Goal: Task Accomplishment & Management: Use online tool/utility

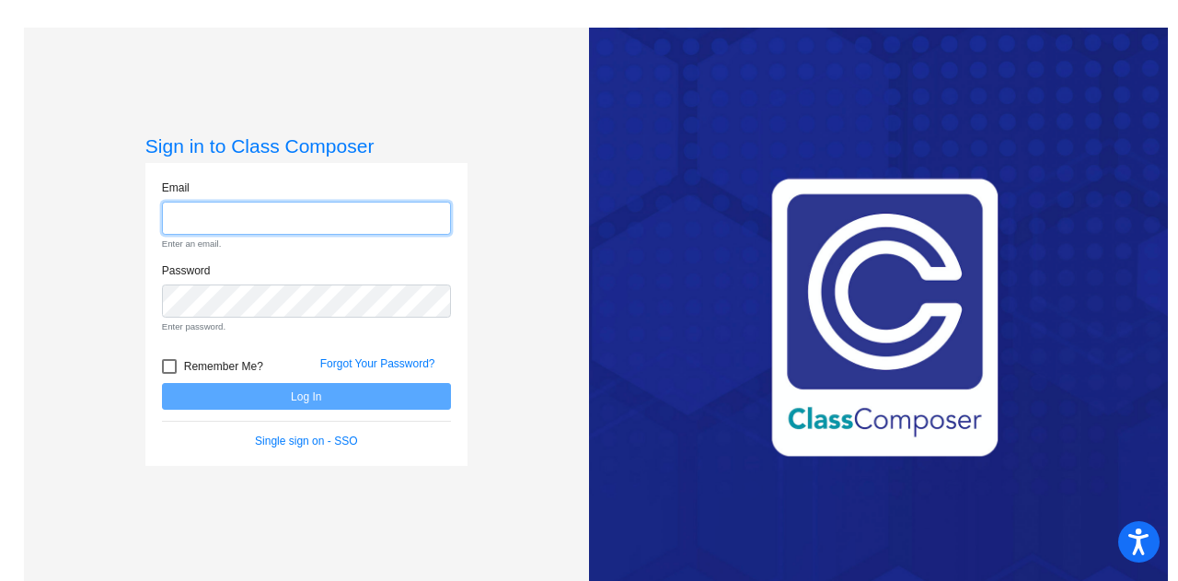
type input "[PERSON_NAME][EMAIL_ADDRESS][DOMAIN_NAME]"
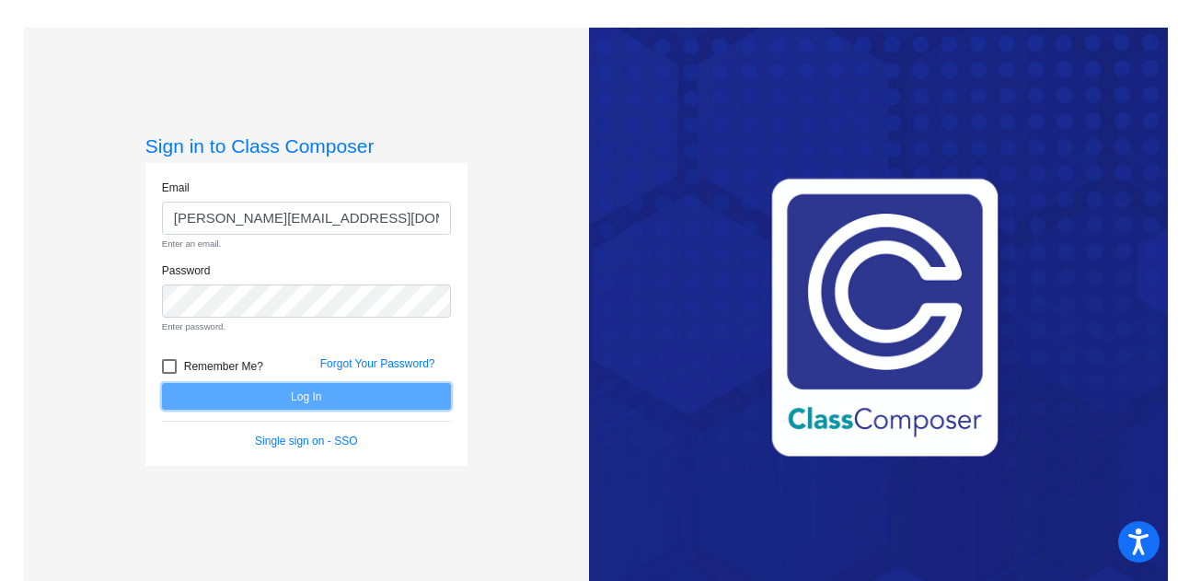
click at [299, 394] on form "Email [PERSON_NAME][EMAIL_ADDRESS][DOMAIN_NAME] Enter an email. Password Enter …" at bounding box center [306, 314] width 289 height 271
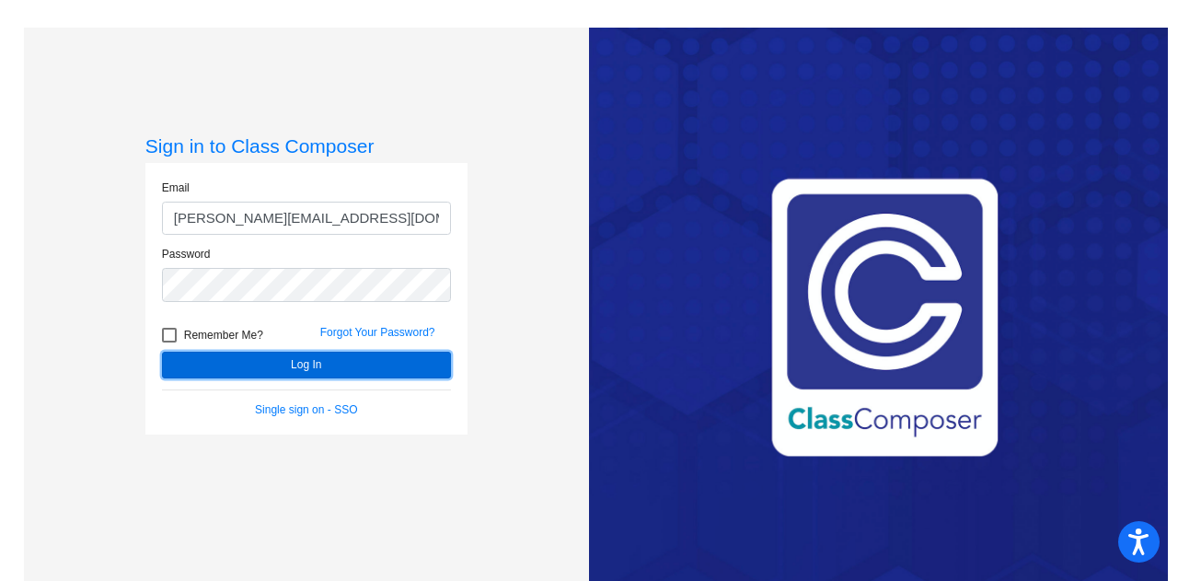
click at [313, 367] on button "Log In" at bounding box center [306, 364] width 289 height 27
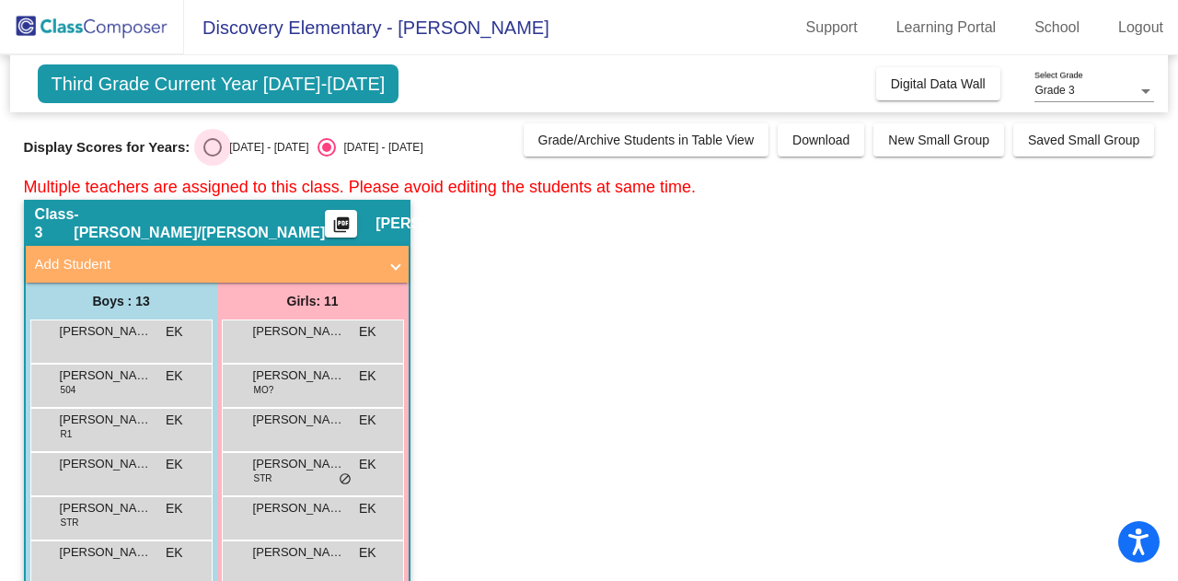
click at [225, 147] on div "[DATE] - [DATE]" at bounding box center [265, 147] width 86 height 17
click at [213, 156] on input "[DATE] - [DATE]" at bounding box center [212, 156] width 1 height 1
radio input "true"
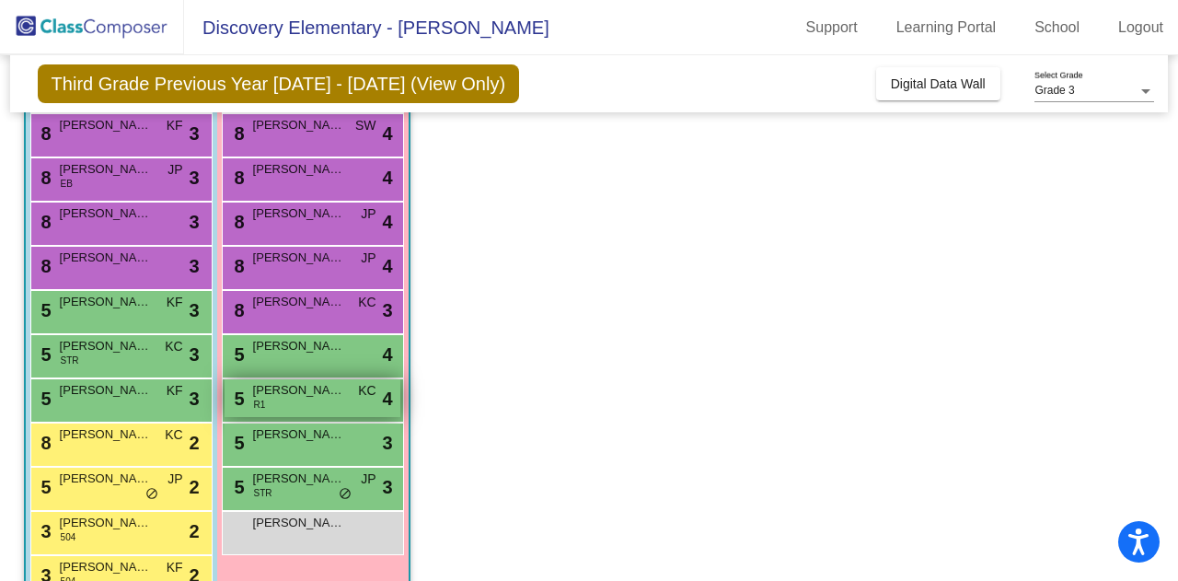
scroll to position [342, 0]
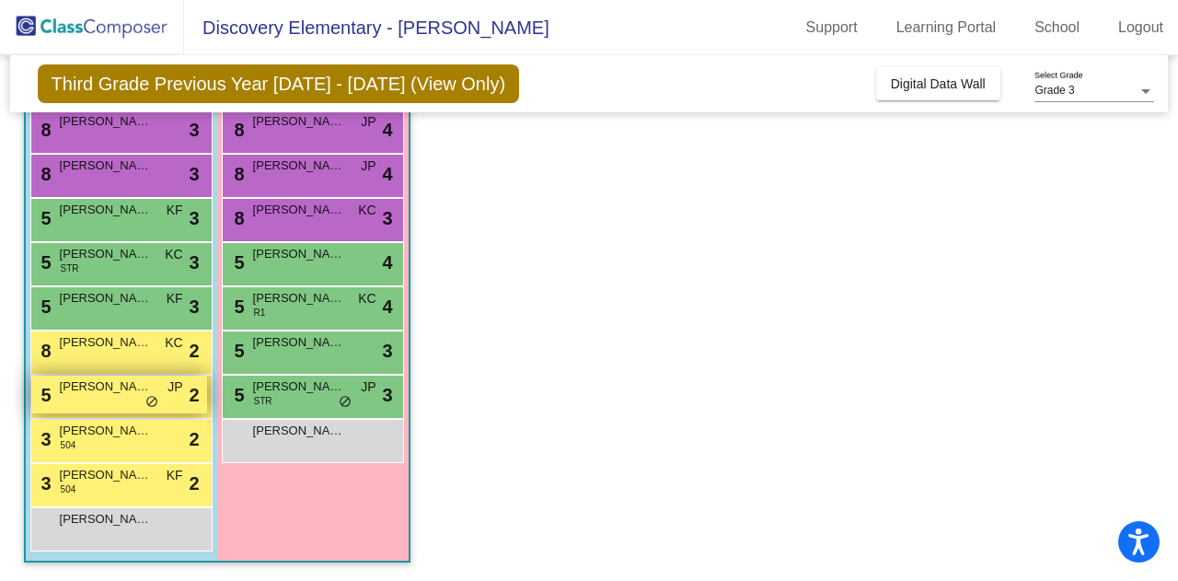
click at [114, 397] on div "5 [PERSON_NAME] JP lock do_not_disturb_alt 2" at bounding box center [119, 394] width 176 height 38
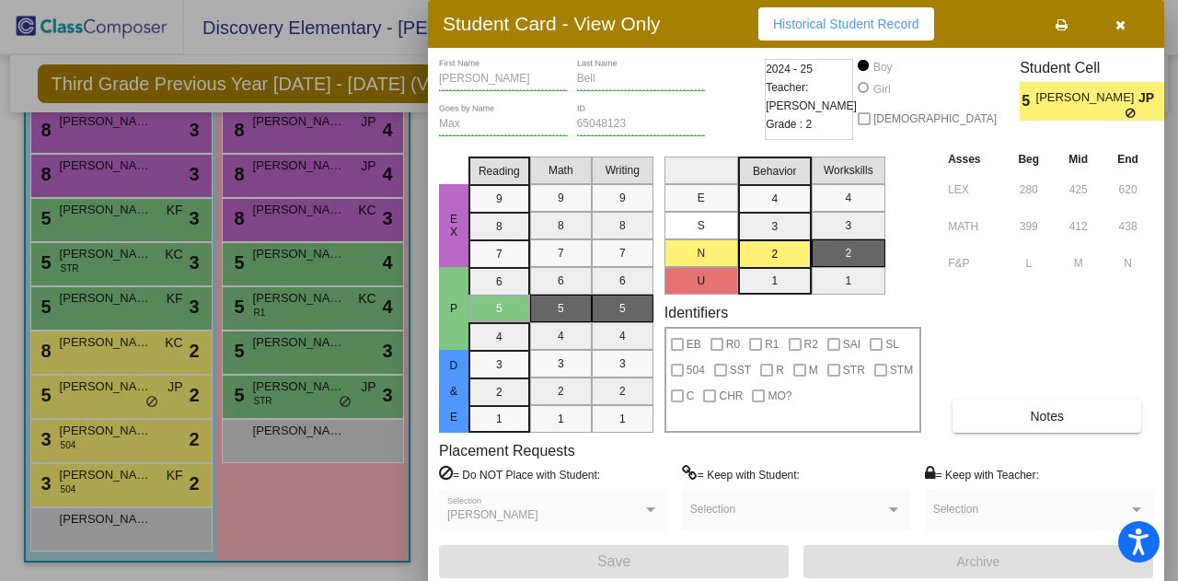
click at [135, 359] on div at bounding box center [589, 290] width 1178 height 581
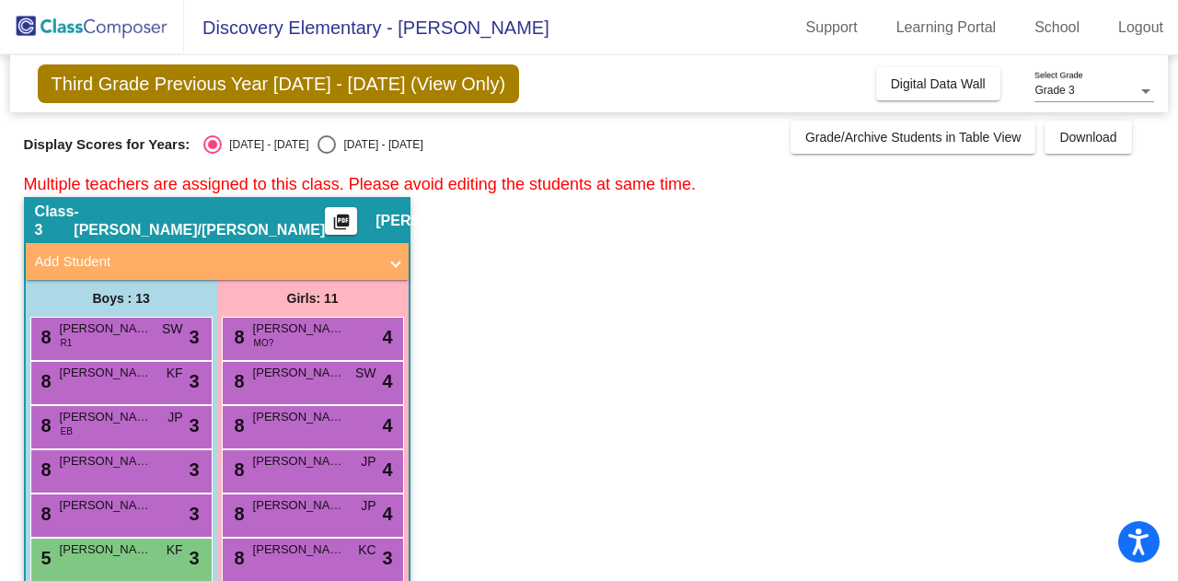
scroll to position [0, 0]
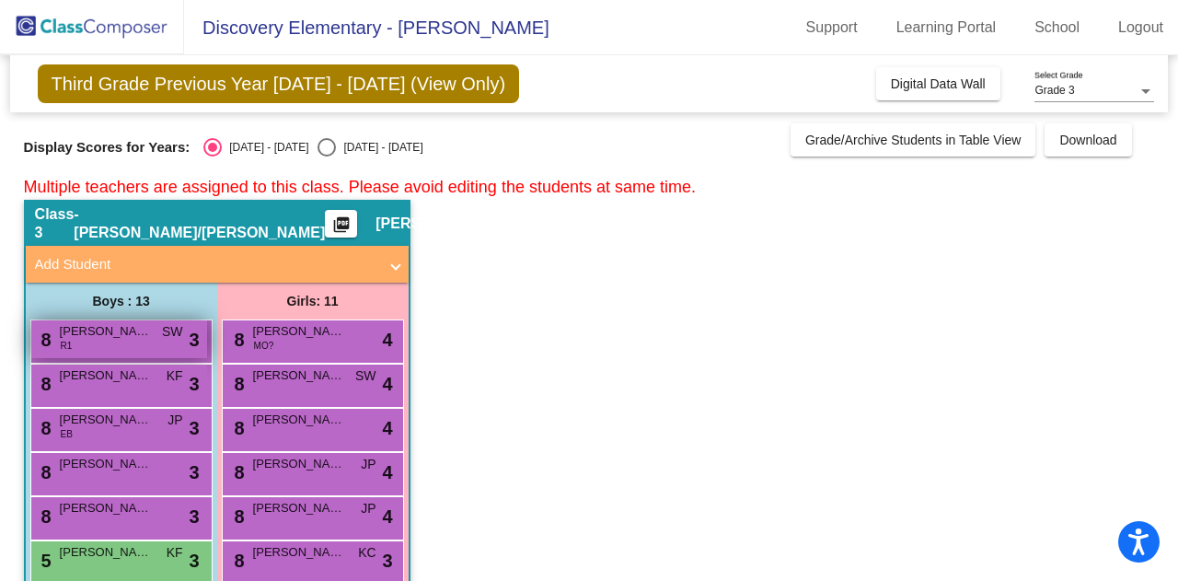
click at [143, 341] on div "8 [PERSON_NAME] R1 SW lock do_not_disturb_alt 3" at bounding box center [119, 339] width 176 height 38
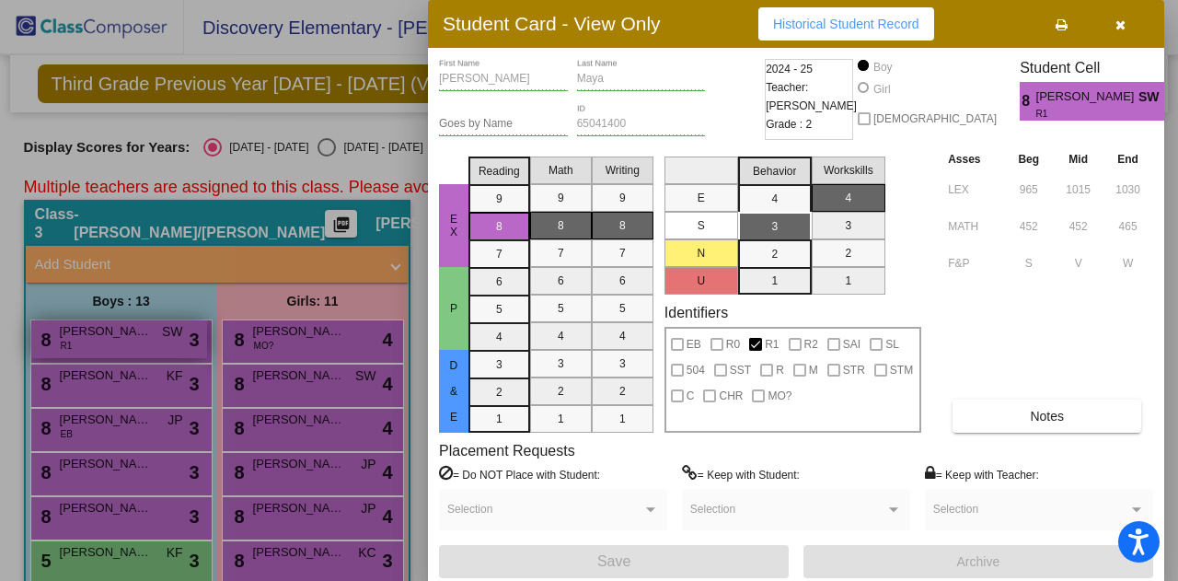
click at [145, 333] on div at bounding box center [589, 290] width 1178 height 581
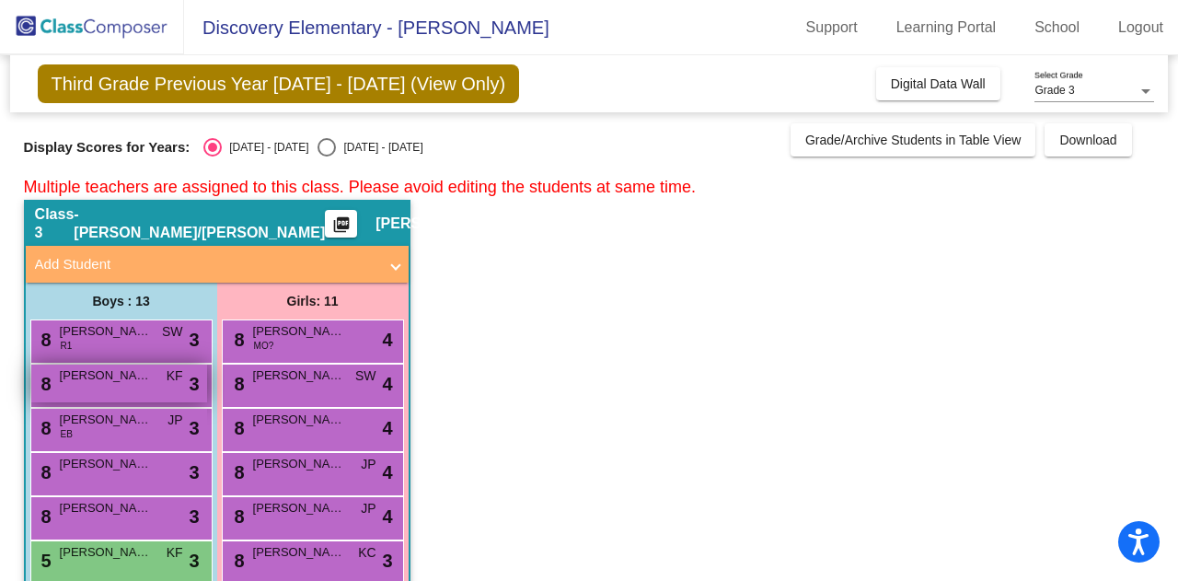
click at [132, 382] on span "[PERSON_NAME] [PERSON_NAME]" at bounding box center [106, 375] width 92 height 18
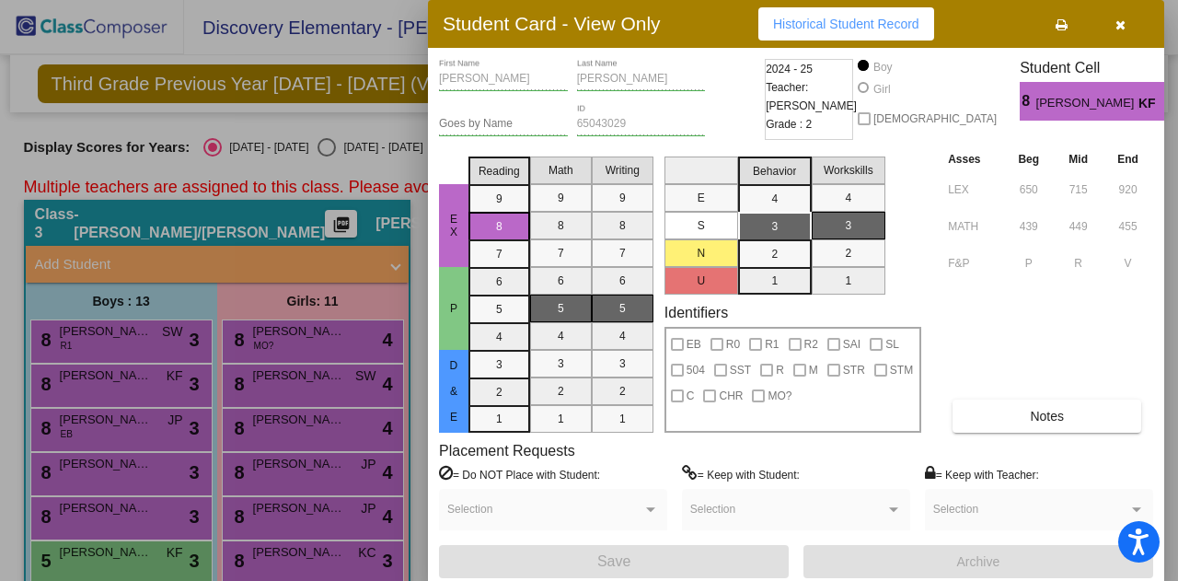
click at [1126, 28] on button "button" at bounding box center [1119, 23] width 59 height 33
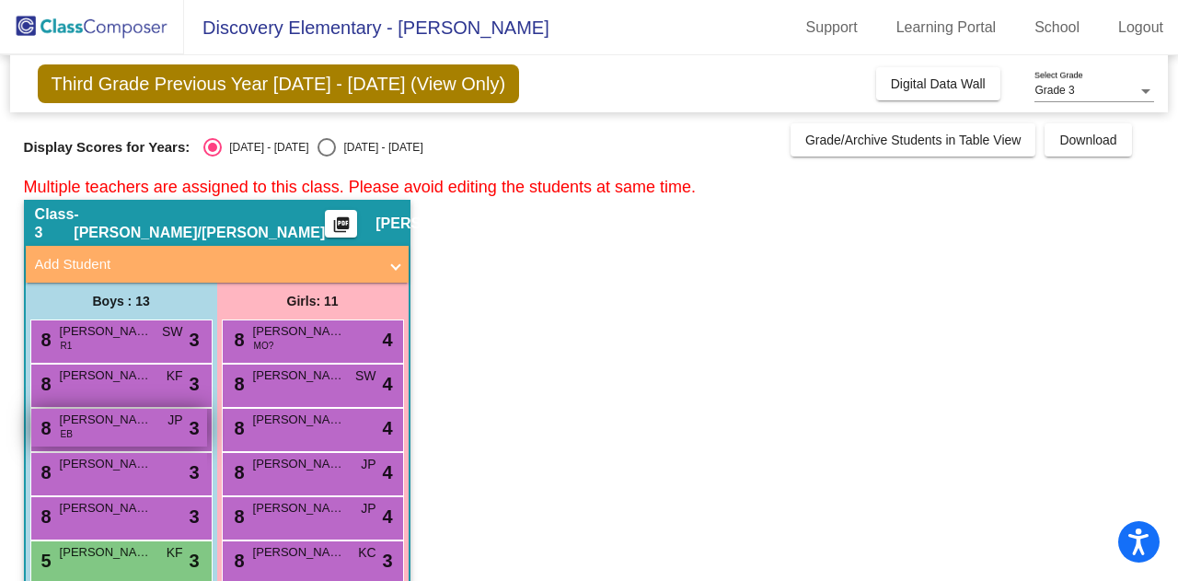
click at [133, 431] on div "8 [PERSON_NAME] EB JP lock do_not_disturb_alt 3" at bounding box center [119, 428] width 176 height 38
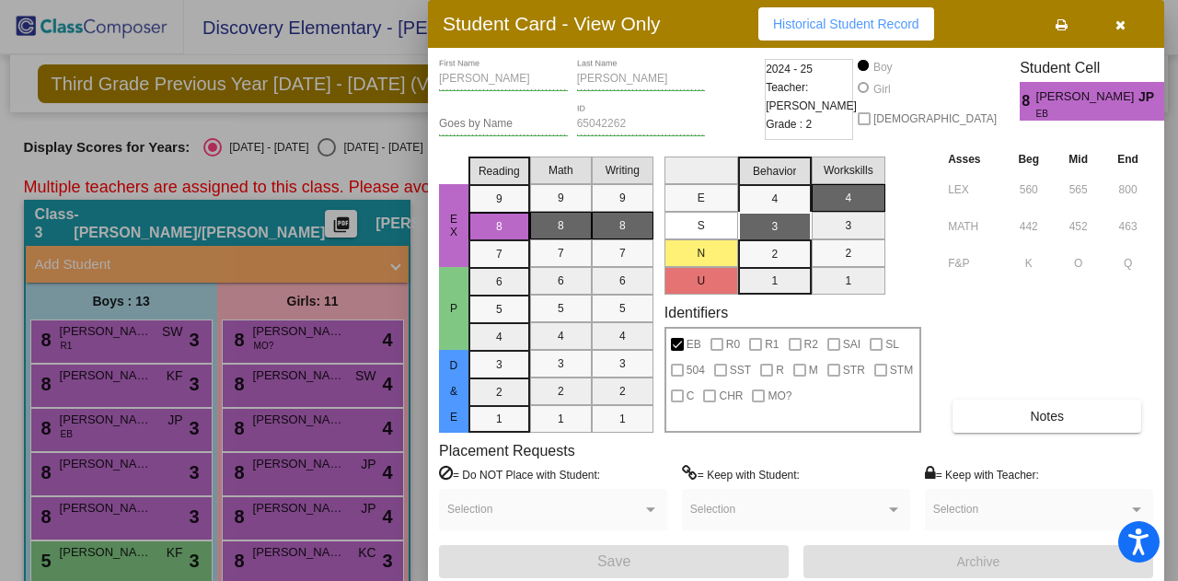
drag, startPoint x: 268, startPoint y: 259, endPoint x: 254, endPoint y: 279, distance: 23.7
click at [269, 259] on div at bounding box center [589, 290] width 1178 height 581
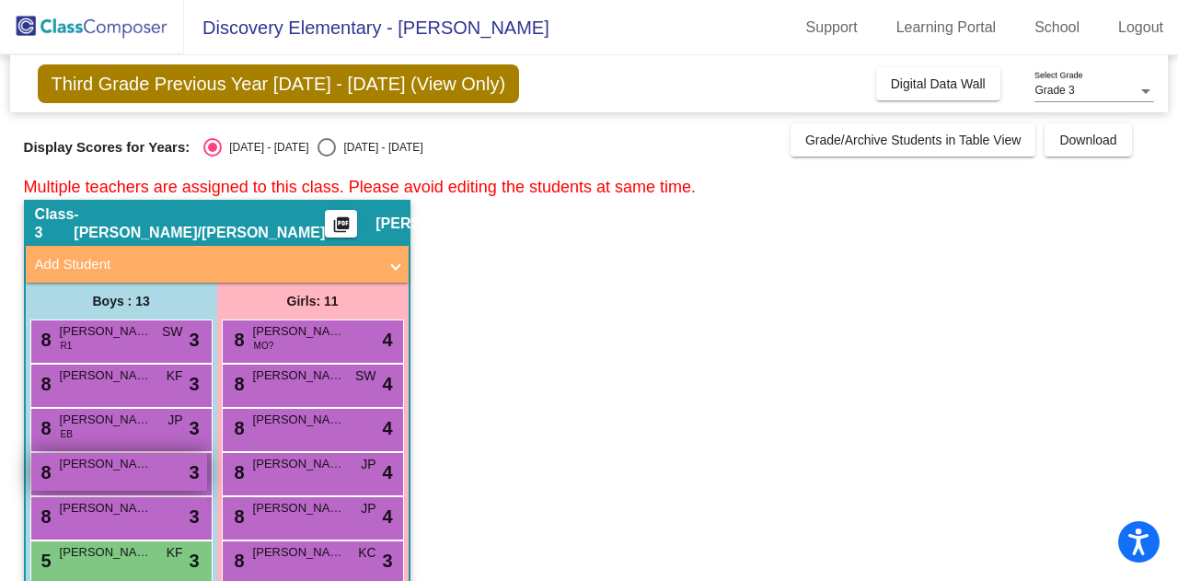
click at [125, 470] on span "[PERSON_NAME]" at bounding box center [106, 464] width 92 height 18
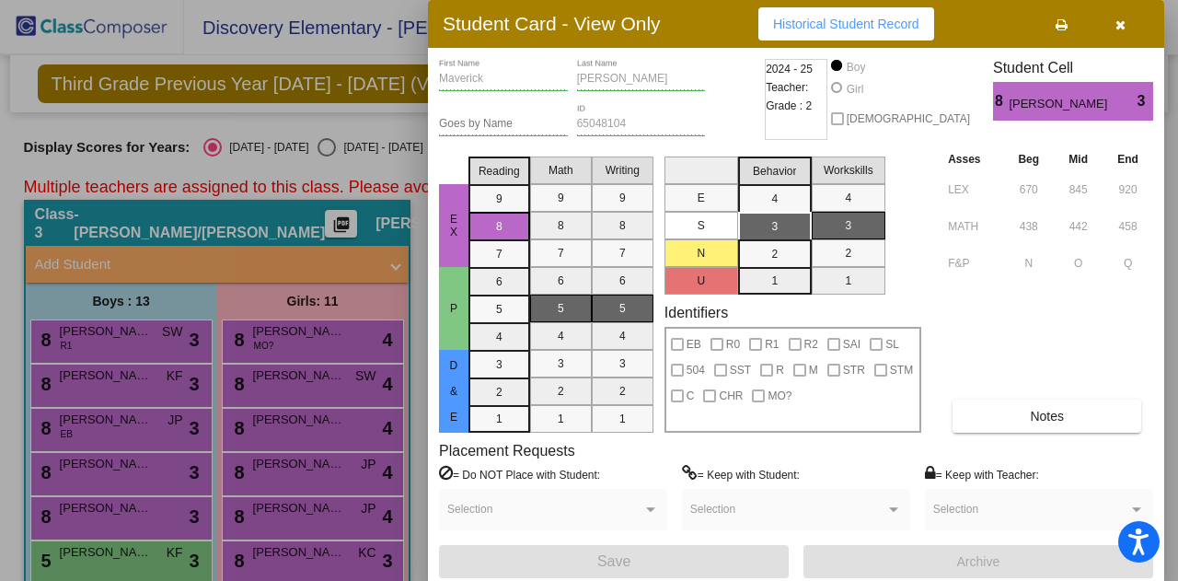
click at [128, 465] on div at bounding box center [589, 290] width 1178 height 581
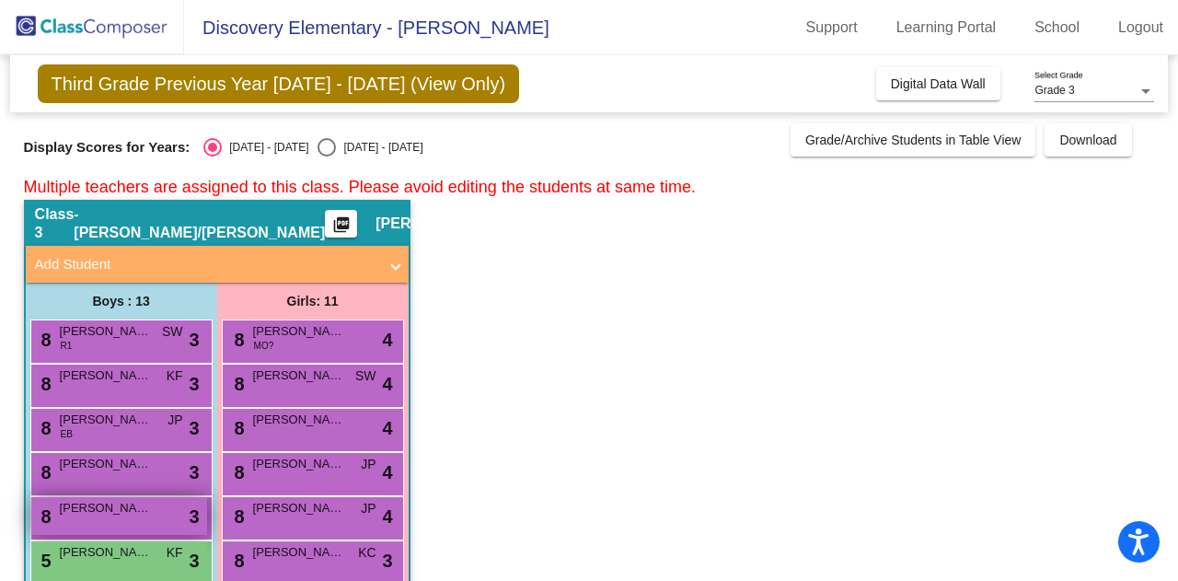
click at [122, 529] on div "8 [PERSON_NAME] lock do_not_disturb_alt 3" at bounding box center [119, 516] width 176 height 38
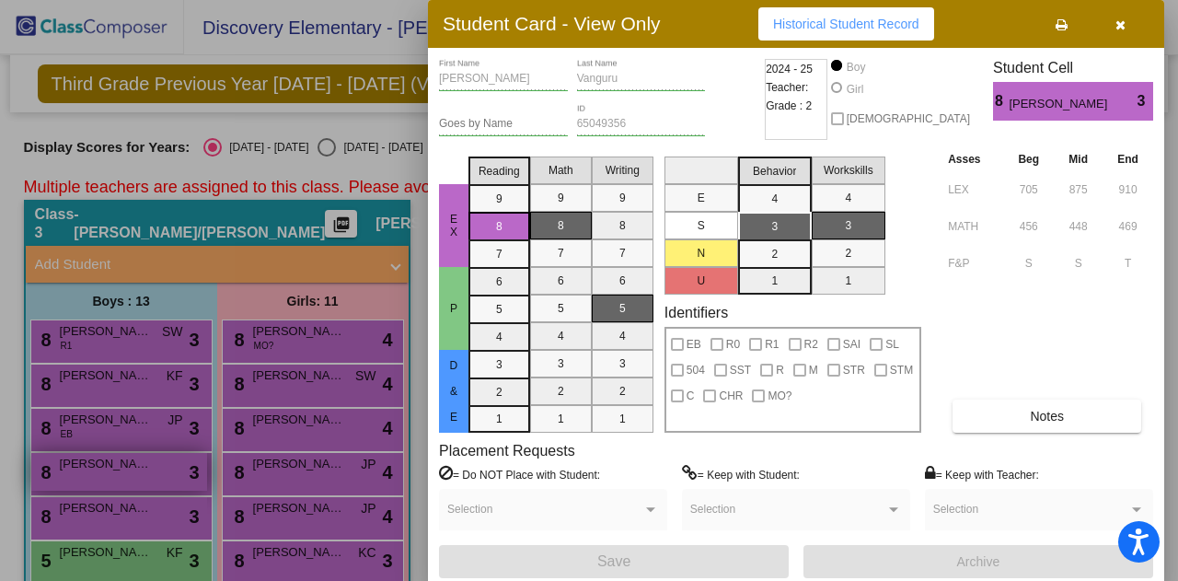
click at [196, 461] on div at bounding box center [589, 290] width 1178 height 581
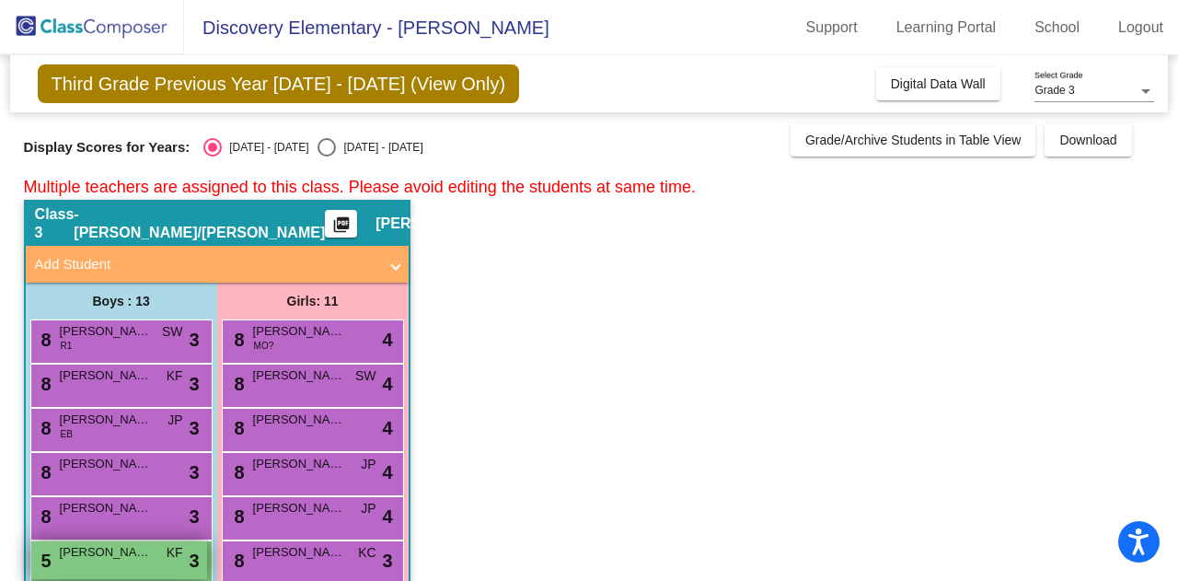
click at [158, 558] on div "5 [PERSON_NAME] [PERSON_NAME] lock do_not_disturb_alt 3" at bounding box center [119, 560] width 176 height 38
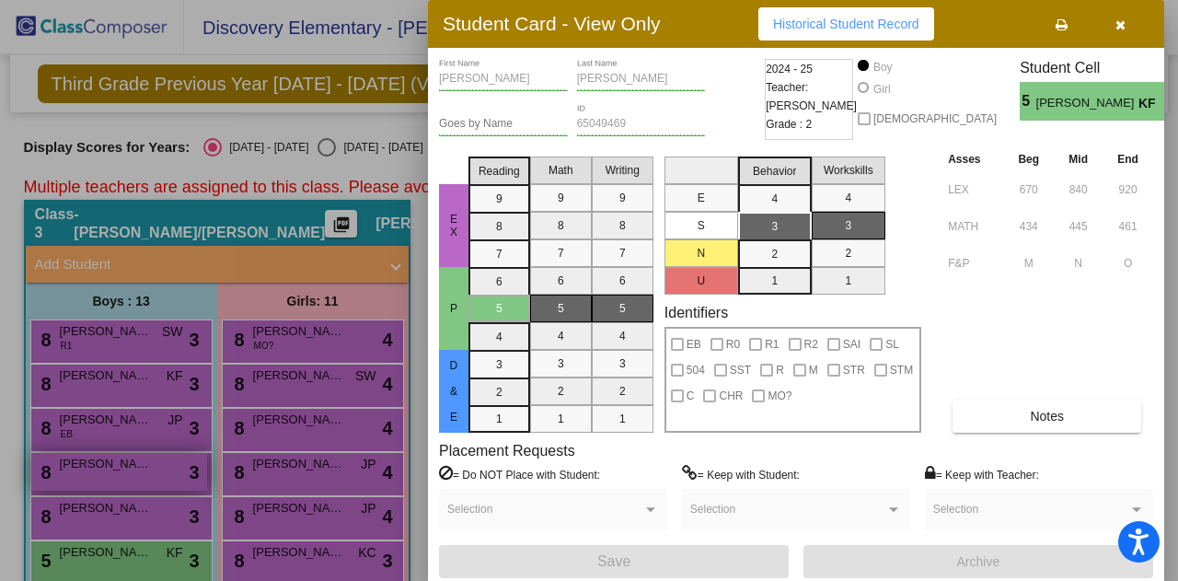
click at [205, 468] on div at bounding box center [589, 290] width 1178 height 581
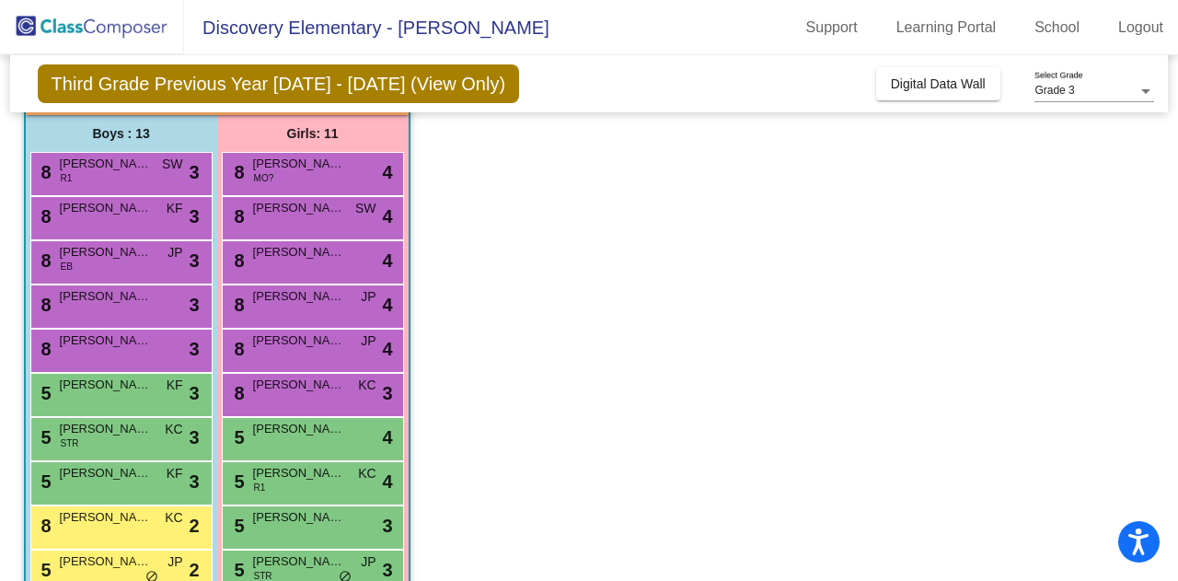
scroll to position [184, 0]
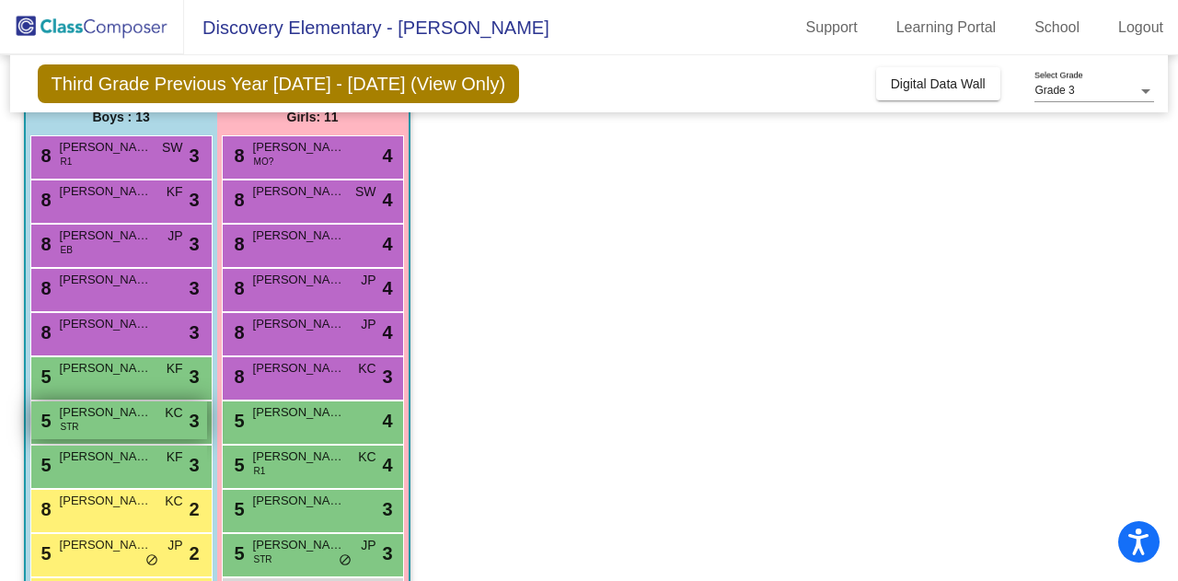
click at [141, 423] on div "5 [PERSON_NAME] STR KC lock do_not_disturb_alt 3" at bounding box center [119, 420] width 176 height 38
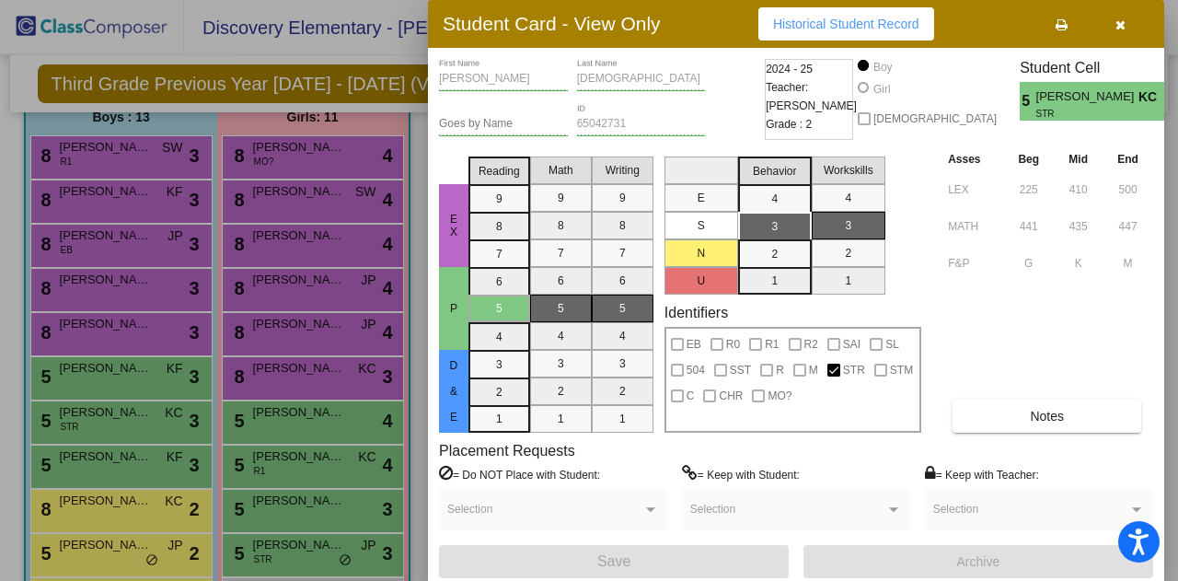
click at [120, 437] on div at bounding box center [589, 290] width 1178 height 581
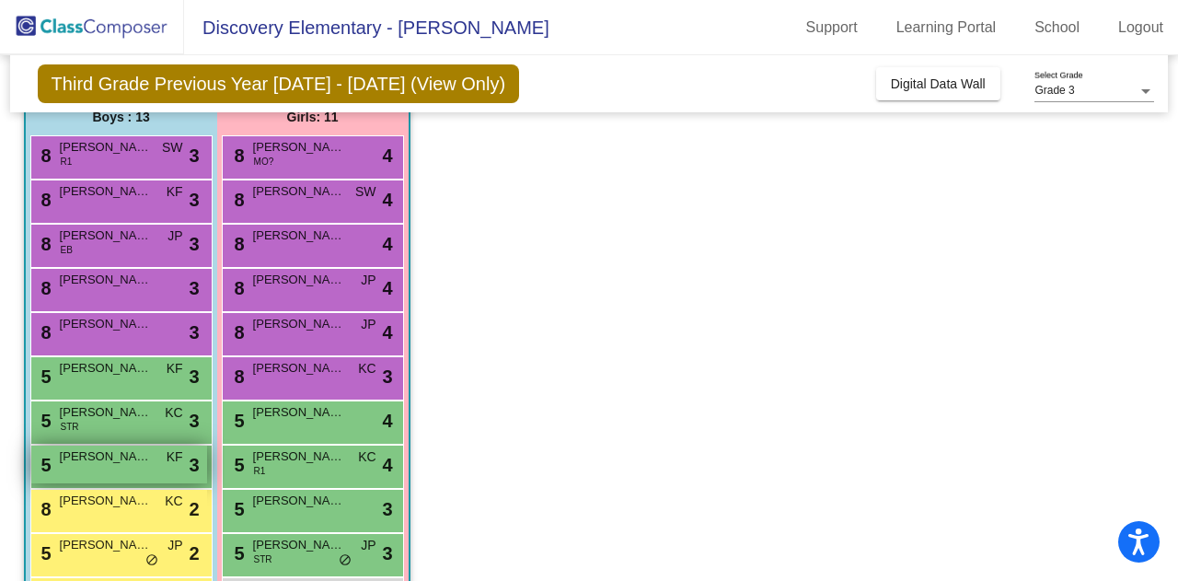
click at [142, 461] on span "[PERSON_NAME]" at bounding box center [106, 456] width 92 height 18
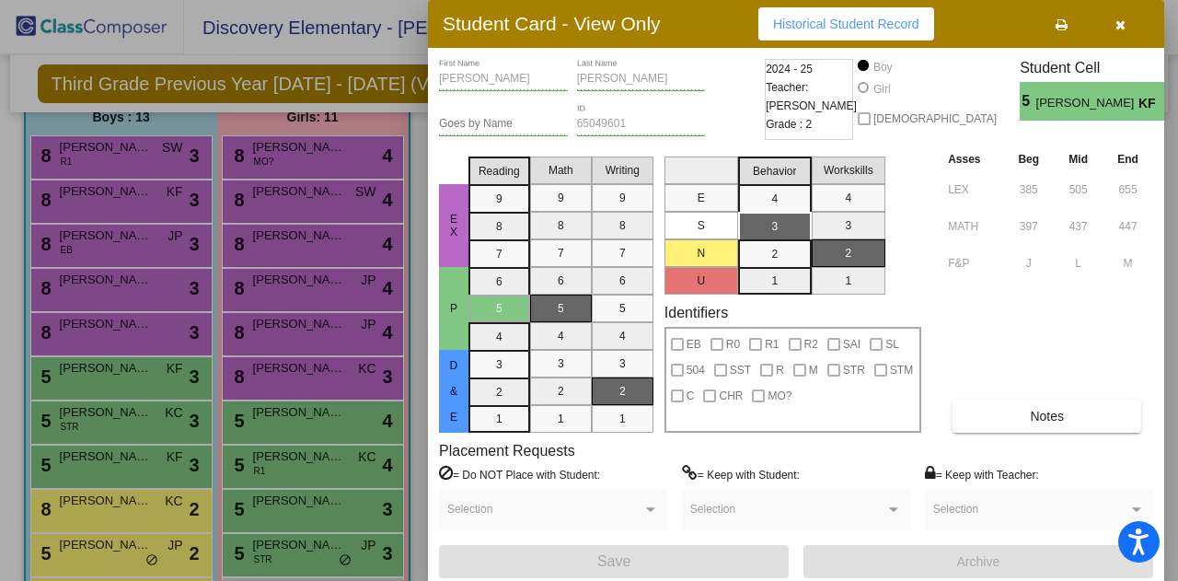
click at [120, 496] on div at bounding box center [589, 290] width 1178 height 581
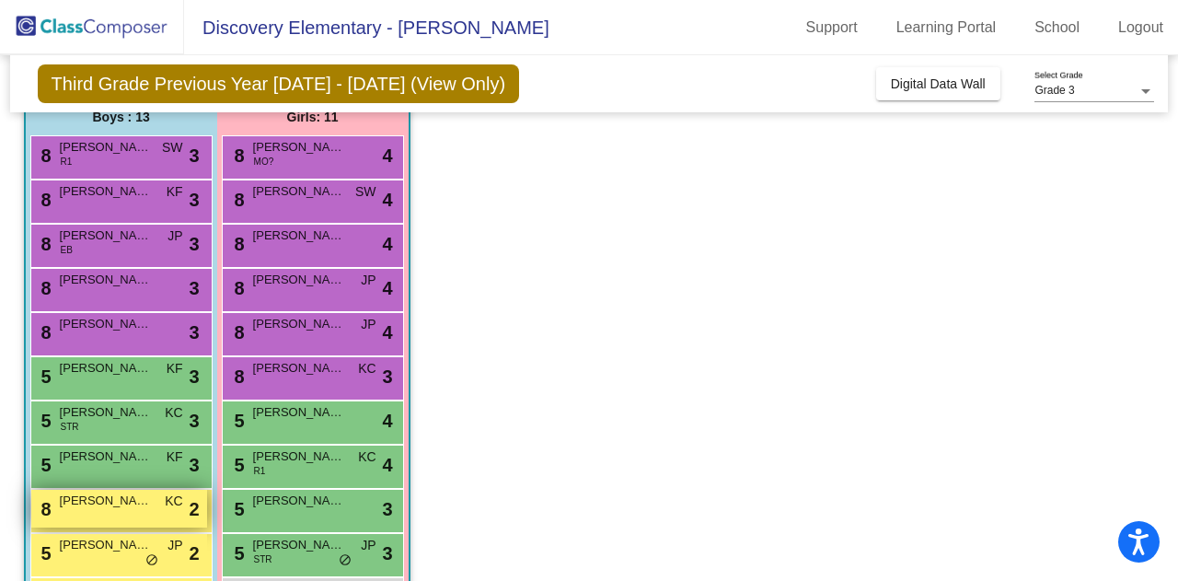
click at [121, 503] on span "[PERSON_NAME]" at bounding box center [106, 500] width 92 height 18
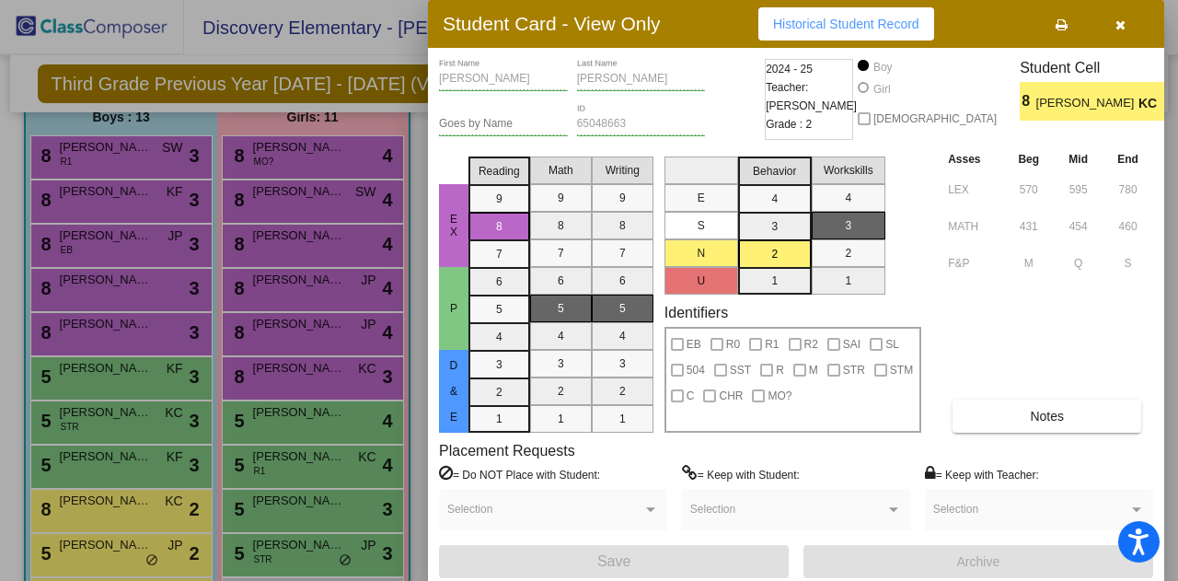
click at [117, 557] on div at bounding box center [589, 290] width 1178 height 581
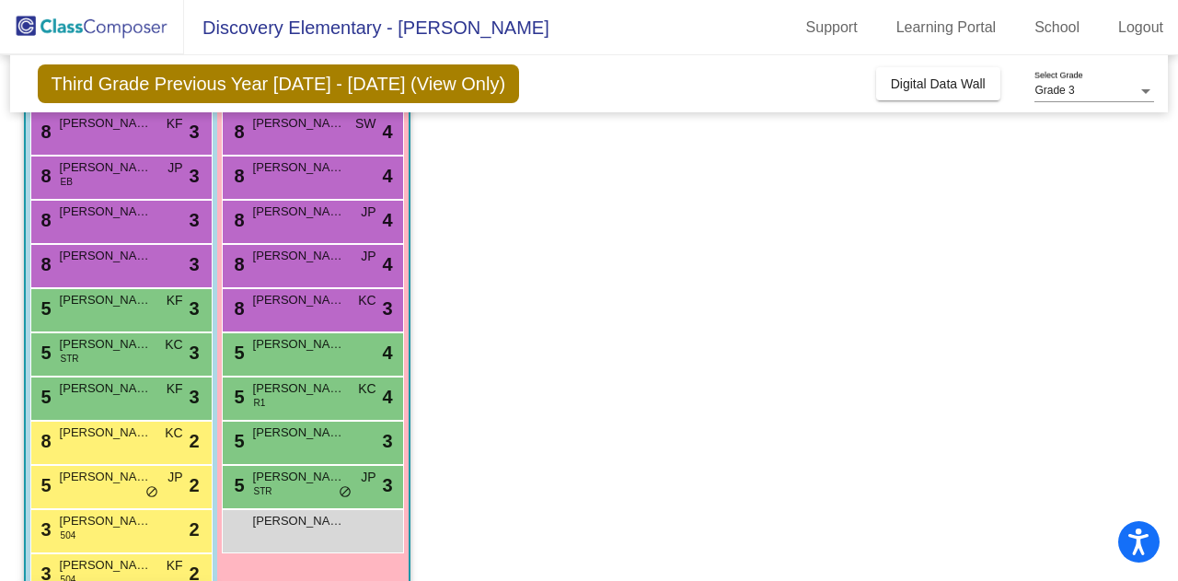
scroll to position [342, 0]
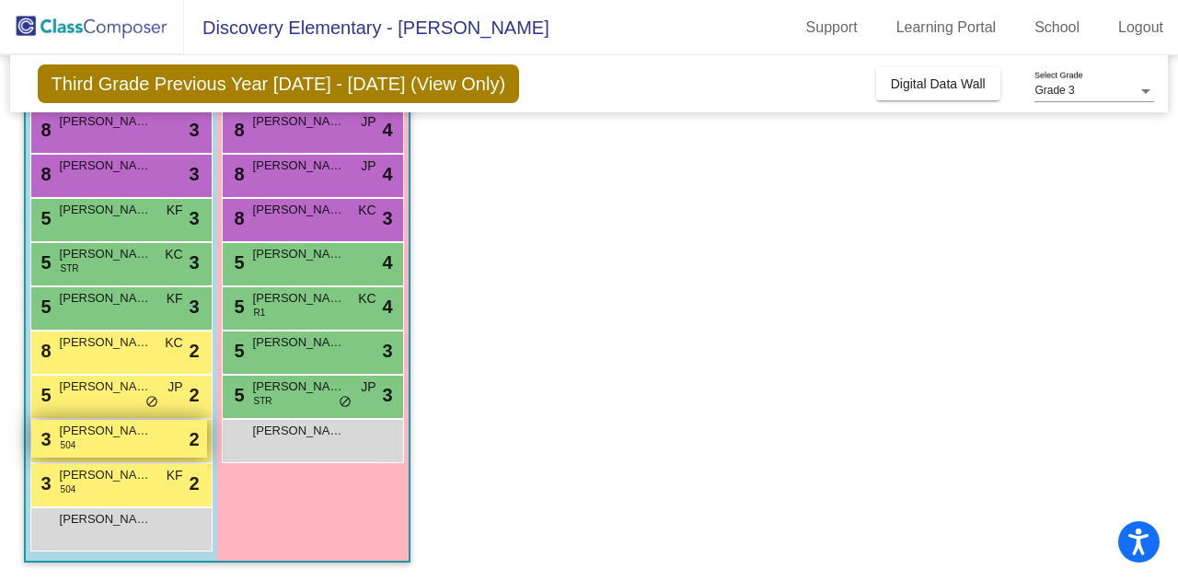
click at [113, 444] on div "3 [PERSON_NAME] 504 lock do_not_disturb_alt 2" at bounding box center [119, 439] width 176 height 38
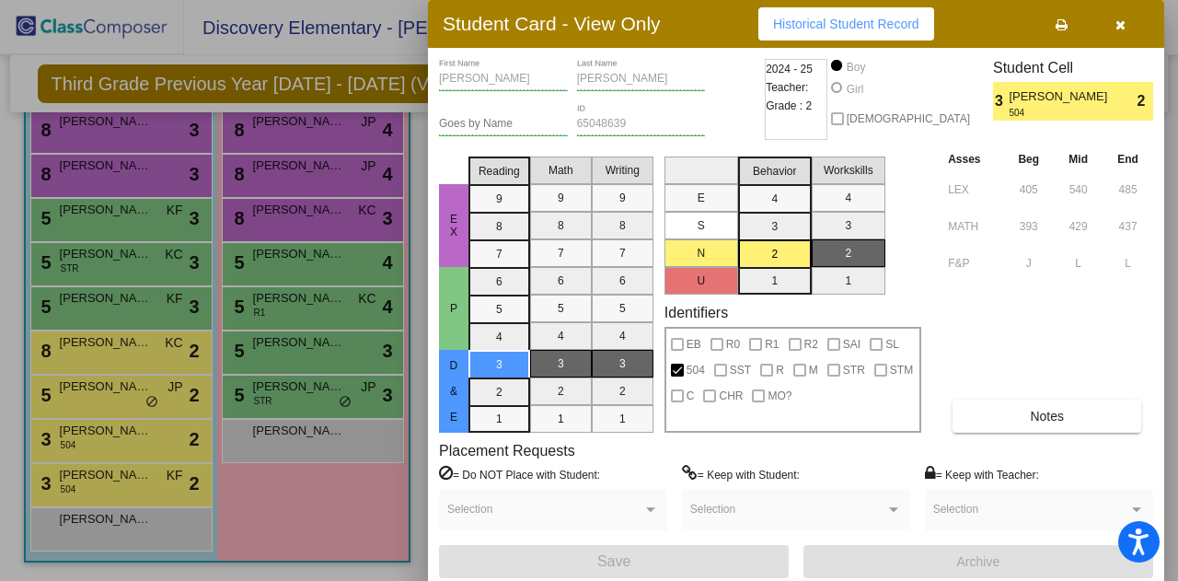
click at [100, 477] on div at bounding box center [589, 290] width 1178 height 581
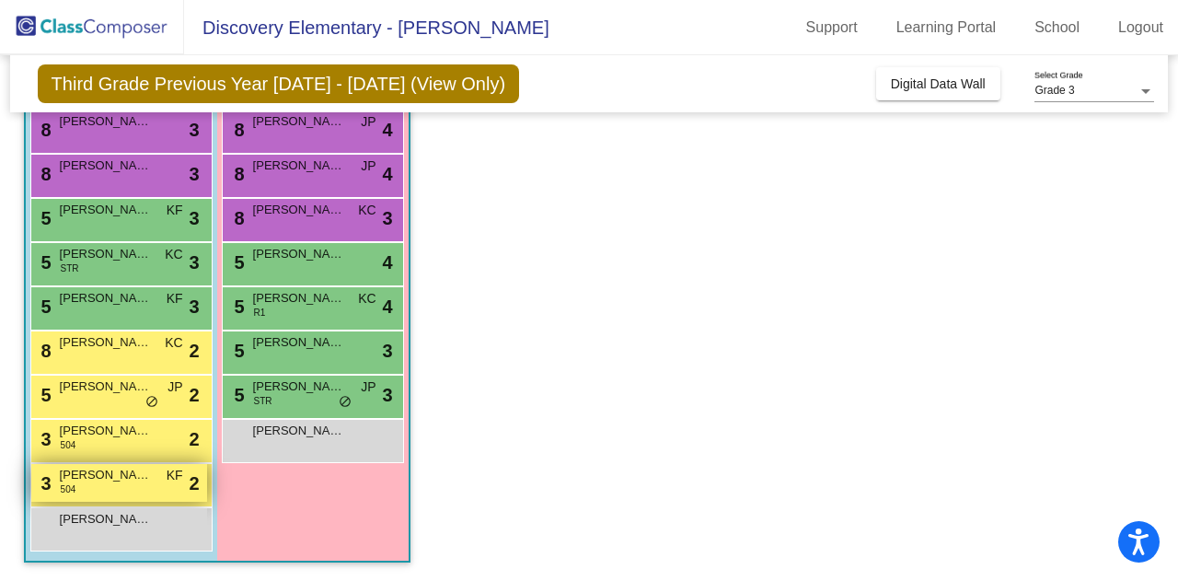
click at [109, 484] on div "3 [PERSON_NAME] 504 KF lock do_not_disturb_alt 2" at bounding box center [119, 483] width 176 height 38
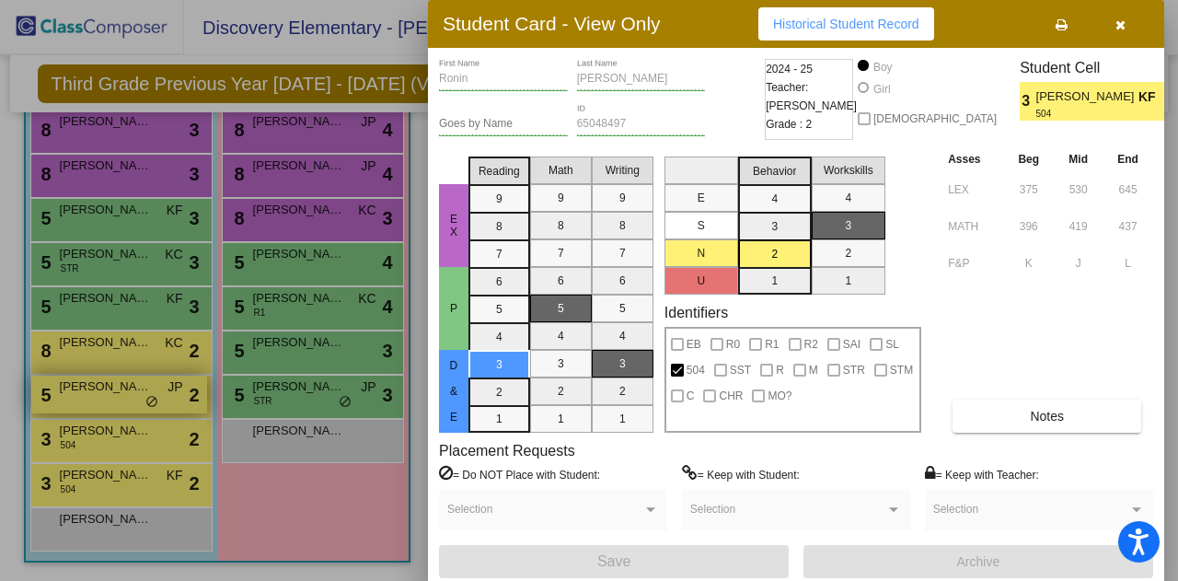
click at [95, 432] on div at bounding box center [589, 290] width 1178 height 581
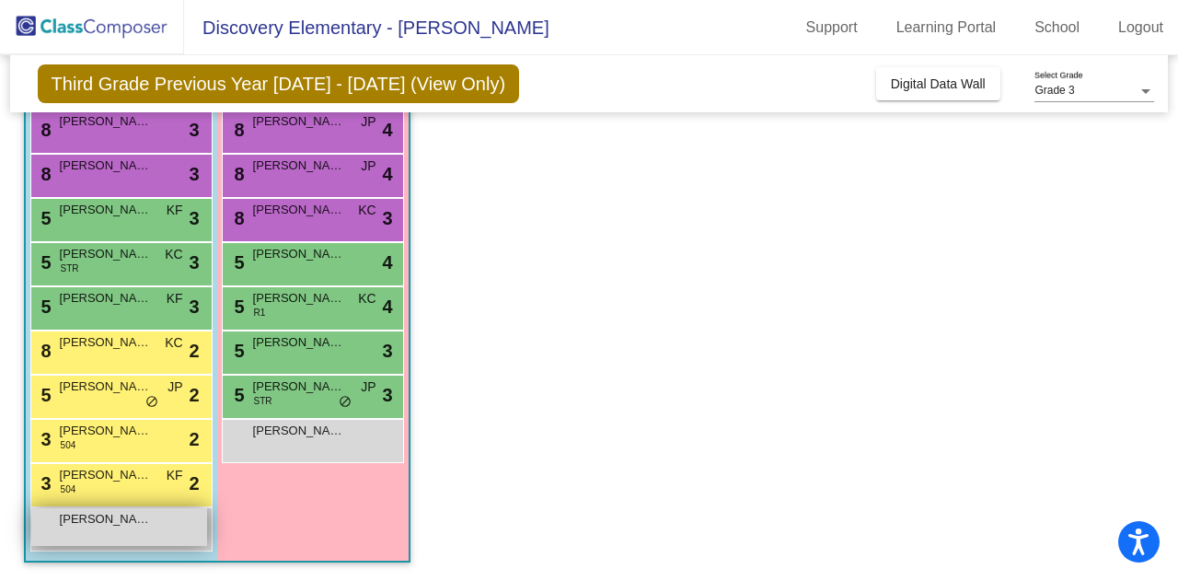
click at [129, 529] on div "[PERSON_NAME] lock do_not_disturb_alt" at bounding box center [119, 527] width 176 height 38
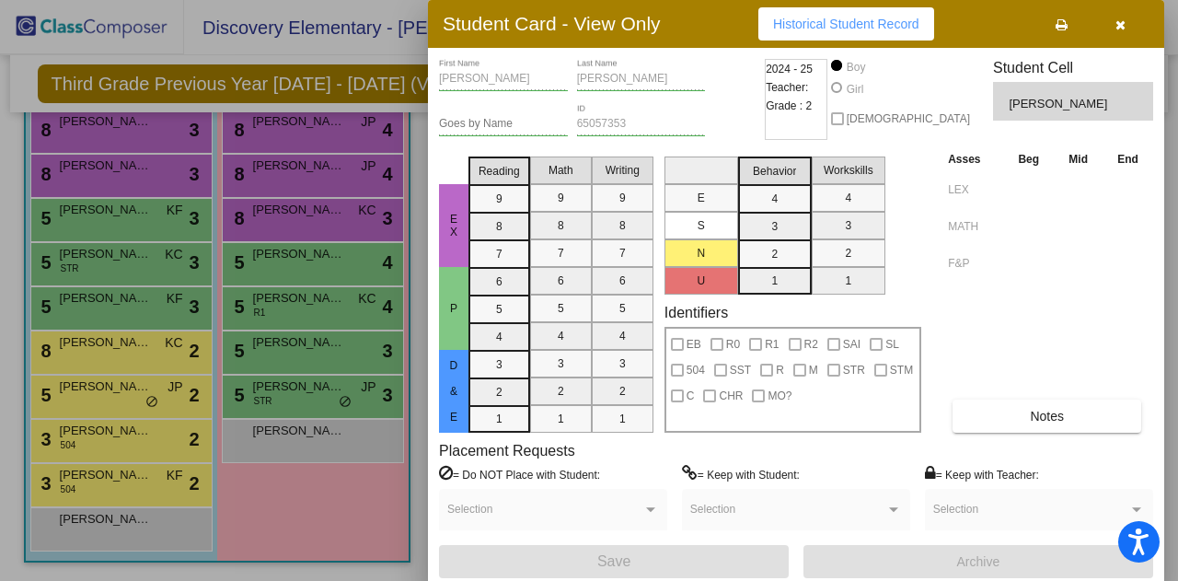
click at [325, 344] on div at bounding box center [589, 290] width 1178 height 581
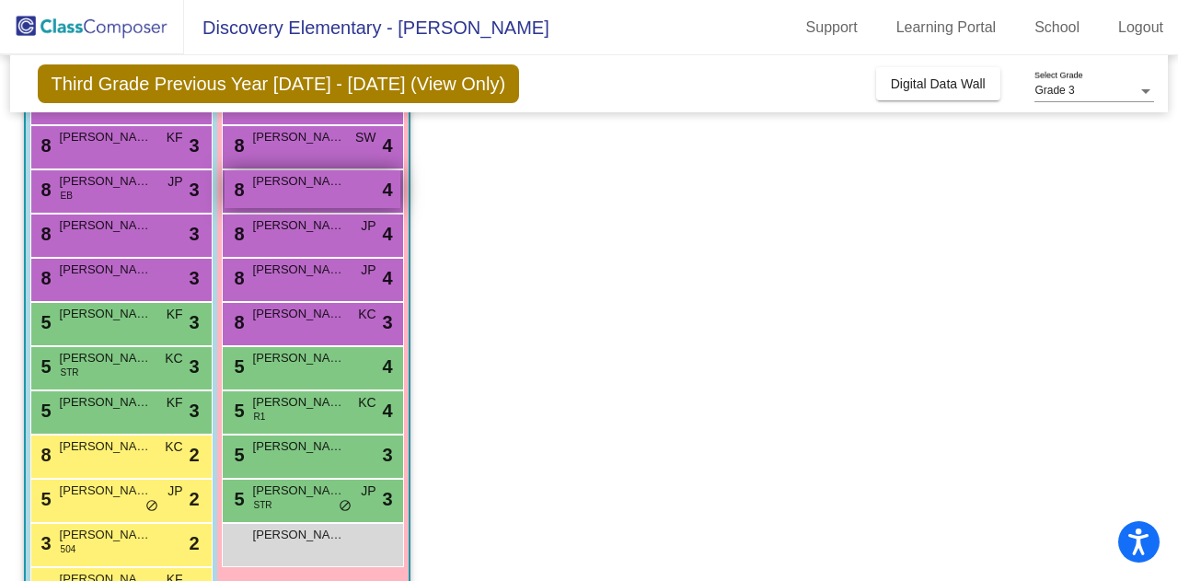
scroll to position [66, 0]
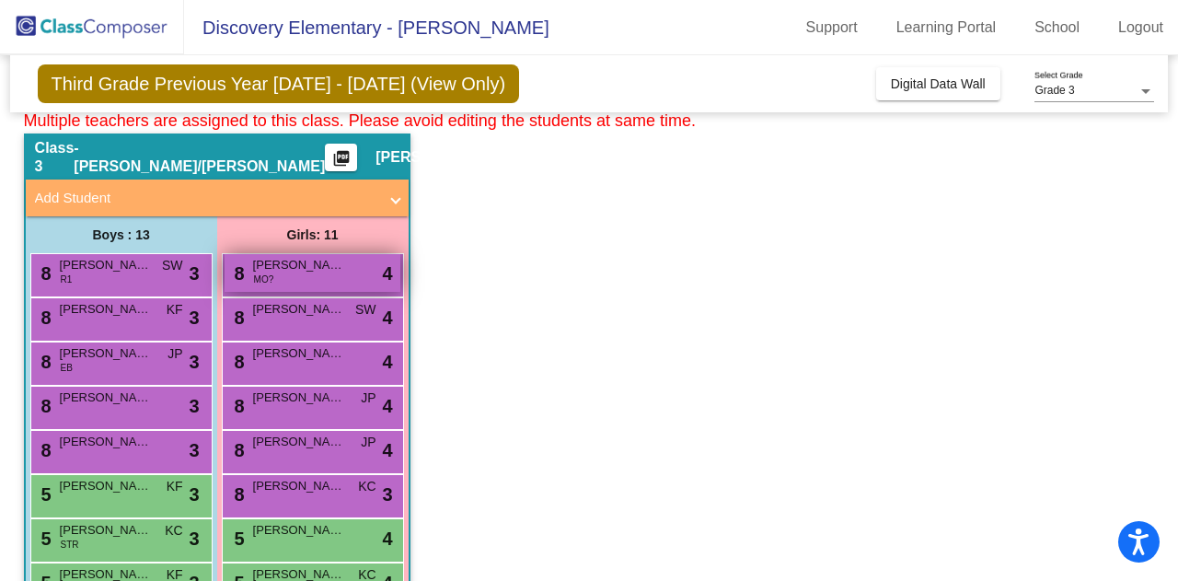
click at [329, 268] on span "[PERSON_NAME]" at bounding box center [299, 265] width 92 height 18
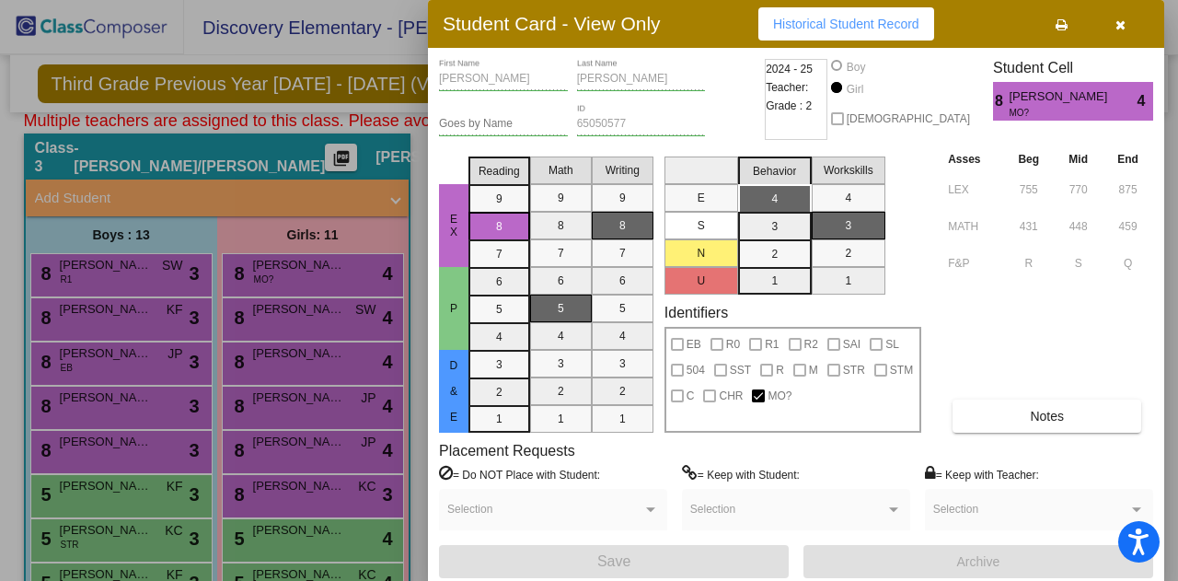
click at [329, 268] on div at bounding box center [589, 290] width 1178 height 581
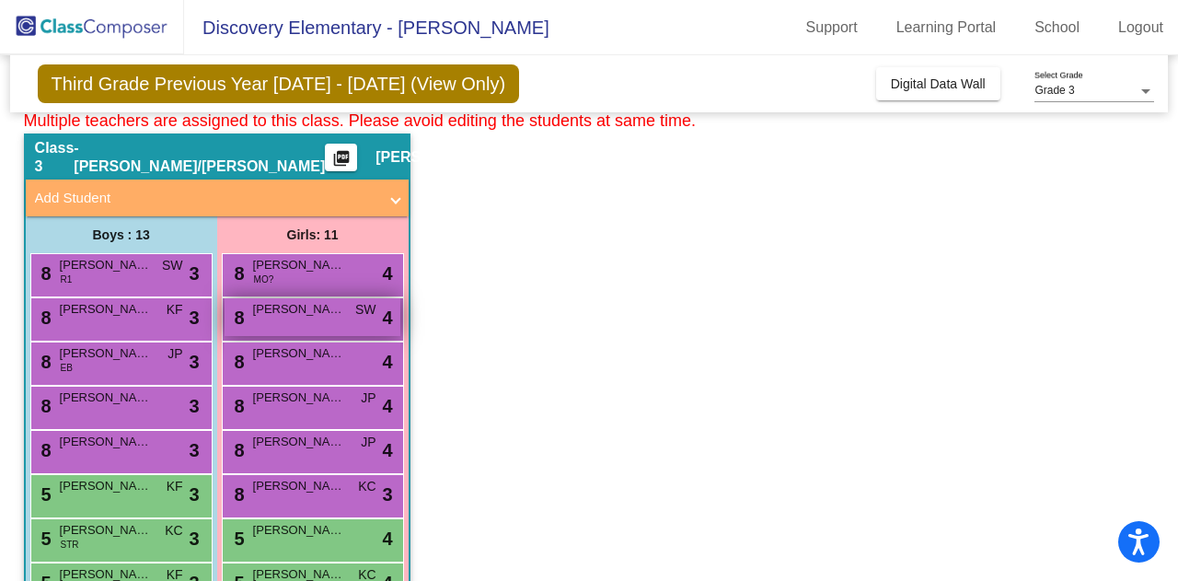
click at [317, 317] on div "8 [PERSON_NAME] SW lock do_not_disturb_alt 4" at bounding box center [313, 317] width 176 height 38
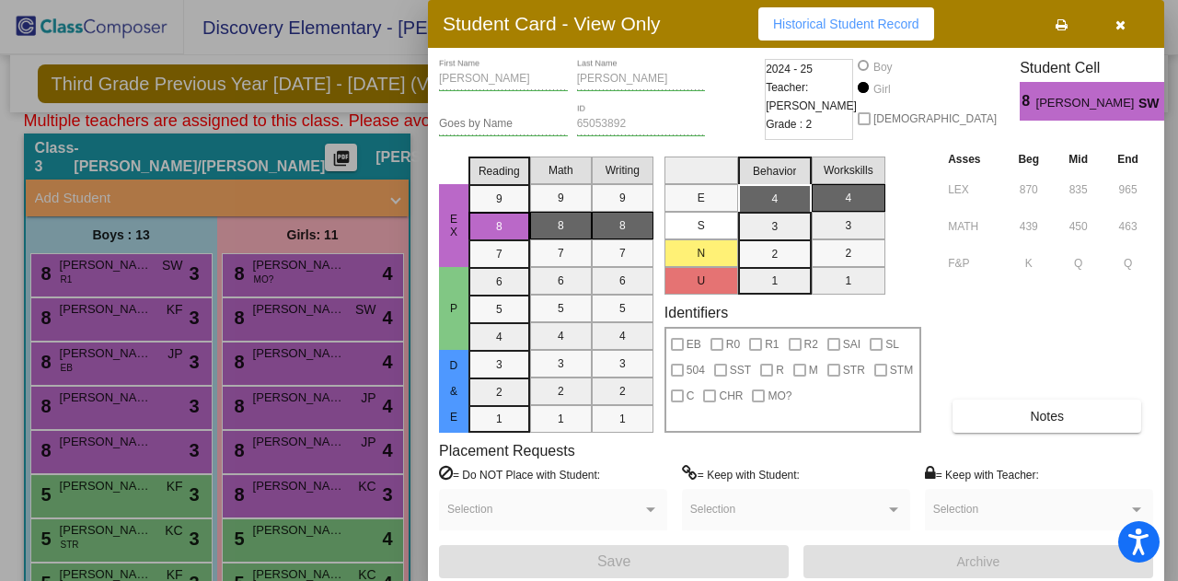
click at [327, 317] on div at bounding box center [589, 290] width 1178 height 581
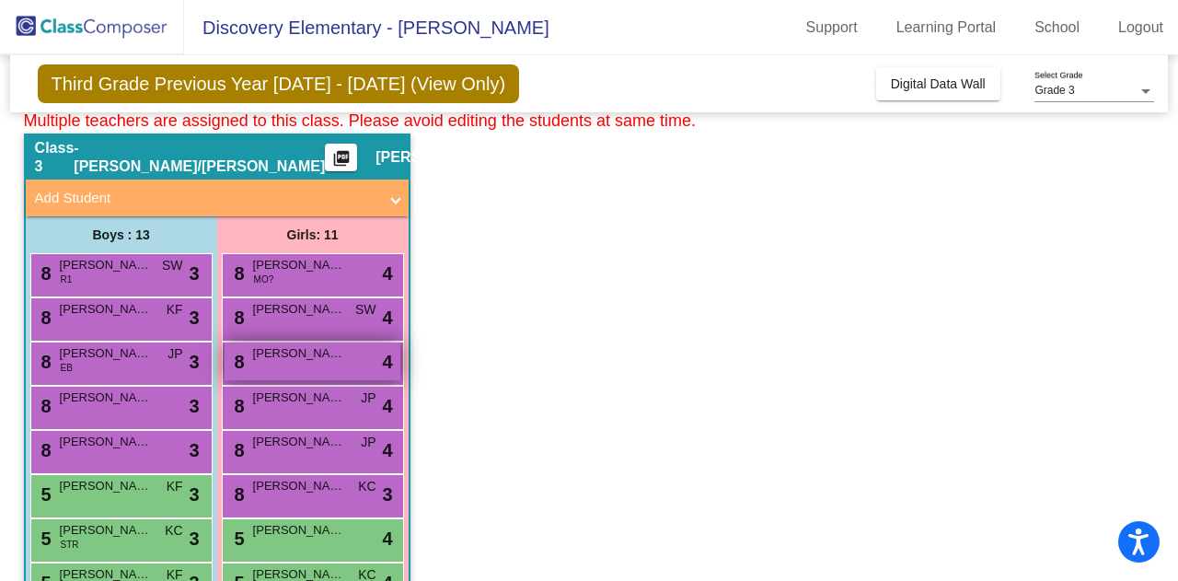
click at [318, 349] on span "[PERSON_NAME]" at bounding box center [299, 353] width 92 height 18
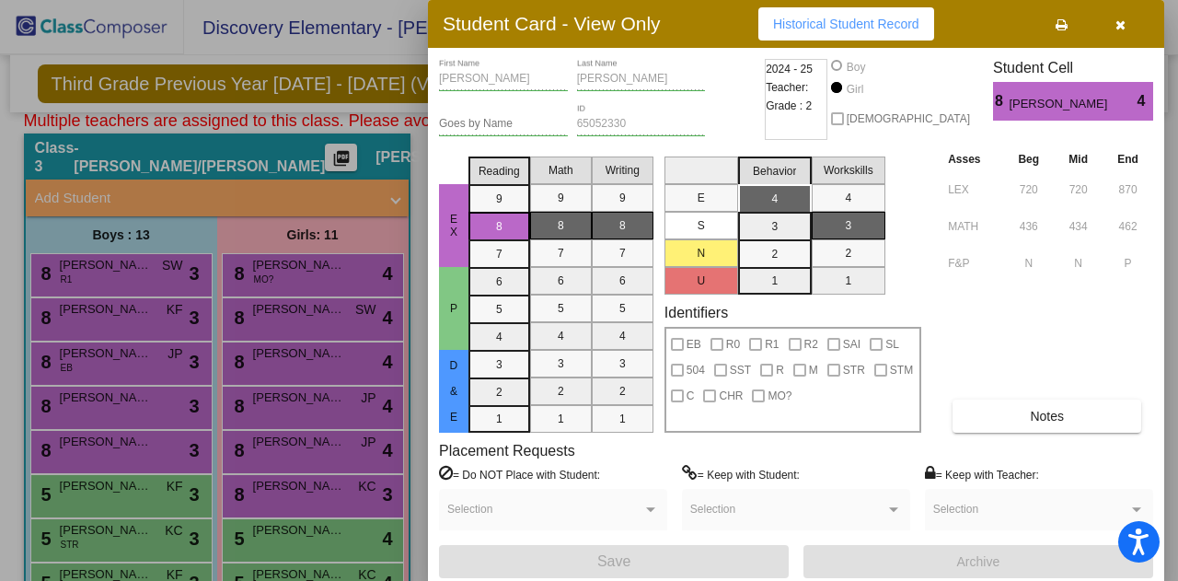
click at [351, 317] on div at bounding box center [589, 290] width 1178 height 581
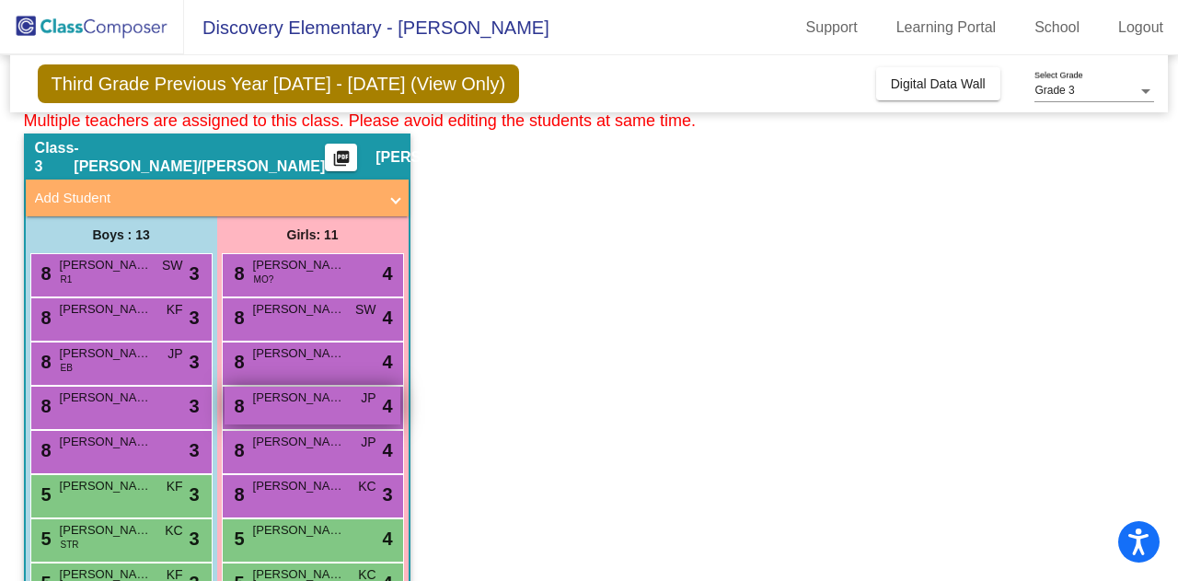
click at [314, 414] on div "8 [PERSON_NAME] lock do_not_disturb_alt 4" at bounding box center [313, 405] width 176 height 38
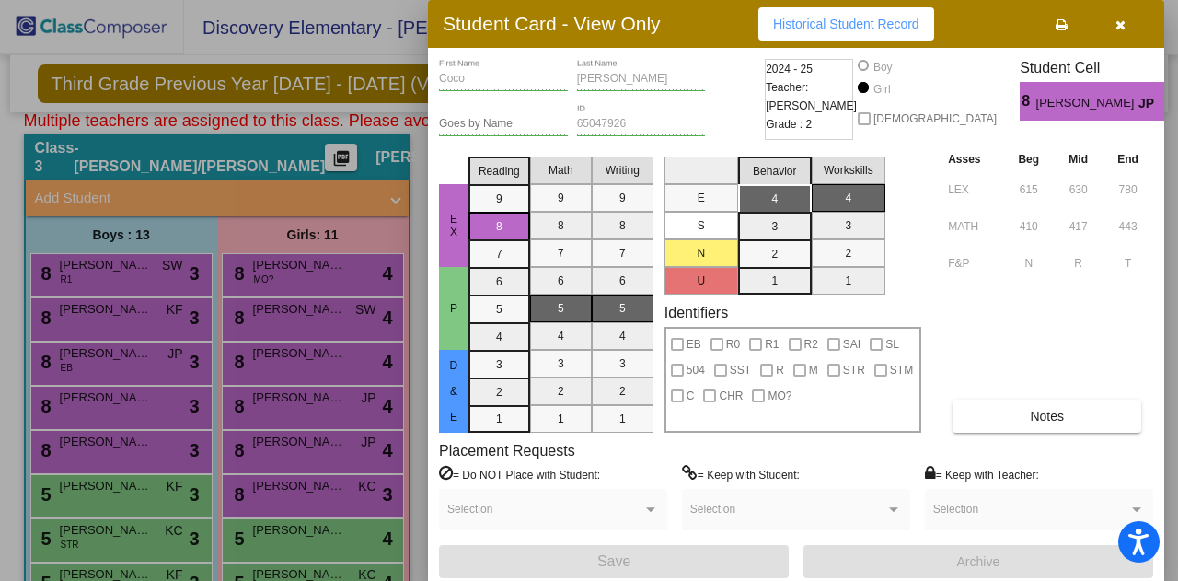
click at [307, 400] on div at bounding box center [589, 290] width 1178 height 581
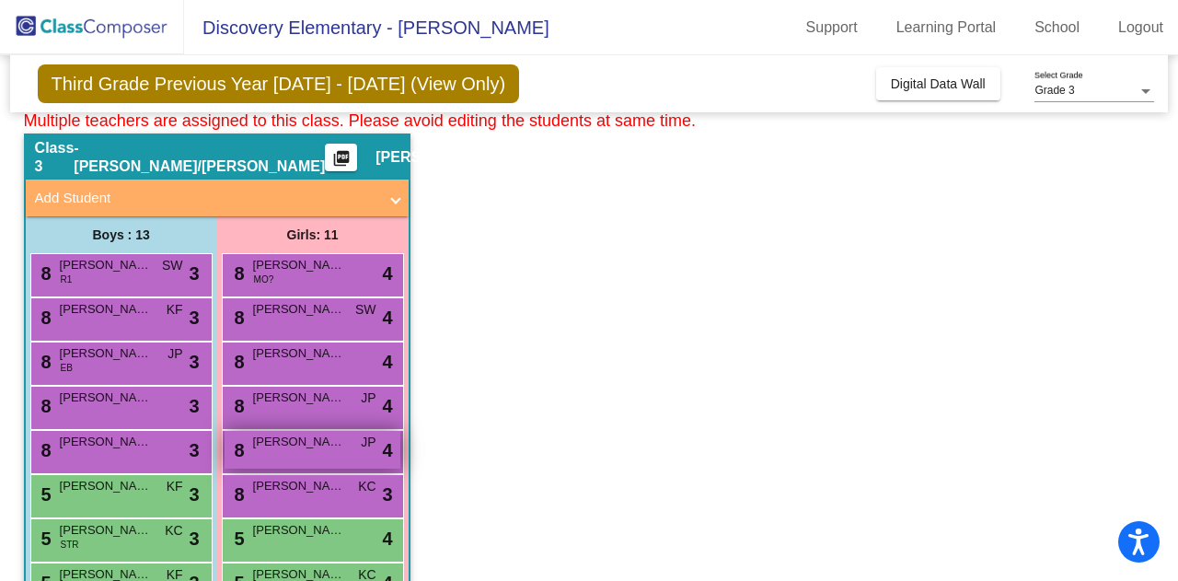
click at [296, 439] on span "[PERSON_NAME]" at bounding box center [299, 441] width 92 height 18
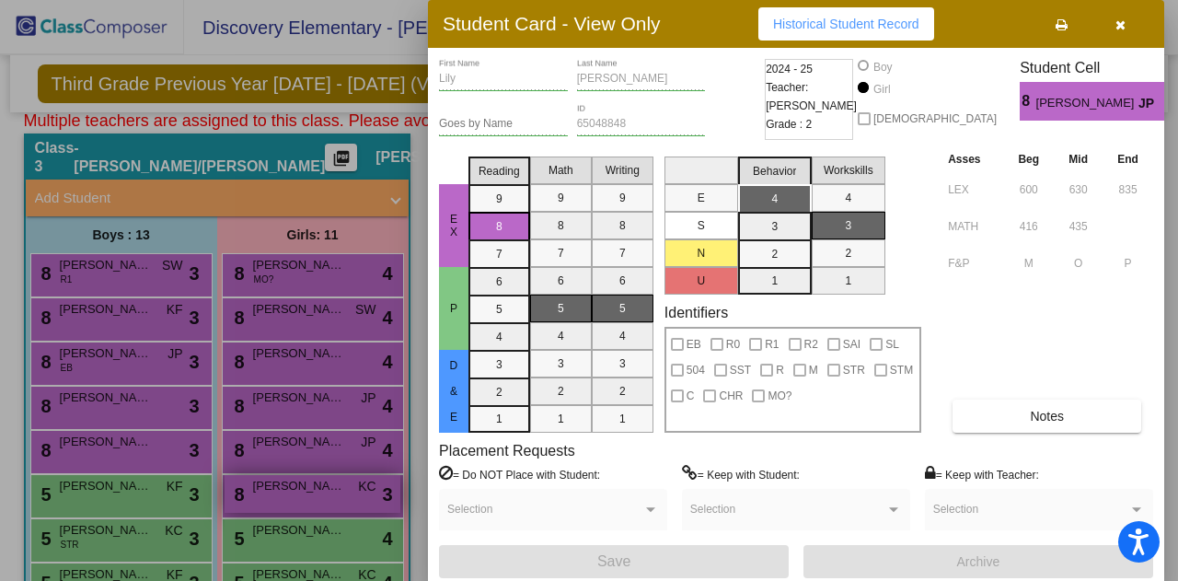
click at [307, 486] on div at bounding box center [589, 290] width 1178 height 581
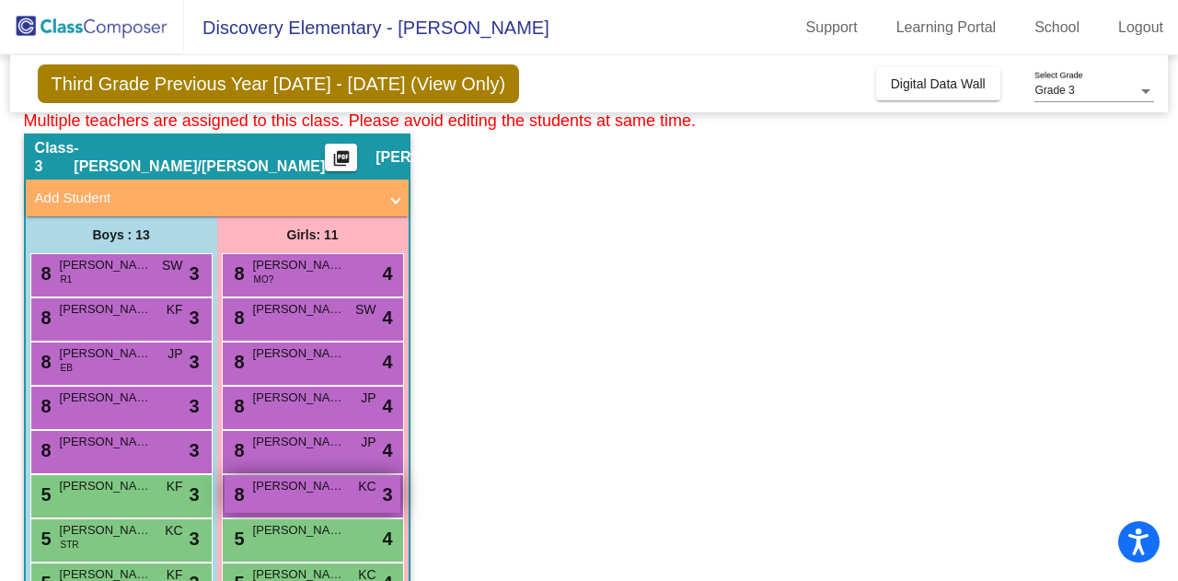
click at [307, 486] on span "[PERSON_NAME] [PERSON_NAME]" at bounding box center [299, 486] width 92 height 18
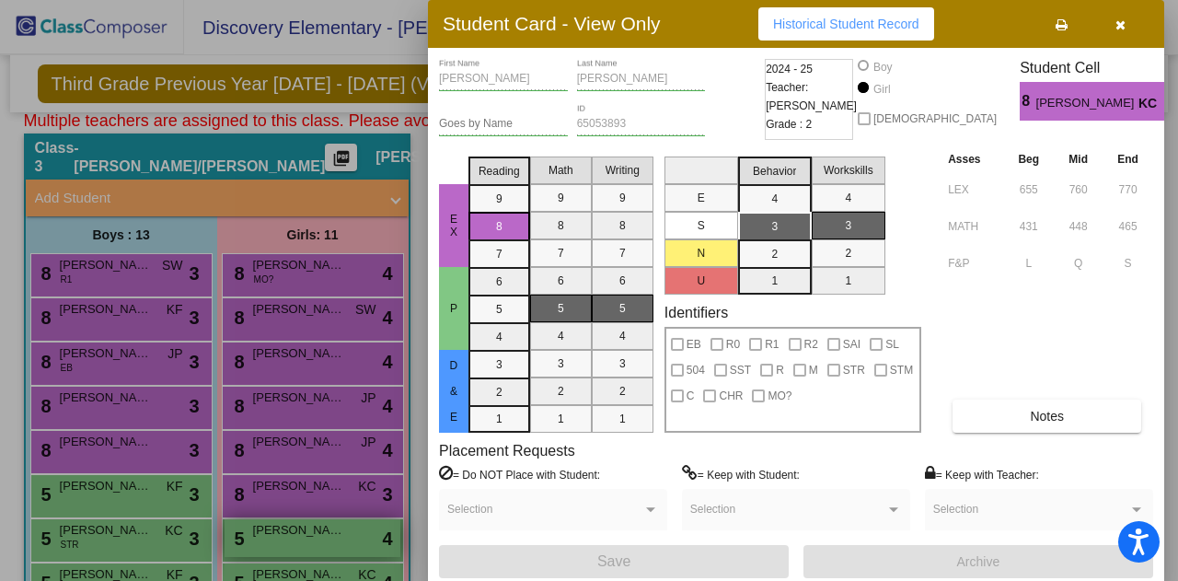
click at [317, 540] on div at bounding box center [589, 290] width 1178 height 581
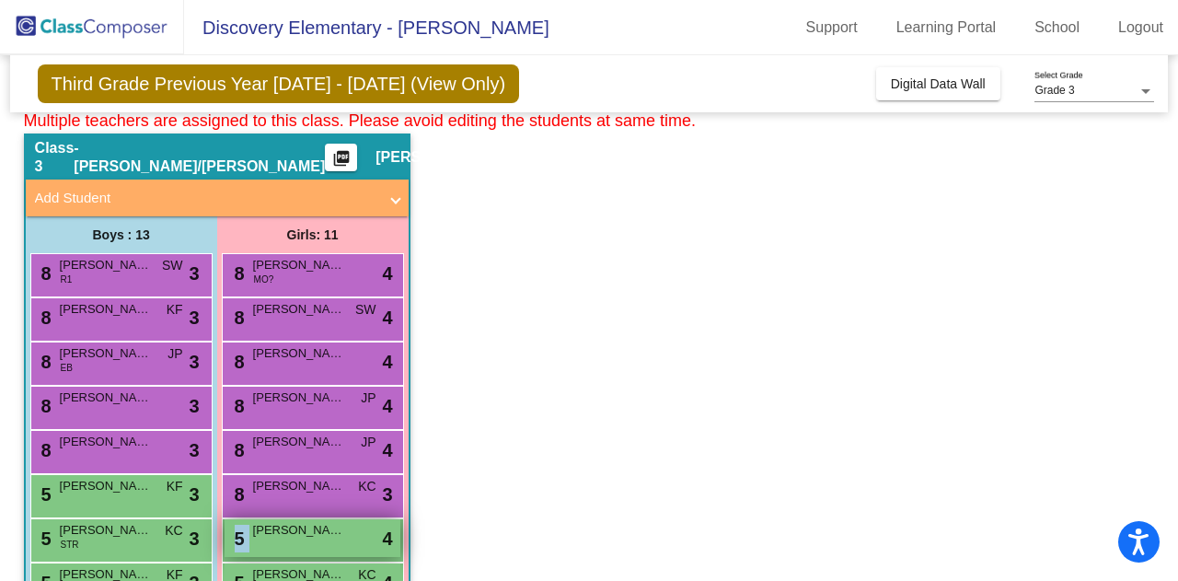
click at [317, 540] on div "5 [PERSON_NAME] lock do_not_disturb_alt 4" at bounding box center [313, 538] width 176 height 38
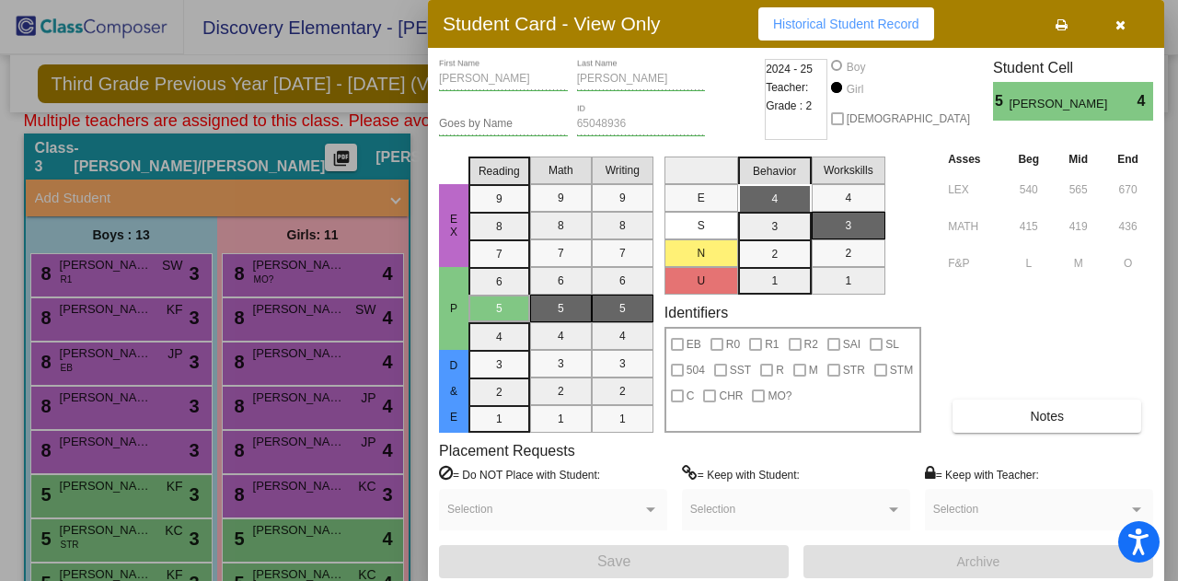
drag, startPoint x: 322, startPoint y: 540, endPoint x: 340, endPoint y: 540, distance: 17.5
click at [324, 540] on div at bounding box center [589, 290] width 1178 height 581
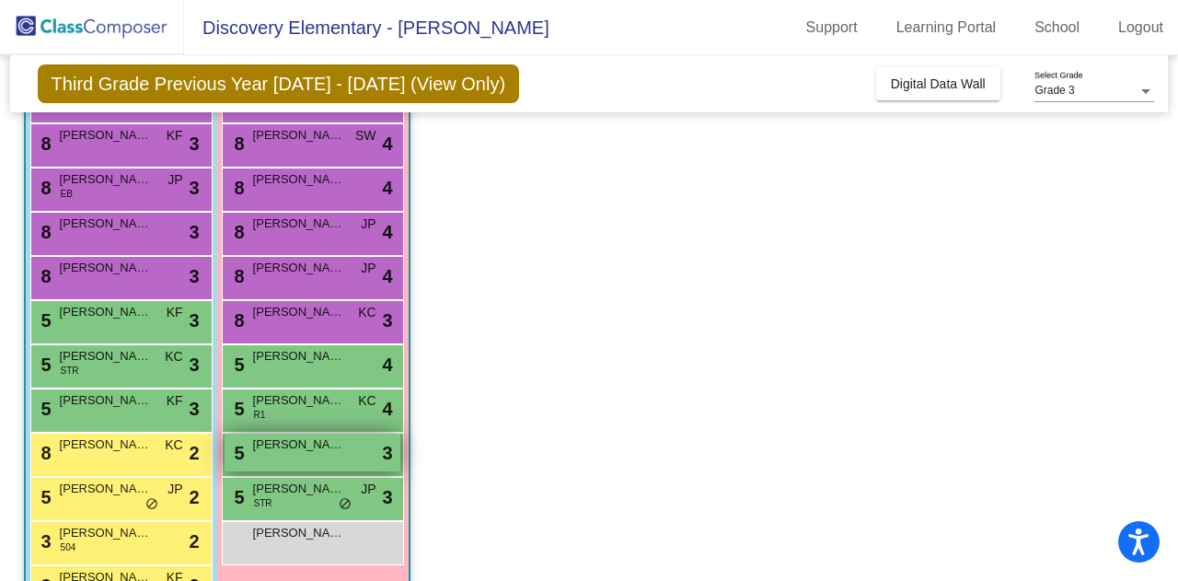
scroll to position [250, 0]
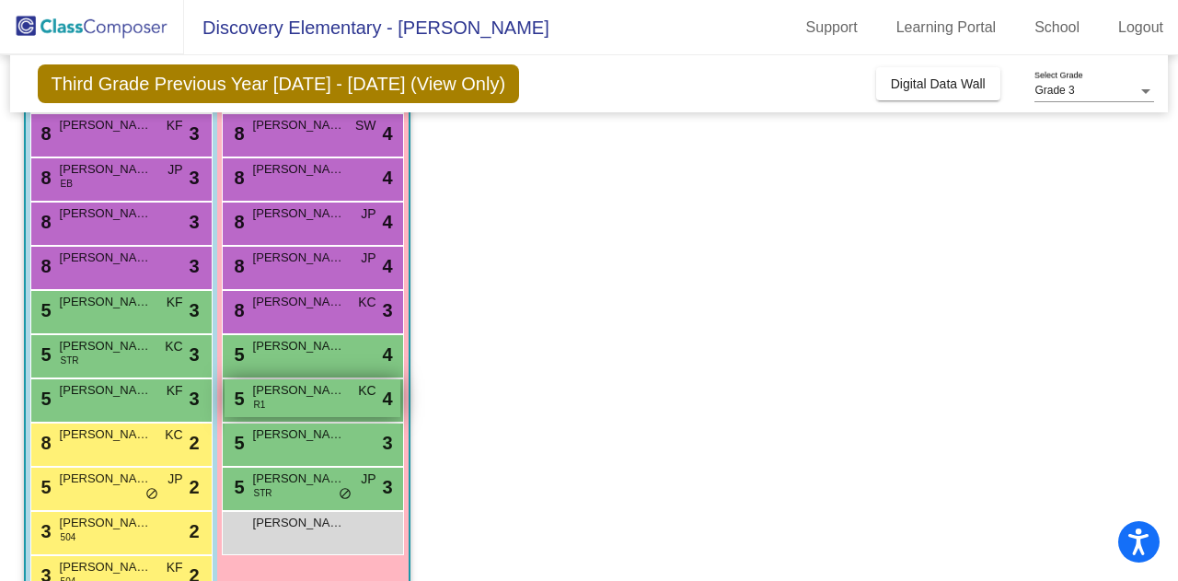
click at [318, 391] on span "[PERSON_NAME]" at bounding box center [299, 390] width 92 height 18
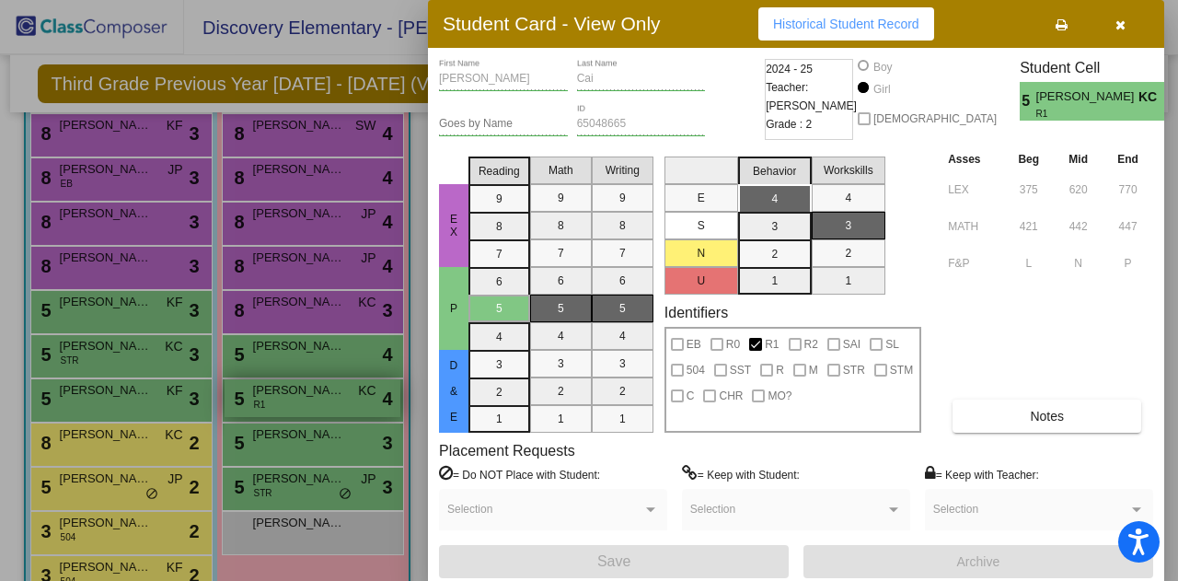
drag, startPoint x: 318, startPoint y: 391, endPoint x: 317, endPoint y: 378, distance: 13.0
click at [321, 391] on div at bounding box center [589, 290] width 1178 height 581
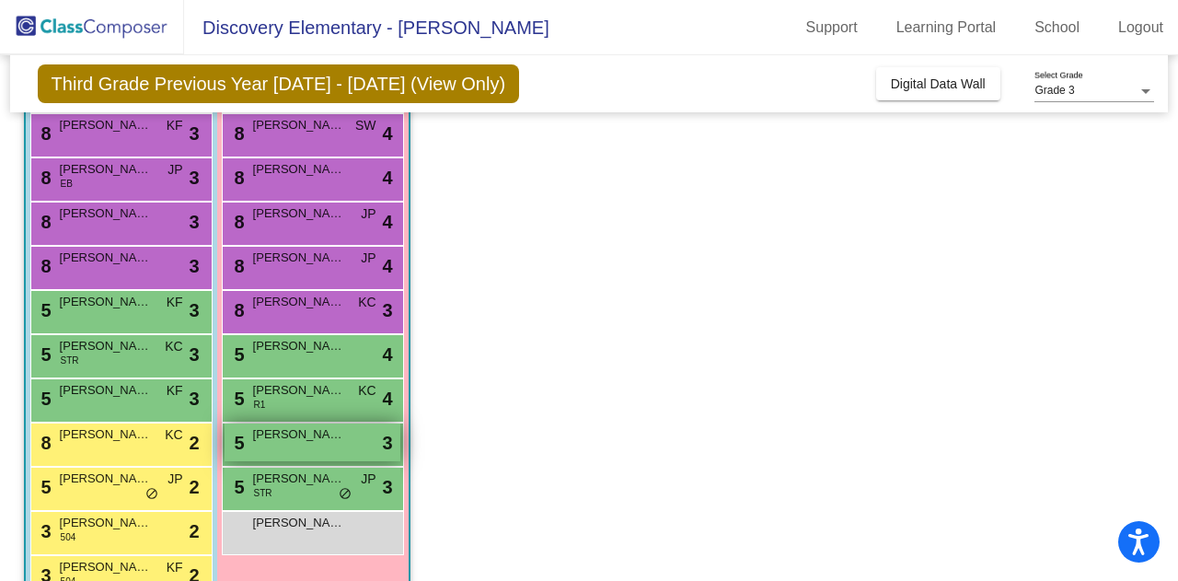
click at [307, 435] on span "[PERSON_NAME]" at bounding box center [299, 434] width 92 height 18
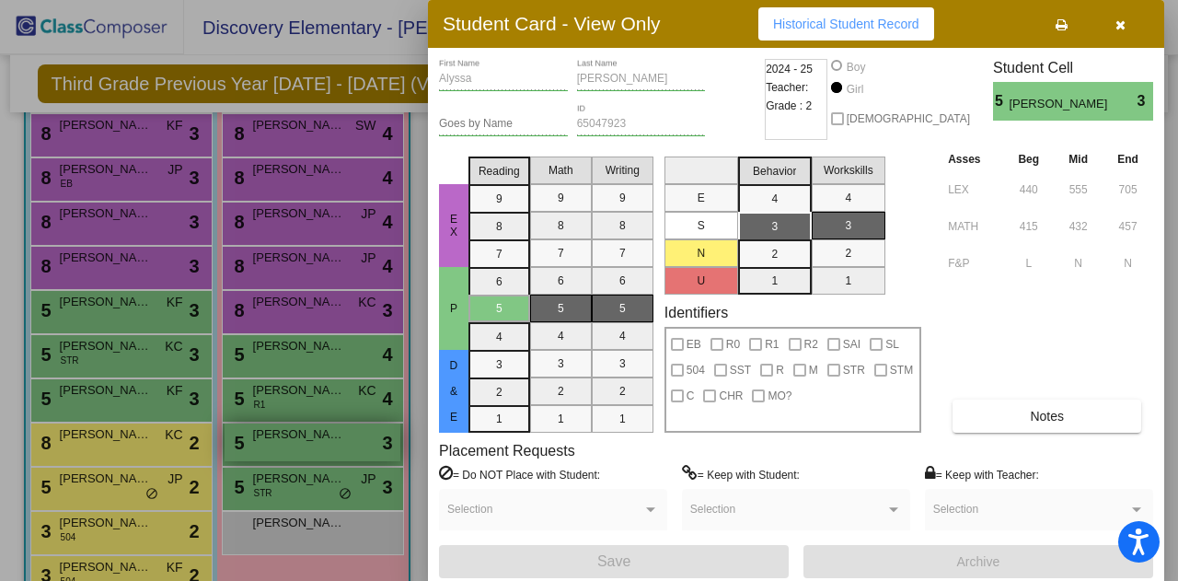
click at [309, 425] on div at bounding box center [589, 290] width 1178 height 581
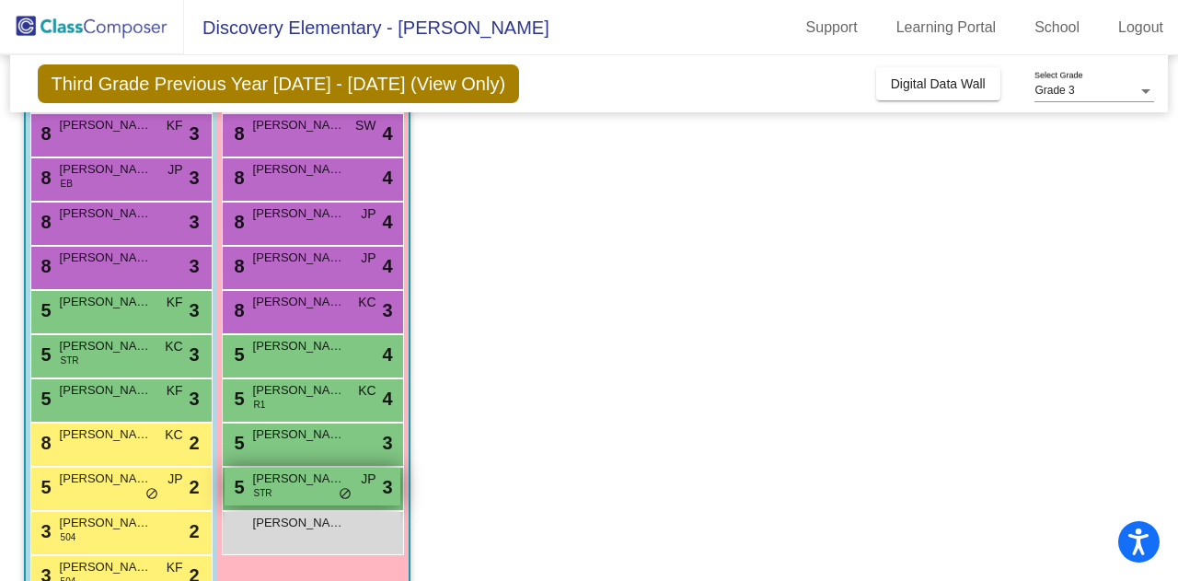
click at [282, 475] on span "[PERSON_NAME]" at bounding box center [299, 478] width 92 height 18
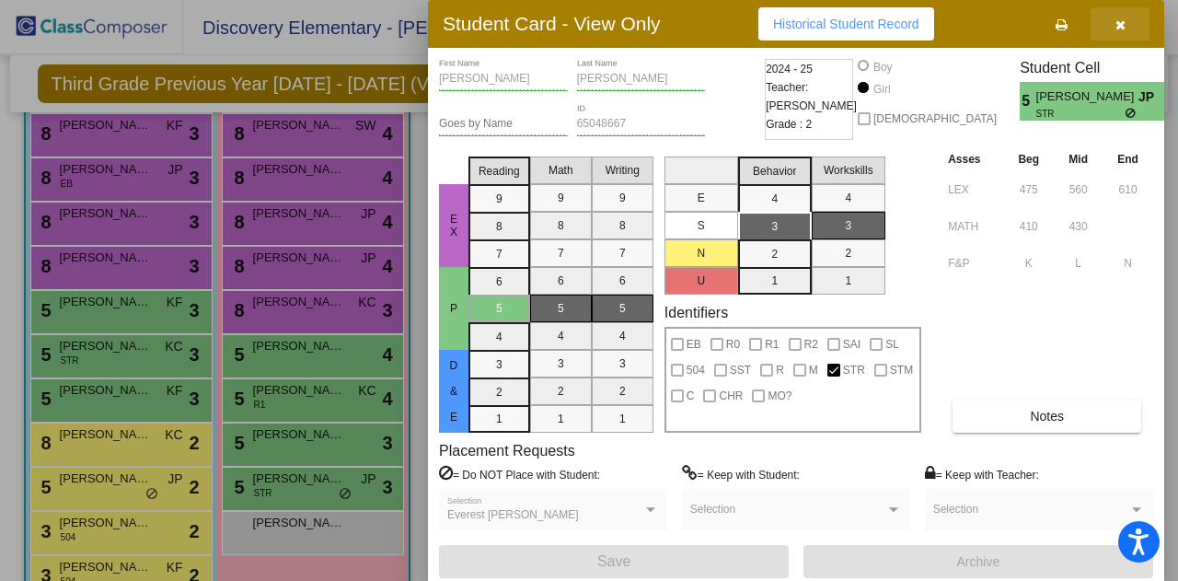
click at [1128, 25] on button "button" at bounding box center [1119, 23] width 59 height 33
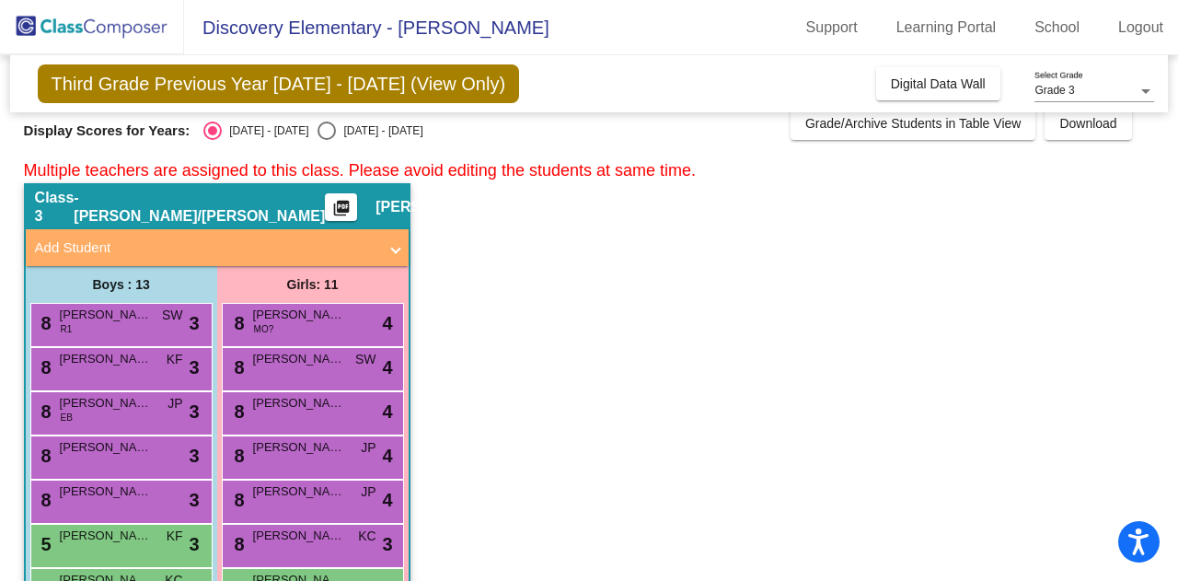
scroll to position [0, 0]
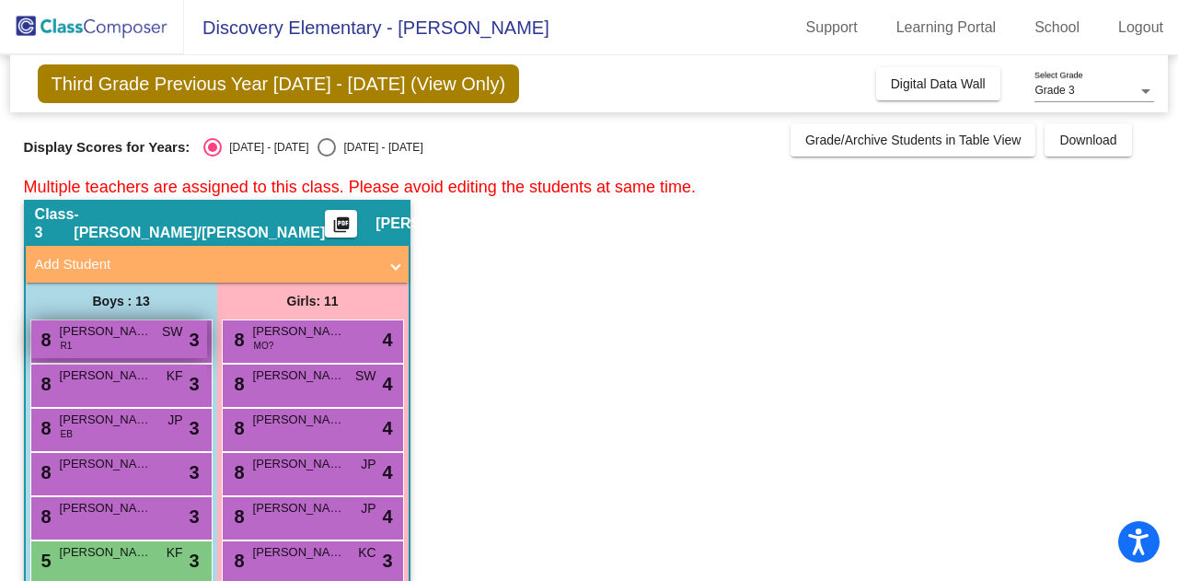
click at [131, 345] on div "8 [PERSON_NAME] R1 SW lock do_not_disturb_alt 3" at bounding box center [119, 339] width 176 height 38
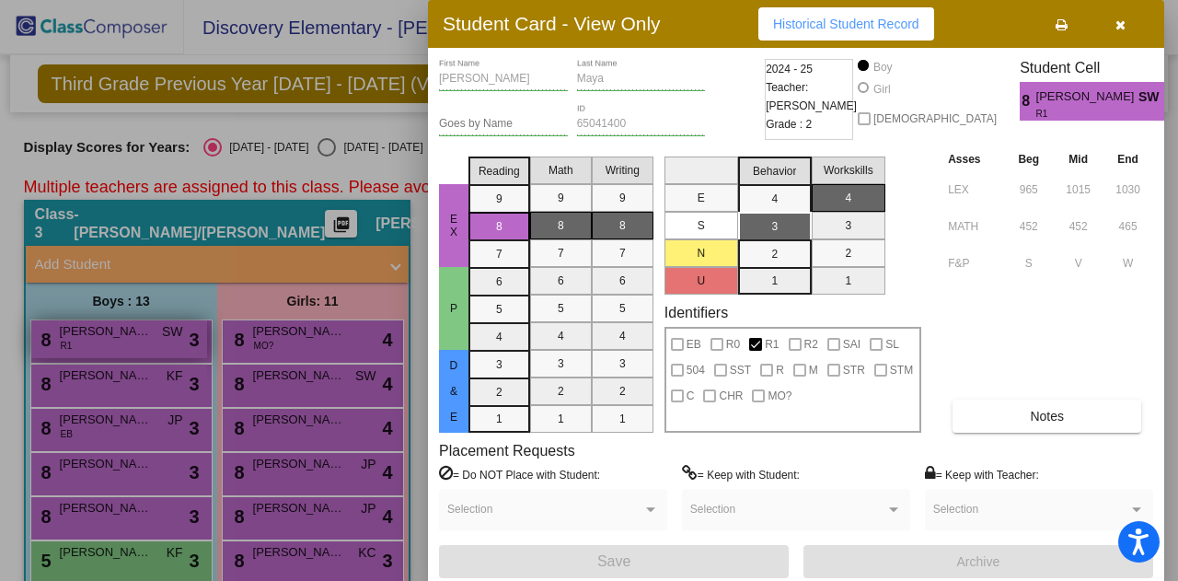
click at [108, 338] on div at bounding box center [589, 290] width 1178 height 581
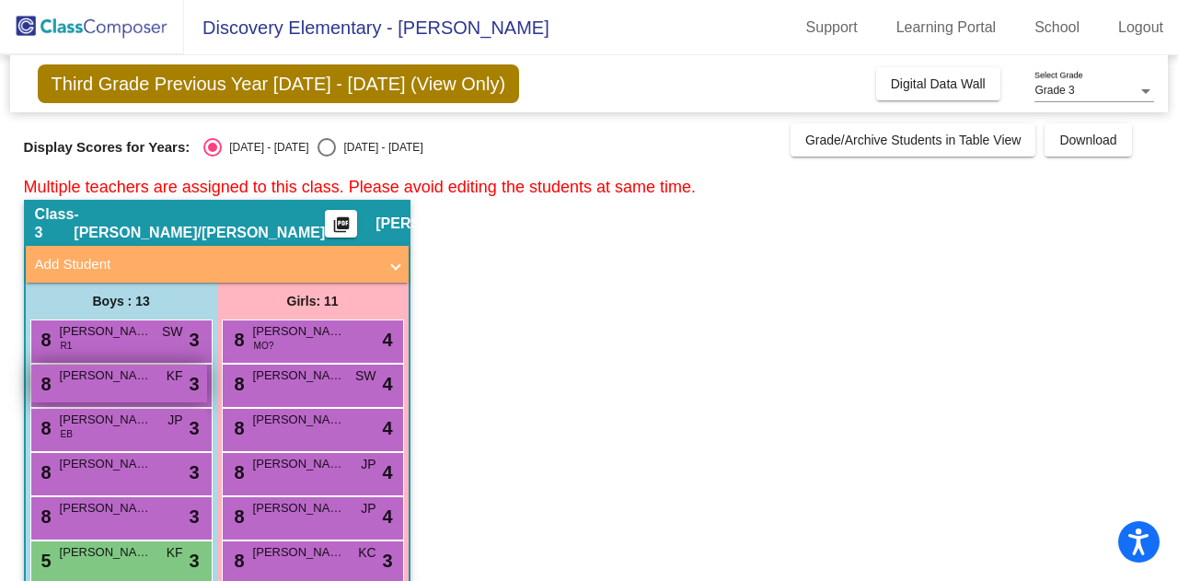
click at [95, 379] on span "[PERSON_NAME] [PERSON_NAME]" at bounding box center [106, 375] width 92 height 18
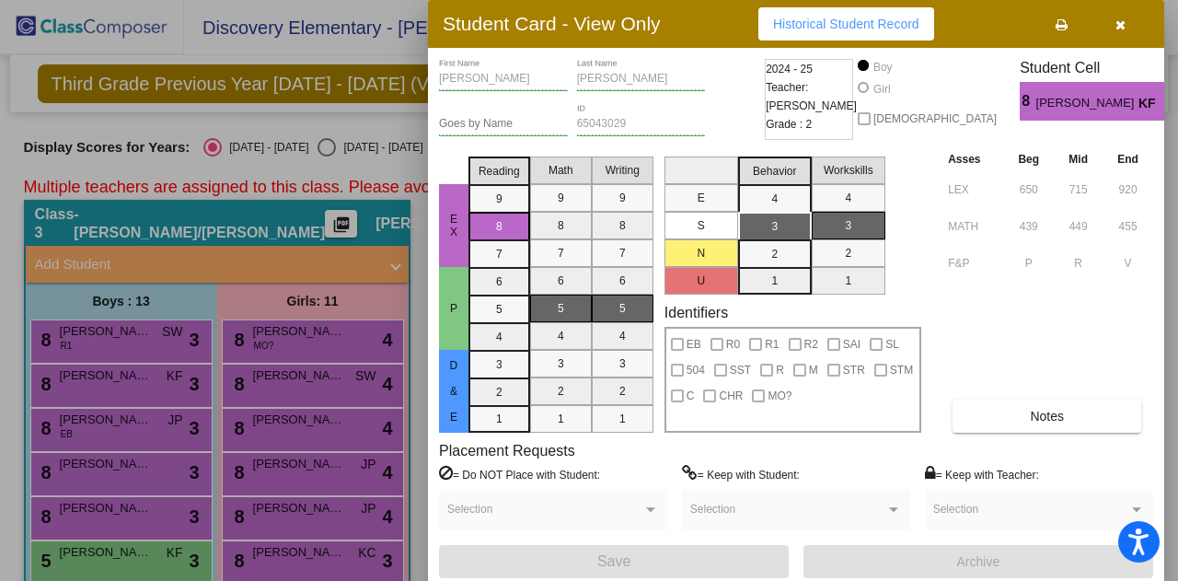
click at [132, 409] on div at bounding box center [589, 290] width 1178 height 581
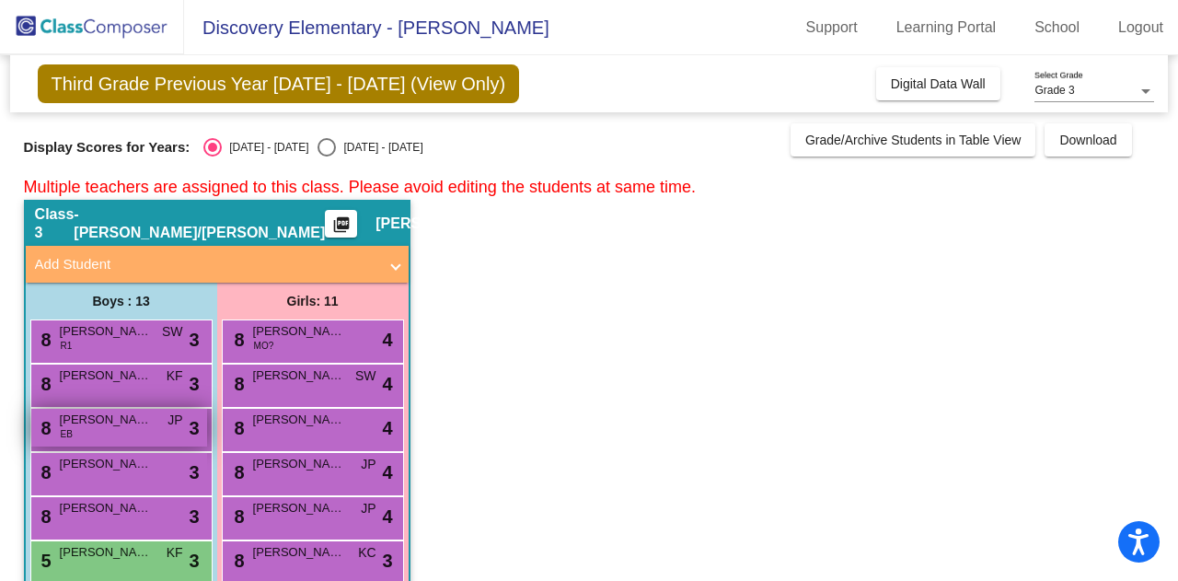
click at [131, 426] on span "[PERSON_NAME]" at bounding box center [106, 419] width 92 height 18
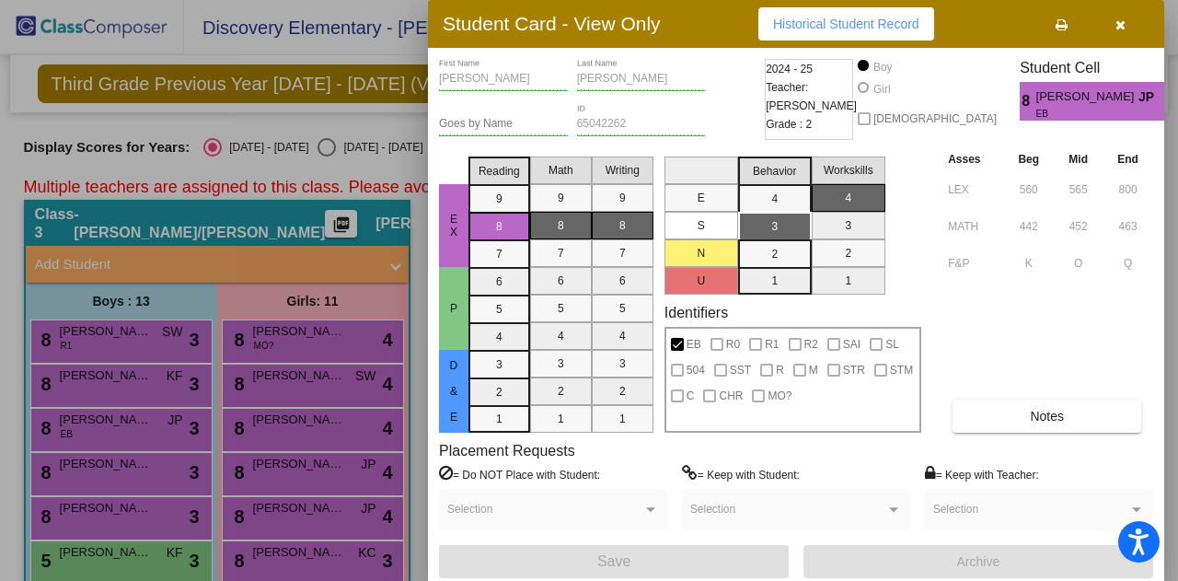
click at [132, 420] on div at bounding box center [589, 290] width 1178 height 581
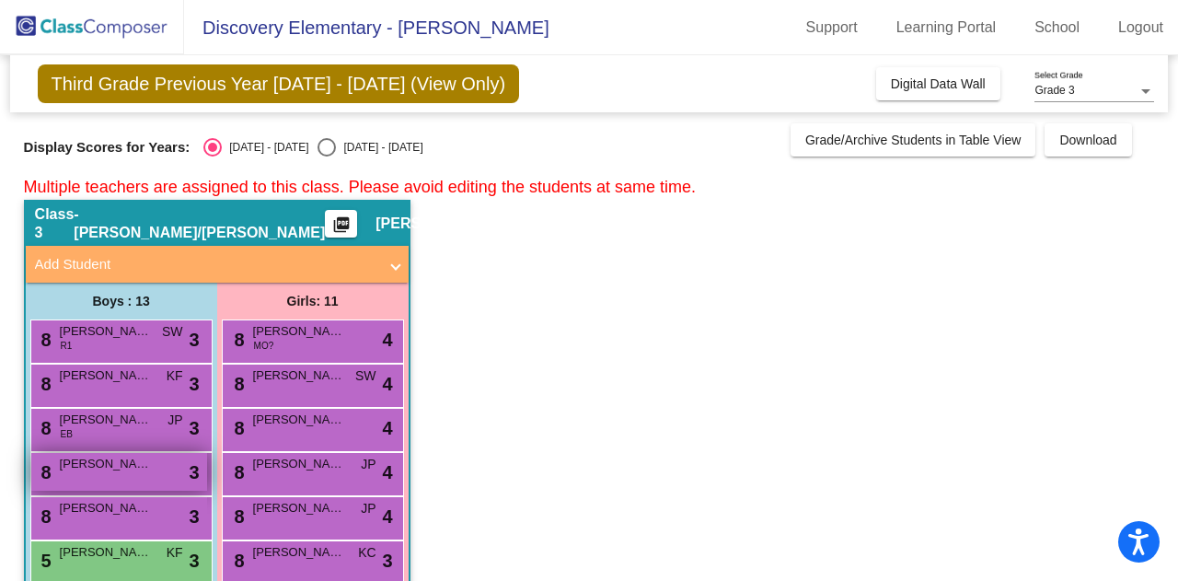
click at [117, 471] on span "[PERSON_NAME]" at bounding box center [106, 464] width 92 height 18
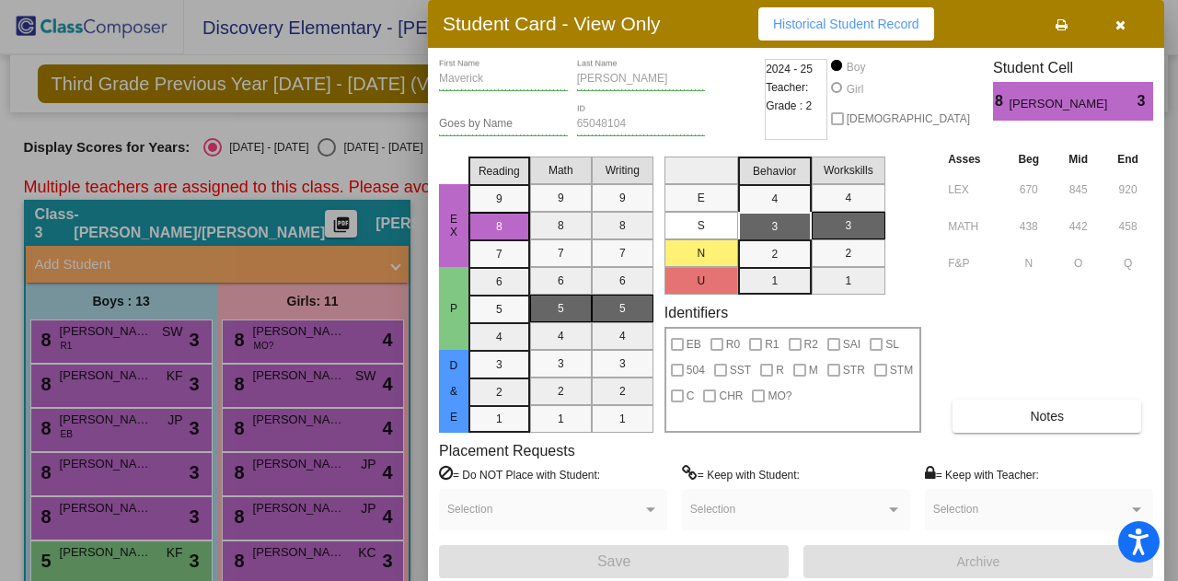
click at [121, 463] on div at bounding box center [589, 290] width 1178 height 581
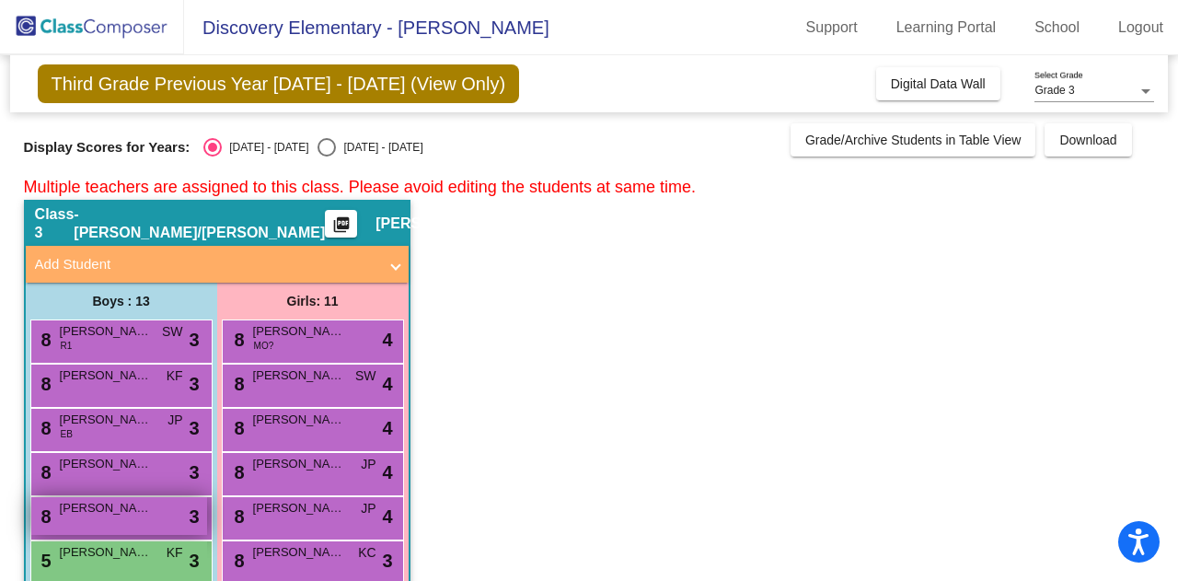
click at [123, 506] on span "[PERSON_NAME]" at bounding box center [106, 508] width 92 height 18
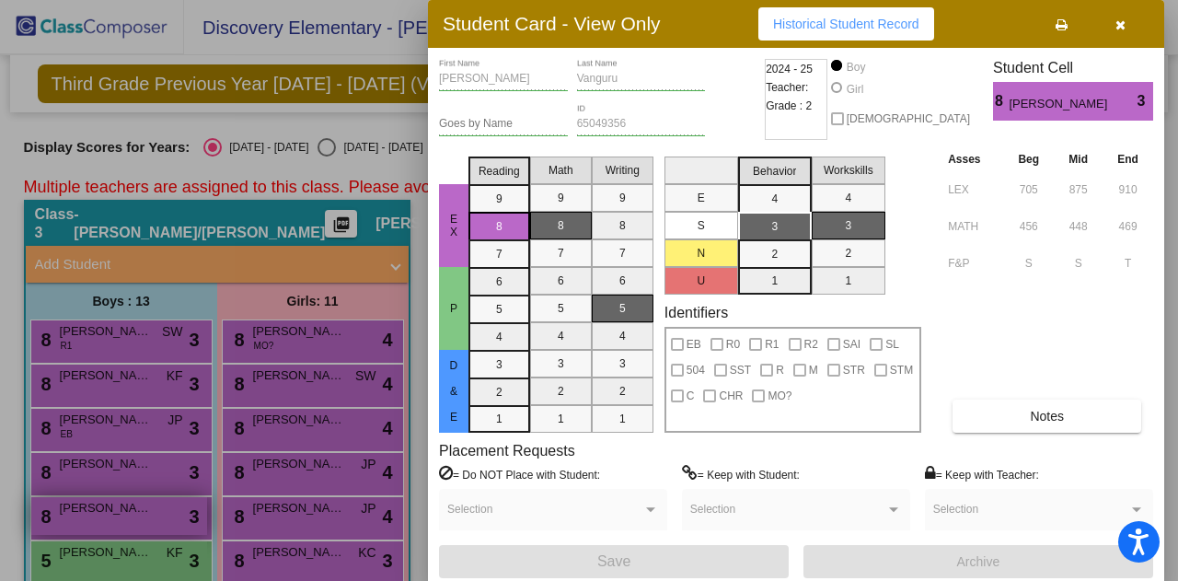
click at [123, 507] on div at bounding box center [589, 290] width 1178 height 581
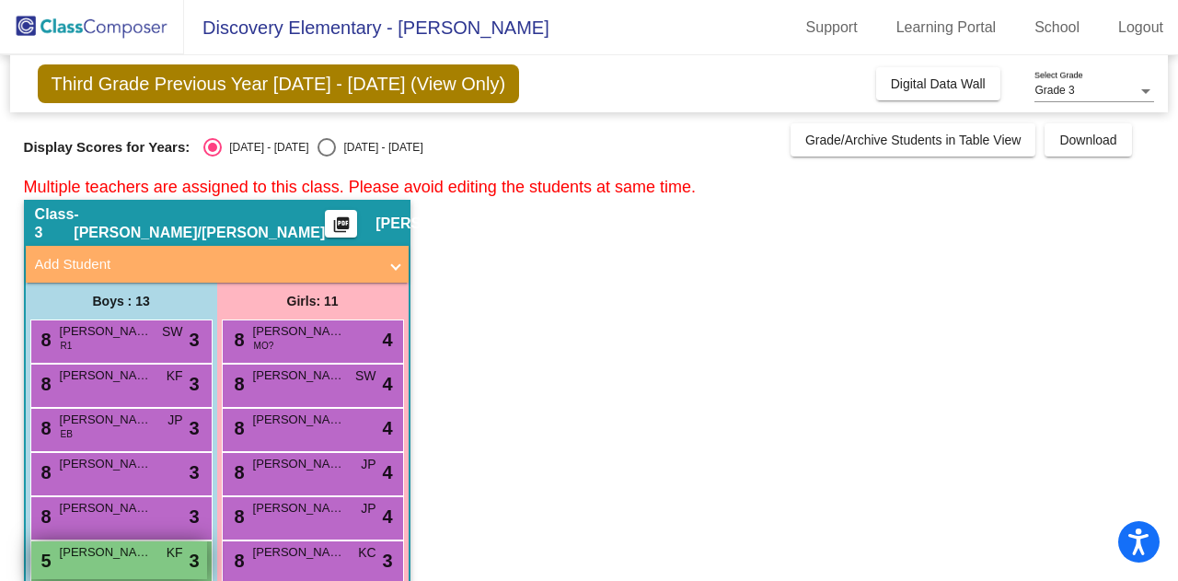
click at [132, 551] on span "[PERSON_NAME]" at bounding box center [106, 552] width 92 height 18
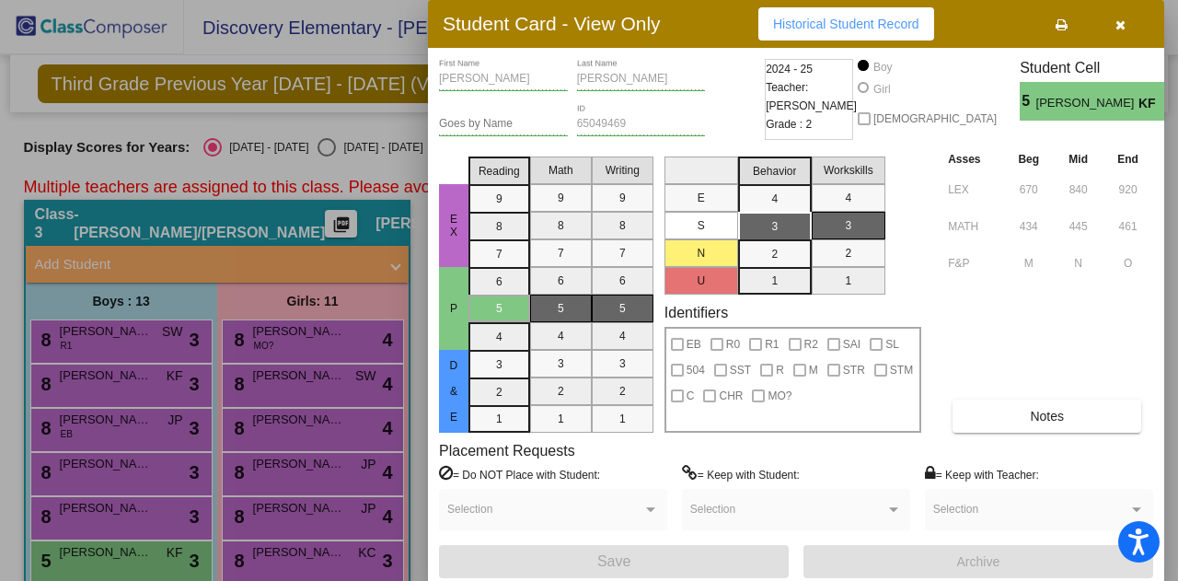
click at [172, 486] on div at bounding box center [589, 290] width 1178 height 581
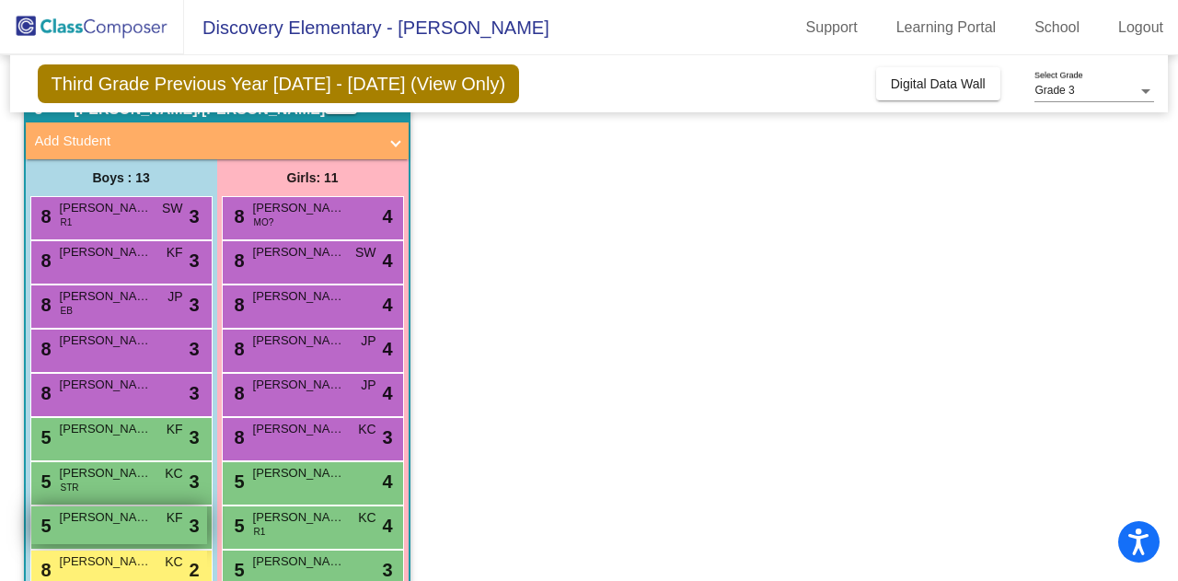
scroll to position [184, 0]
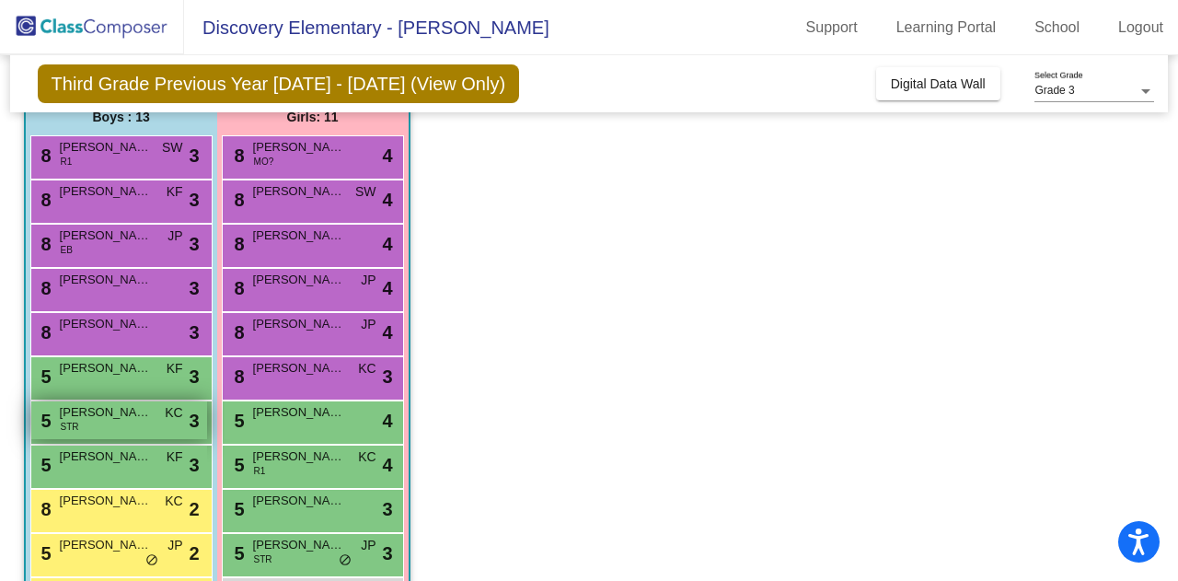
click at [127, 421] on div "5 [PERSON_NAME] STR KC lock do_not_disturb_alt 3" at bounding box center [119, 420] width 176 height 38
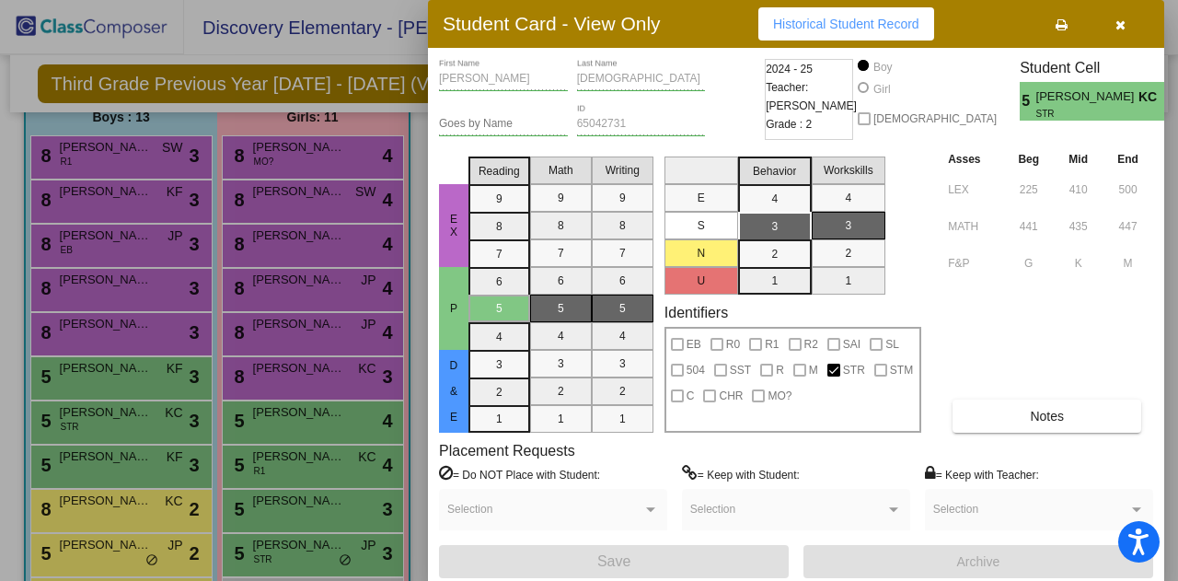
click at [123, 425] on div at bounding box center [589, 290] width 1178 height 581
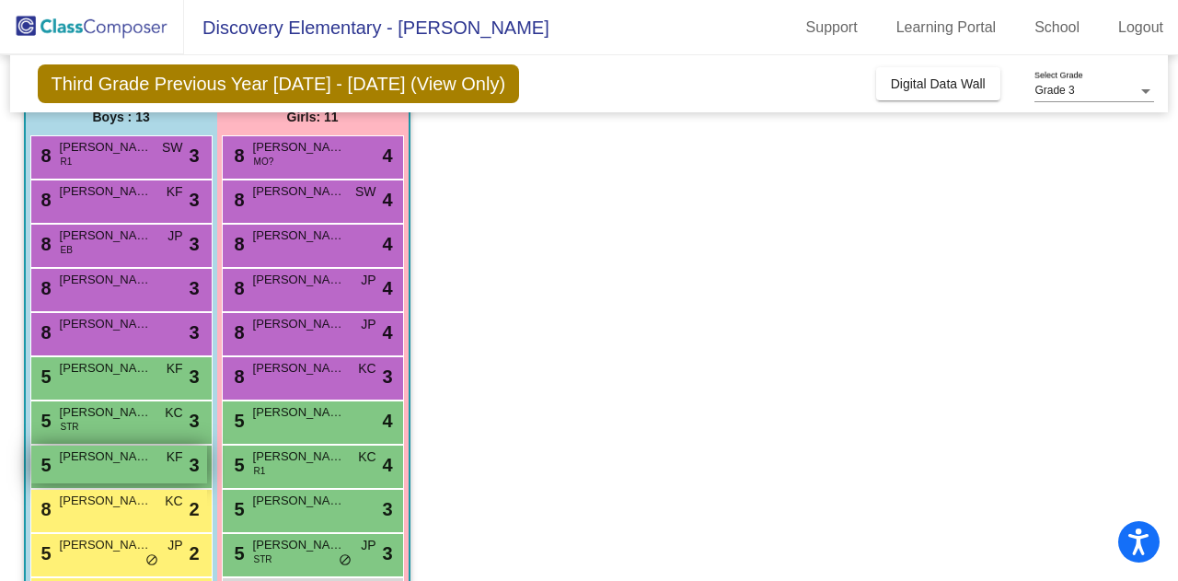
click at [109, 466] on div "5 [PERSON_NAME] KF lock do_not_disturb_alt 3" at bounding box center [119, 464] width 176 height 38
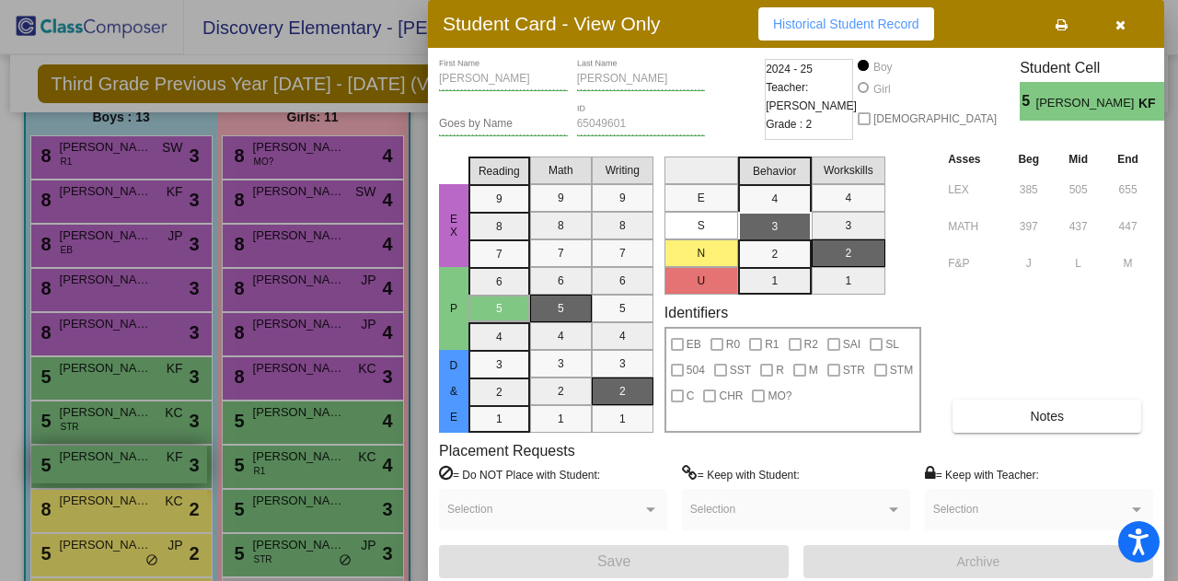
click at [109, 466] on div at bounding box center [589, 290] width 1178 height 581
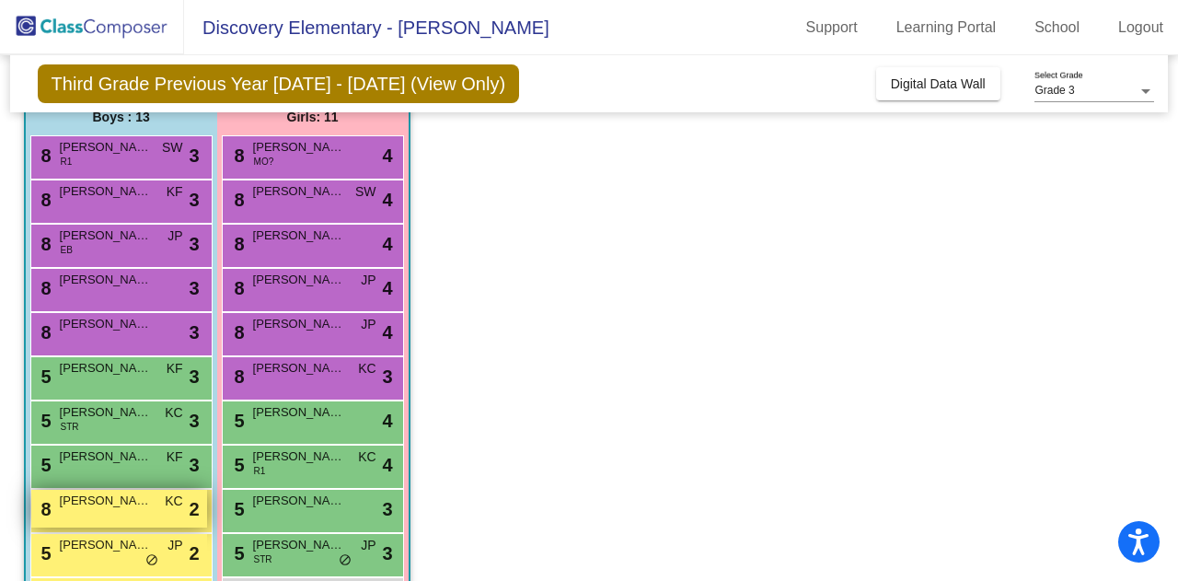
click at [119, 504] on span "[PERSON_NAME]" at bounding box center [106, 500] width 92 height 18
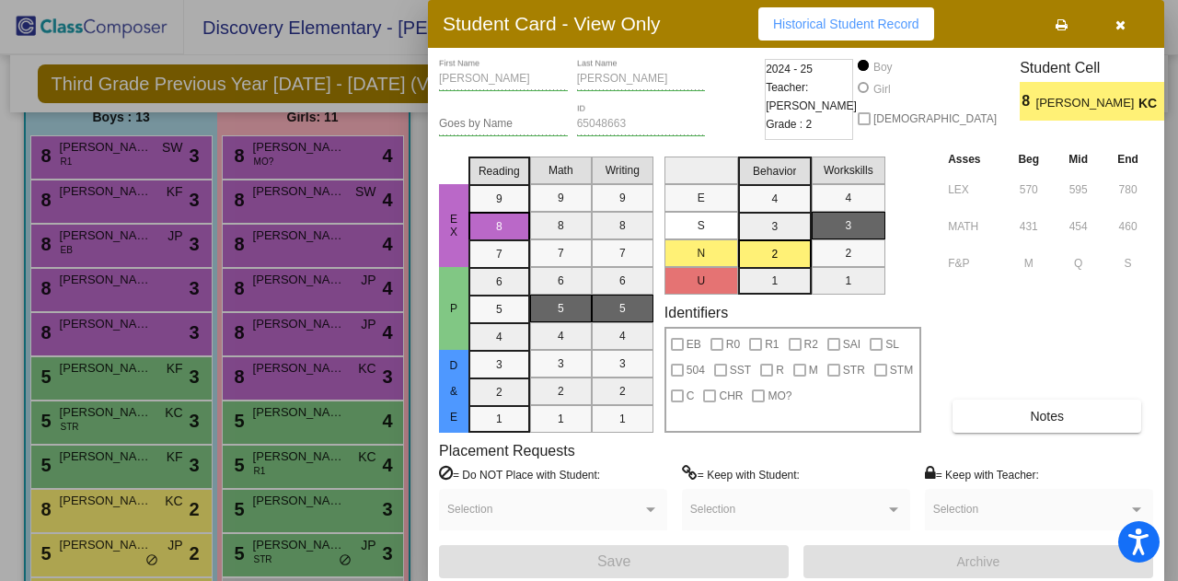
click at [55, 197] on div at bounding box center [589, 290] width 1178 height 581
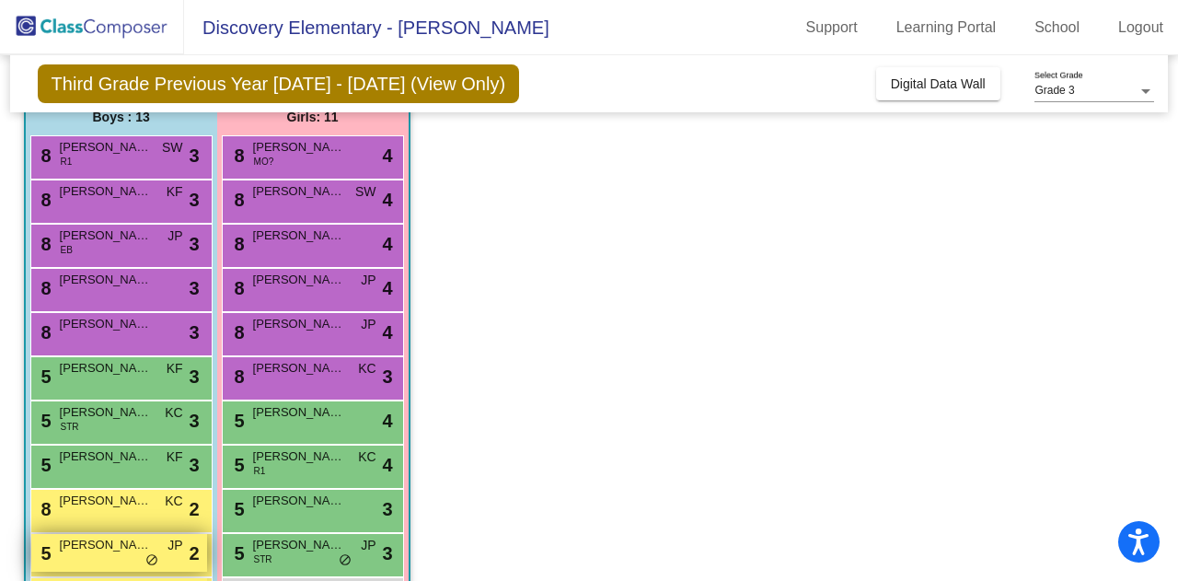
click at [88, 542] on span "[PERSON_NAME]" at bounding box center [106, 545] width 92 height 18
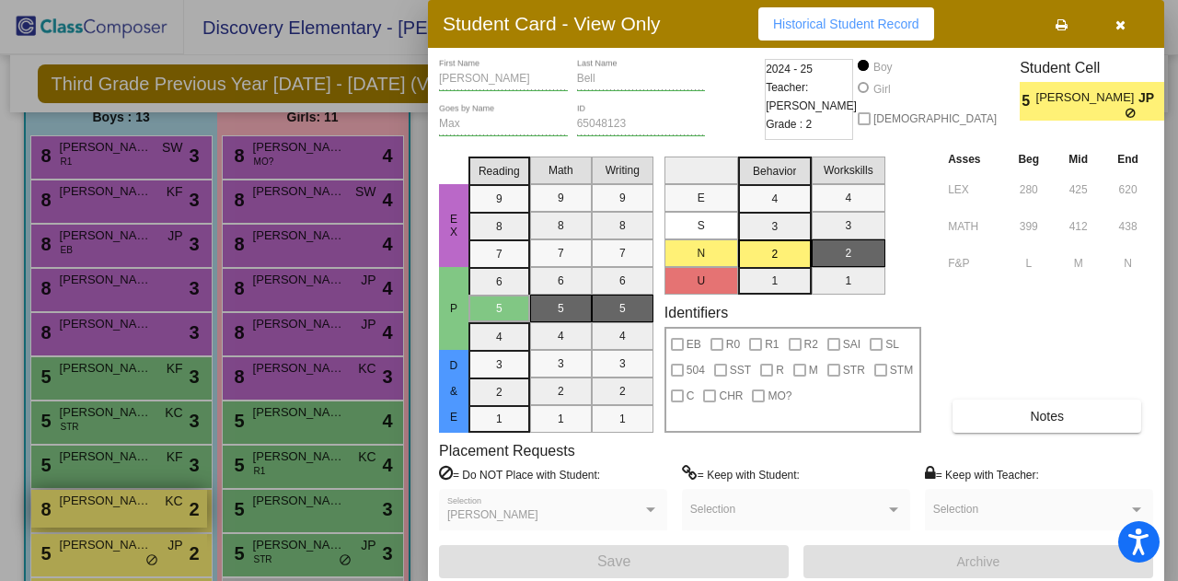
click at [92, 517] on div at bounding box center [589, 290] width 1178 height 581
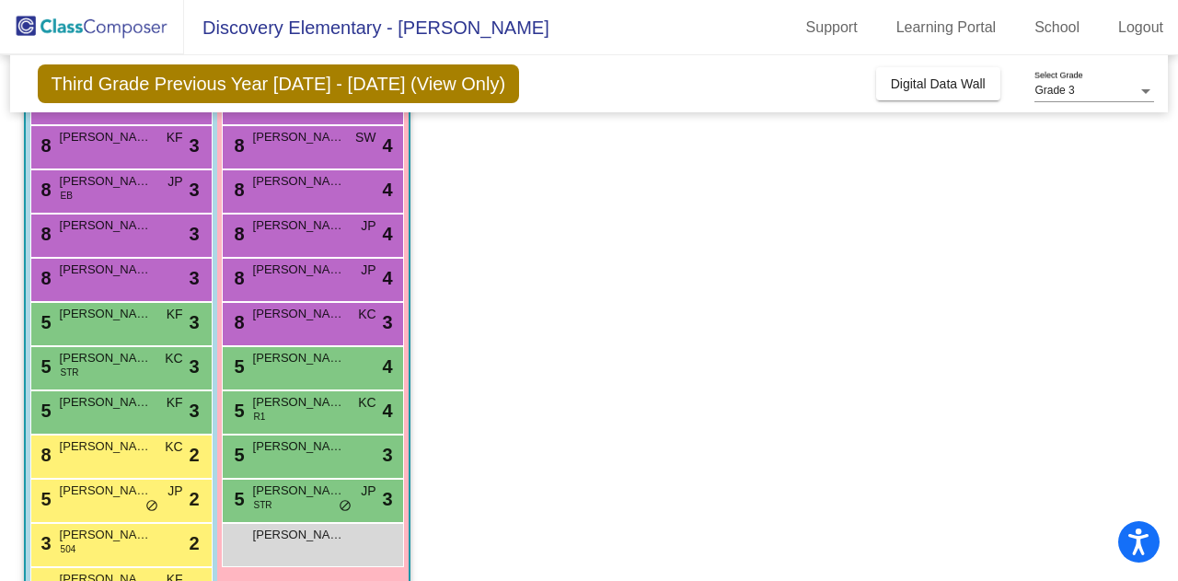
scroll to position [276, 0]
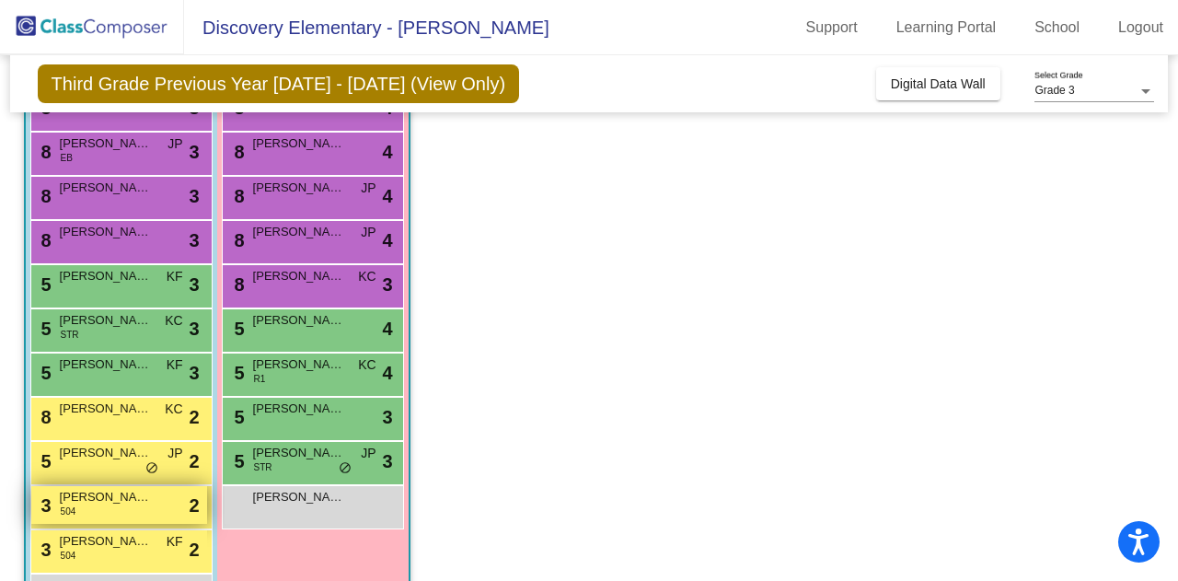
click at [94, 498] on span "[PERSON_NAME]" at bounding box center [106, 497] width 92 height 18
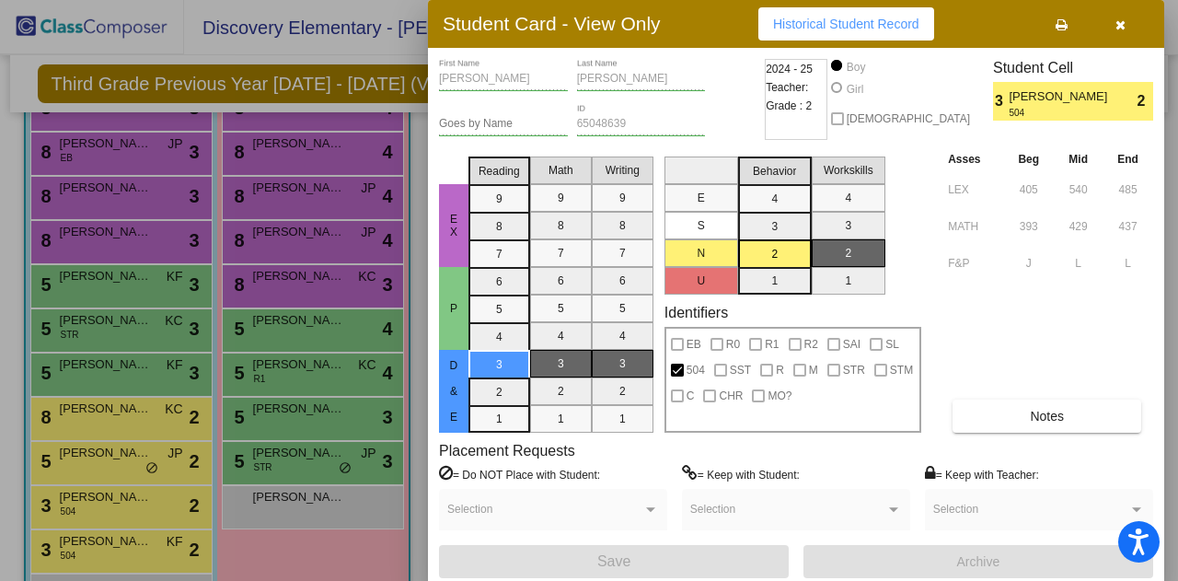
click at [92, 496] on div at bounding box center [589, 290] width 1178 height 581
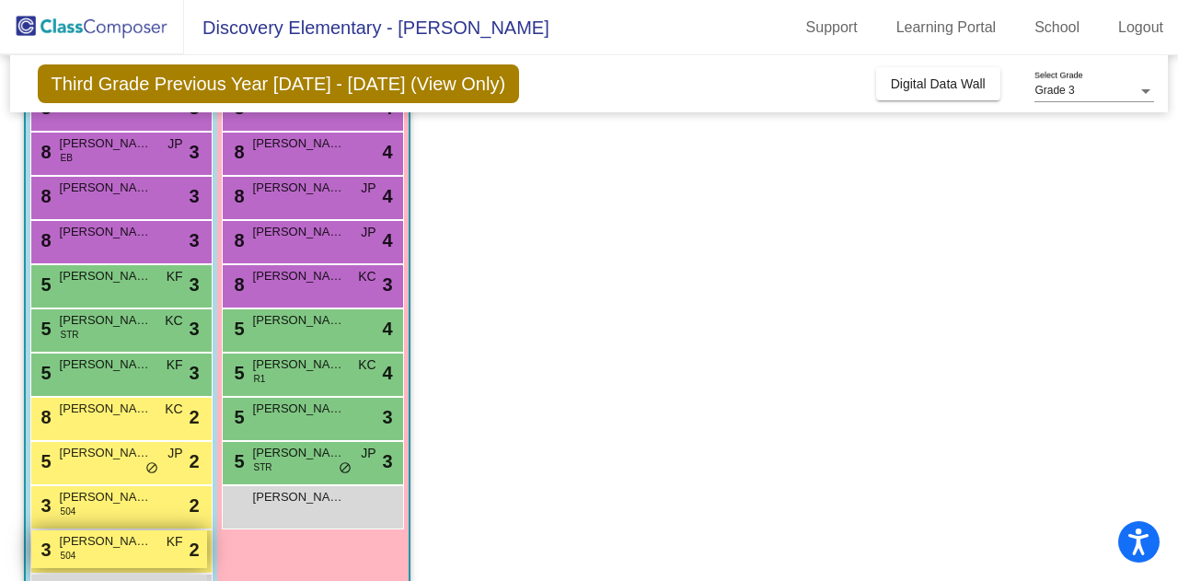
click at [105, 548] on span "[PERSON_NAME]" at bounding box center [106, 541] width 92 height 18
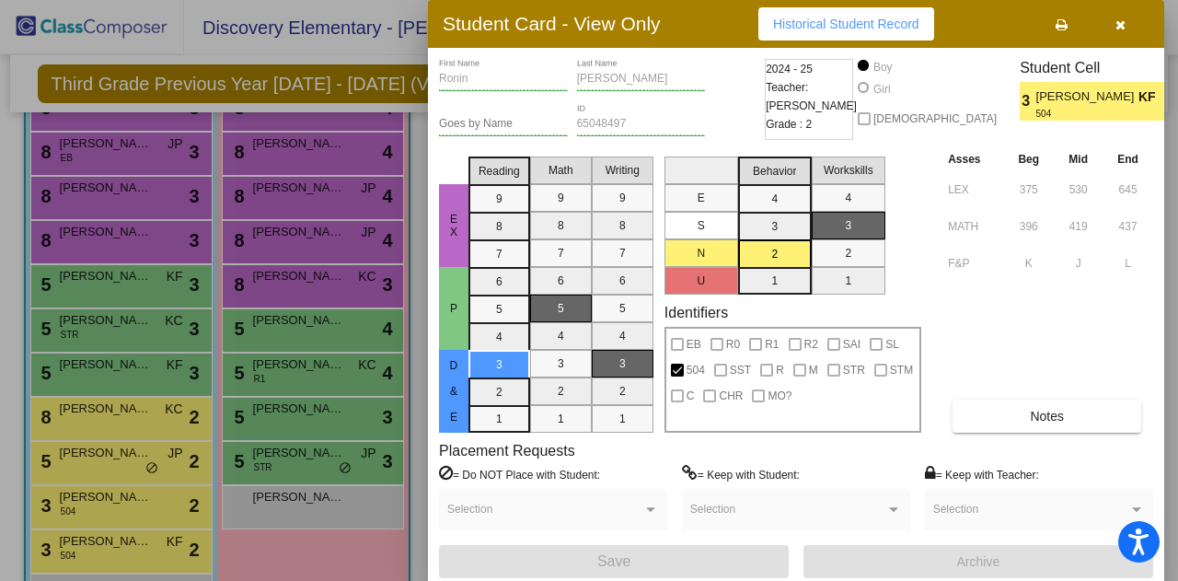
click at [121, 535] on div at bounding box center [589, 290] width 1178 height 581
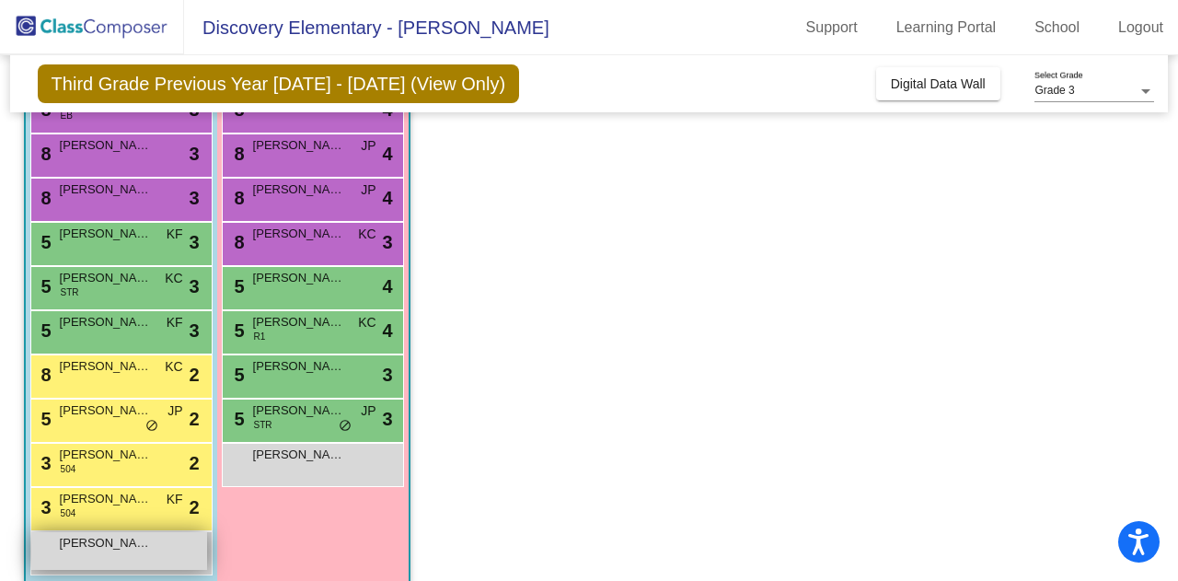
scroll to position [342, 0]
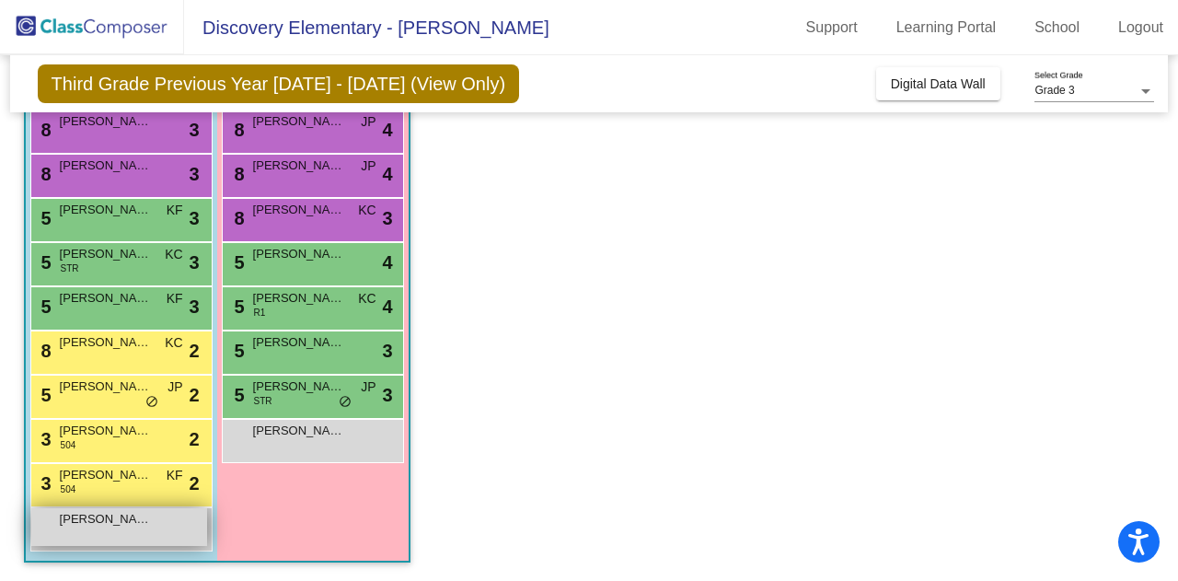
click at [121, 513] on span "[PERSON_NAME]" at bounding box center [106, 519] width 92 height 18
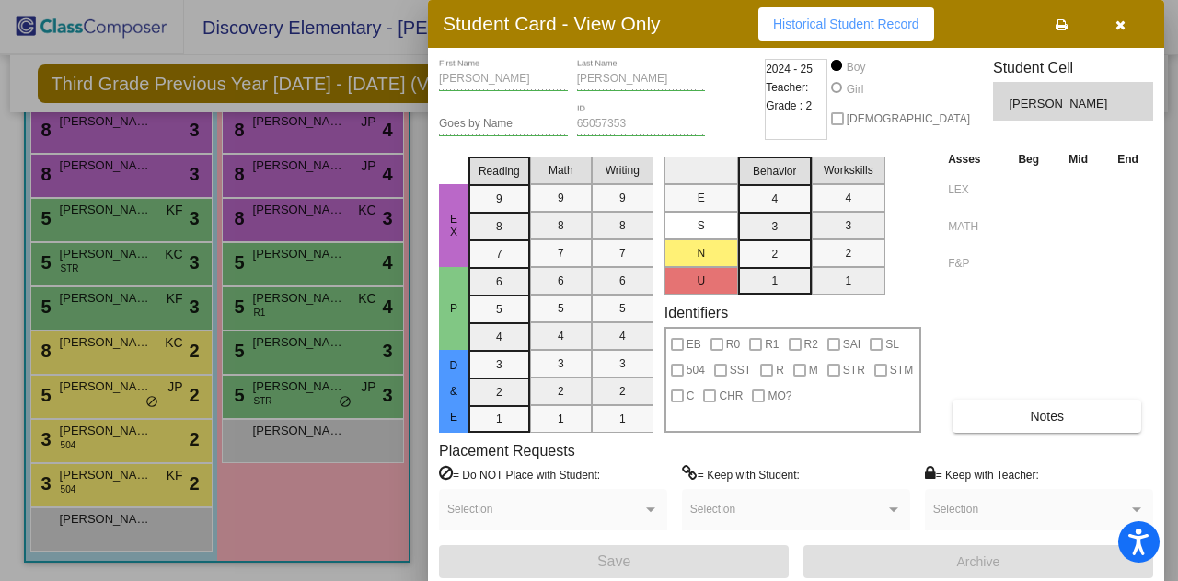
click at [317, 350] on div at bounding box center [589, 290] width 1178 height 581
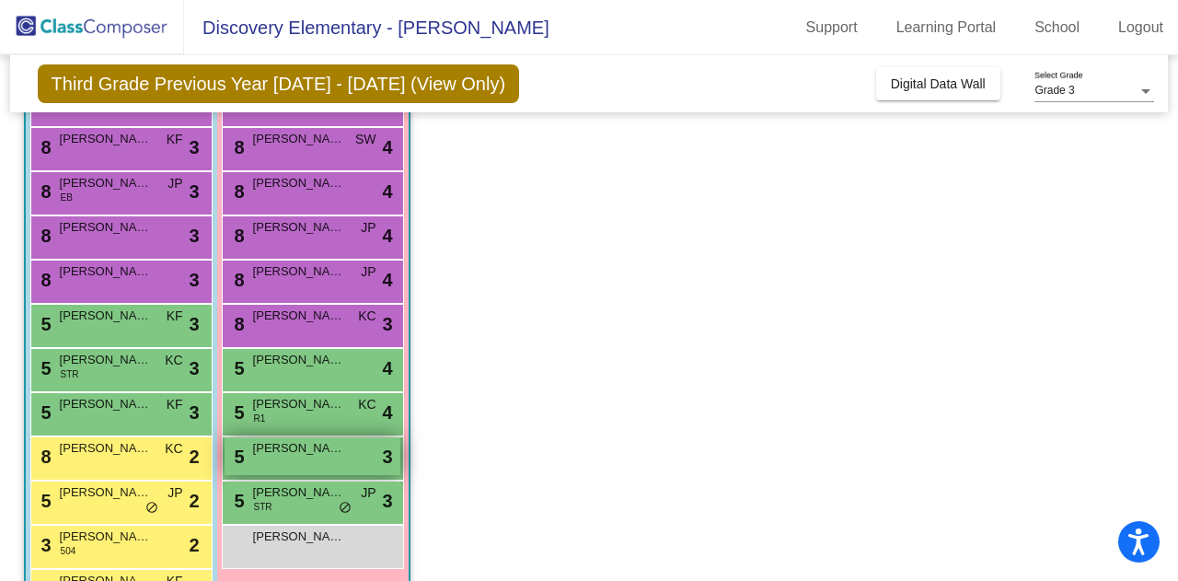
scroll to position [66, 0]
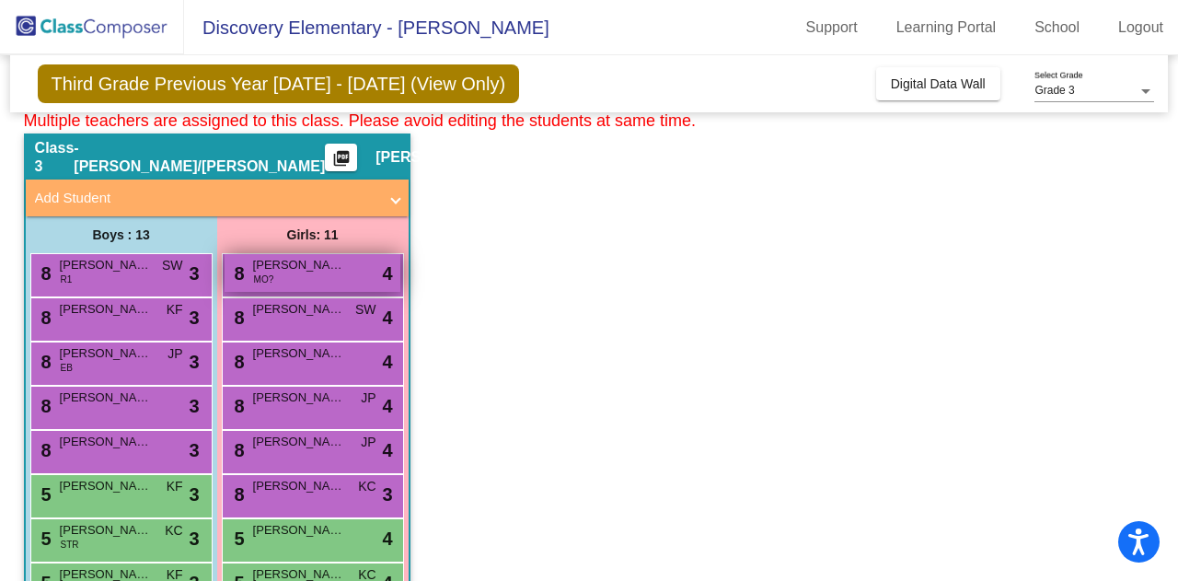
click at [340, 267] on span "[PERSON_NAME]" at bounding box center [299, 265] width 92 height 18
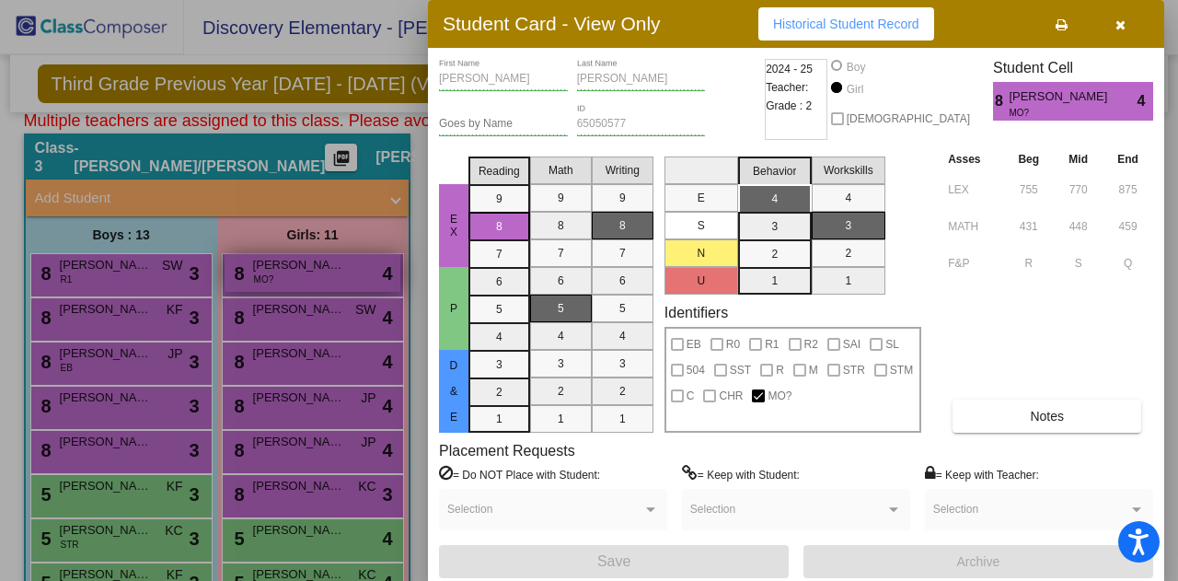
click at [317, 279] on div at bounding box center [589, 290] width 1178 height 581
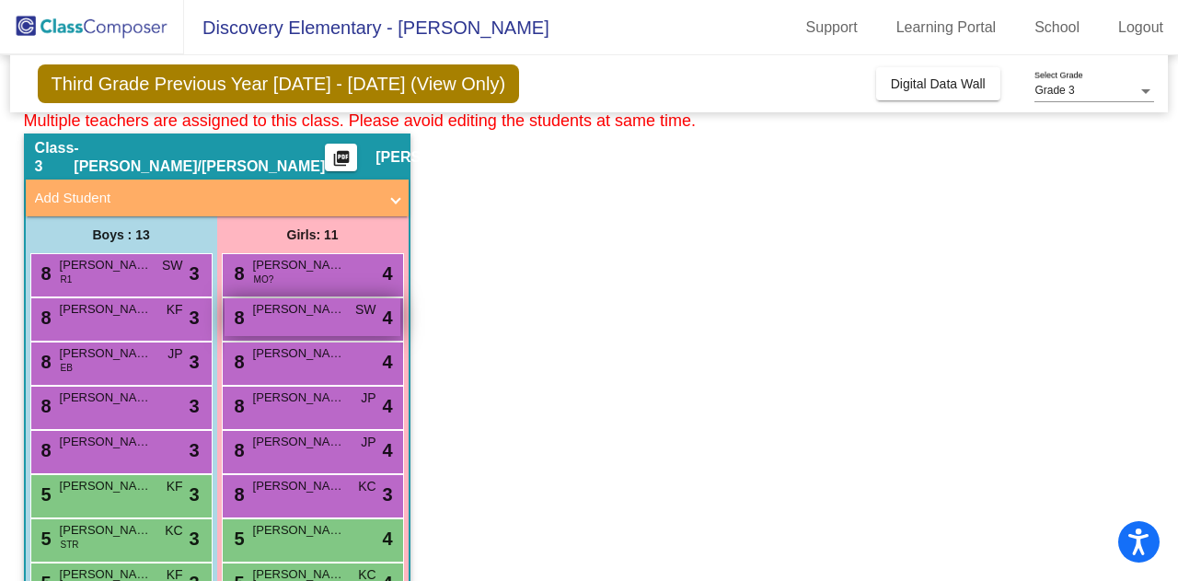
click at [321, 312] on span "[PERSON_NAME]" at bounding box center [299, 309] width 92 height 18
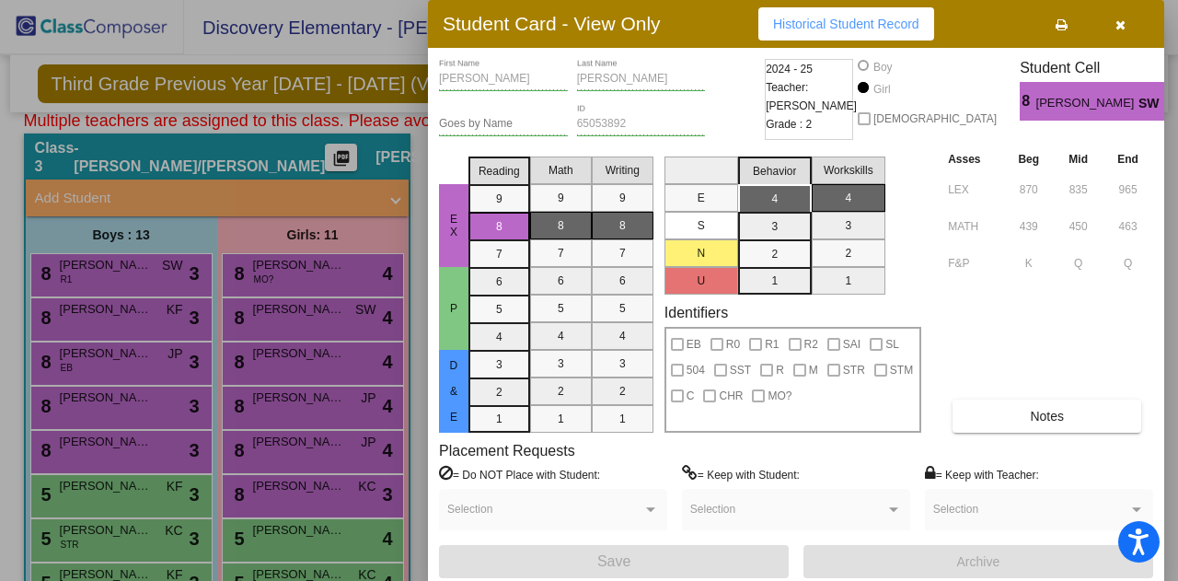
click at [337, 297] on div at bounding box center [589, 290] width 1178 height 581
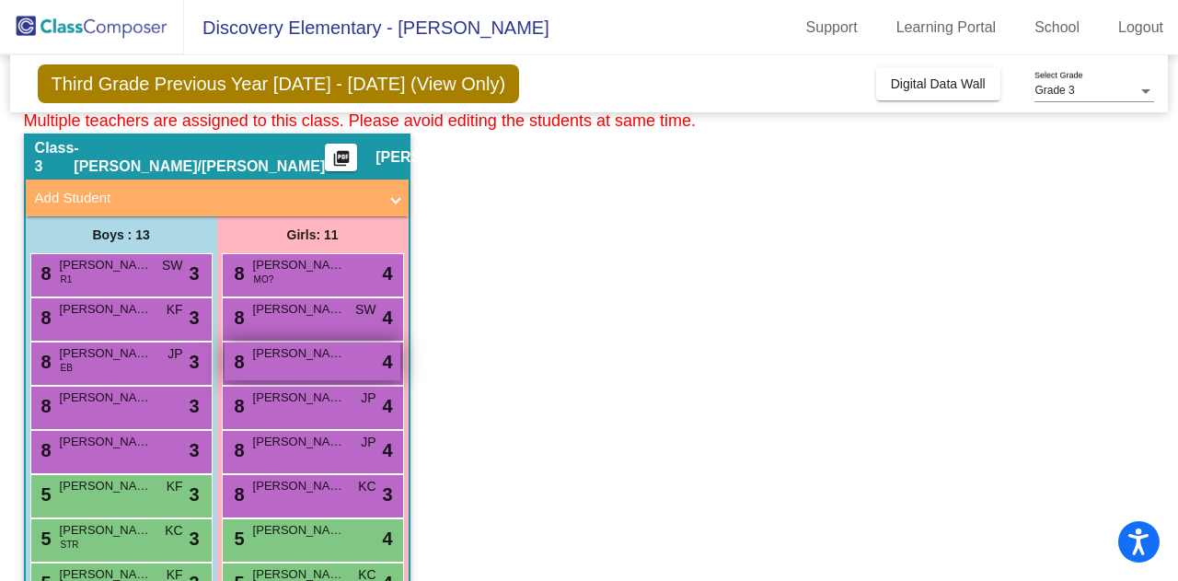
click at [292, 373] on div "8 [PERSON_NAME] lock do_not_disturb_alt 4" at bounding box center [313, 361] width 176 height 38
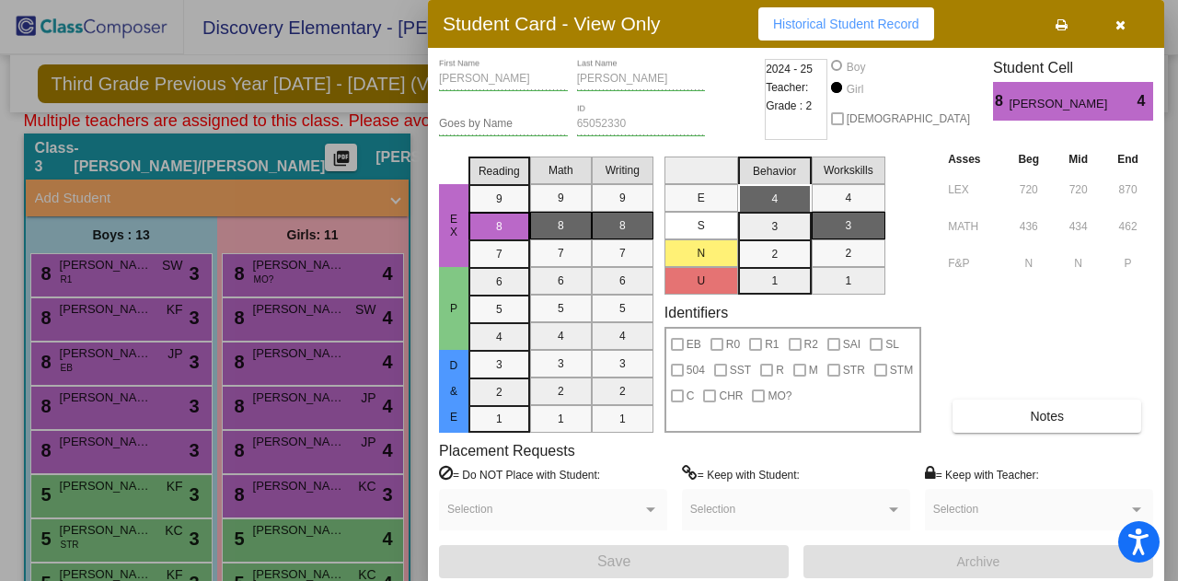
click at [305, 405] on div at bounding box center [589, 290] width 1178 height 581
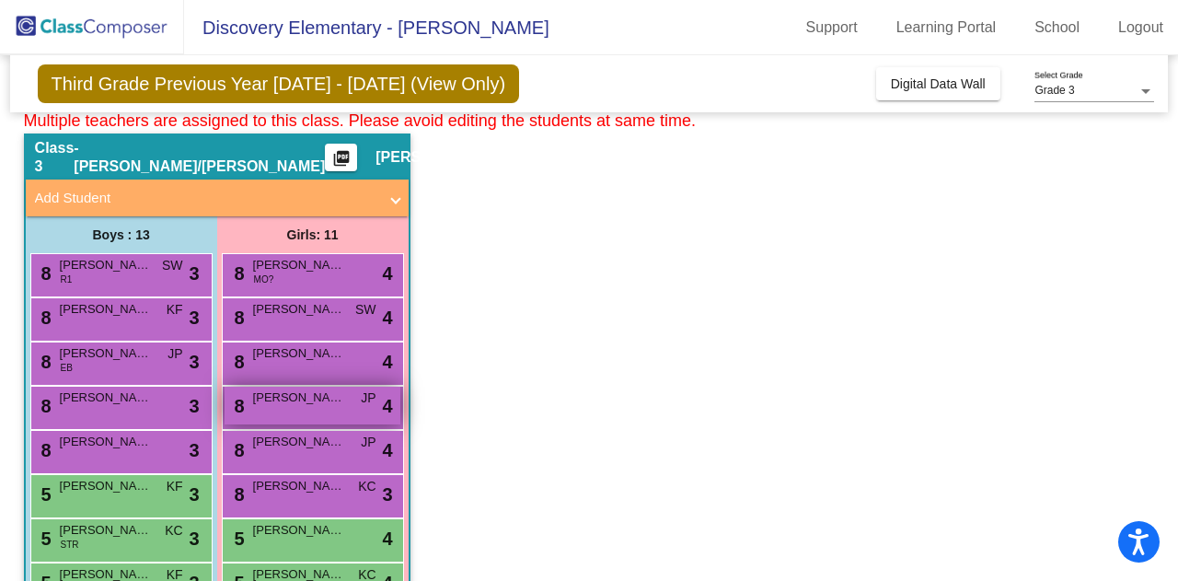
click at [305, 404] on span "[PERSON_NAME]" at bounding box center [299, 397] width 92 height 18
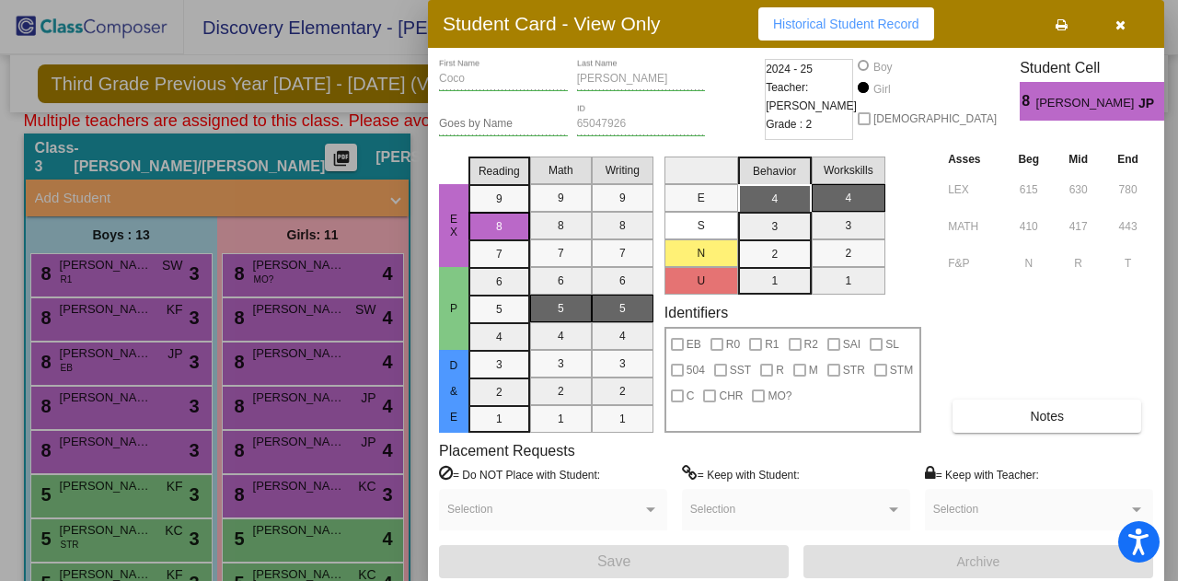
click at [315, 434] on div at bounding box center [589, 290] width 1178 height 581
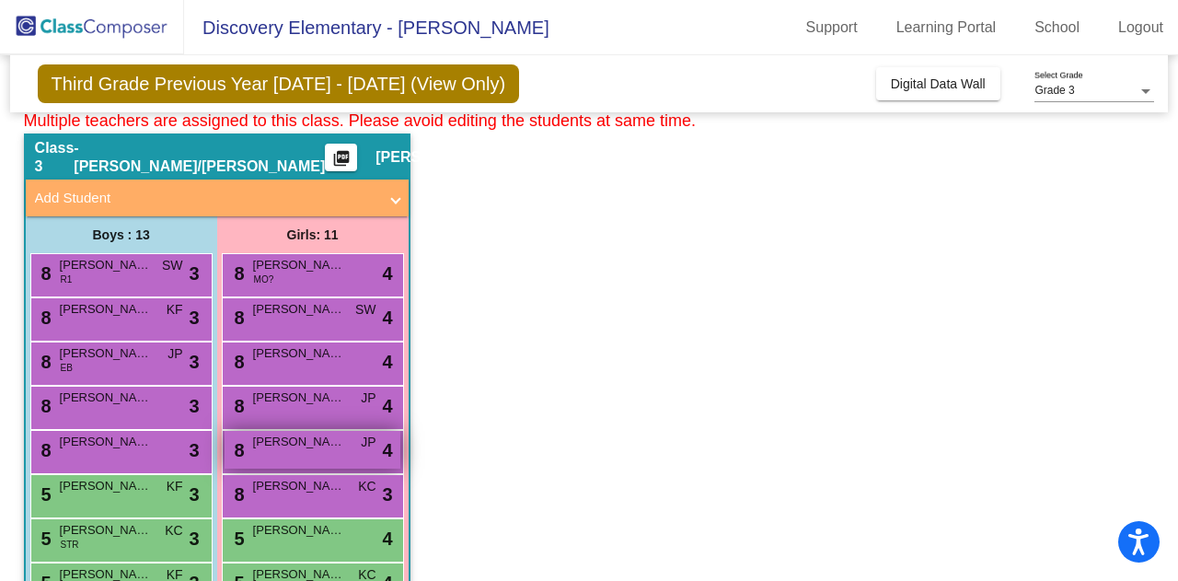
click at [318, 443] on span "[PERSON_NAME]" at bounding box center [299, 441] width 92 height 18
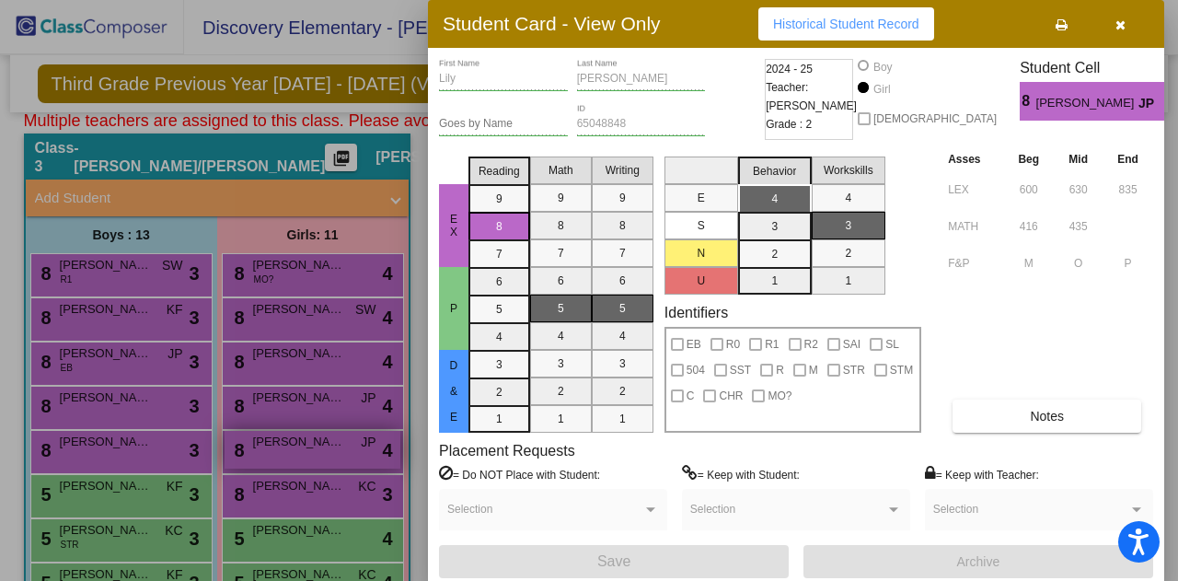
click at [318, 443] on div at bounding box center [589, 290] width 1178 height 581
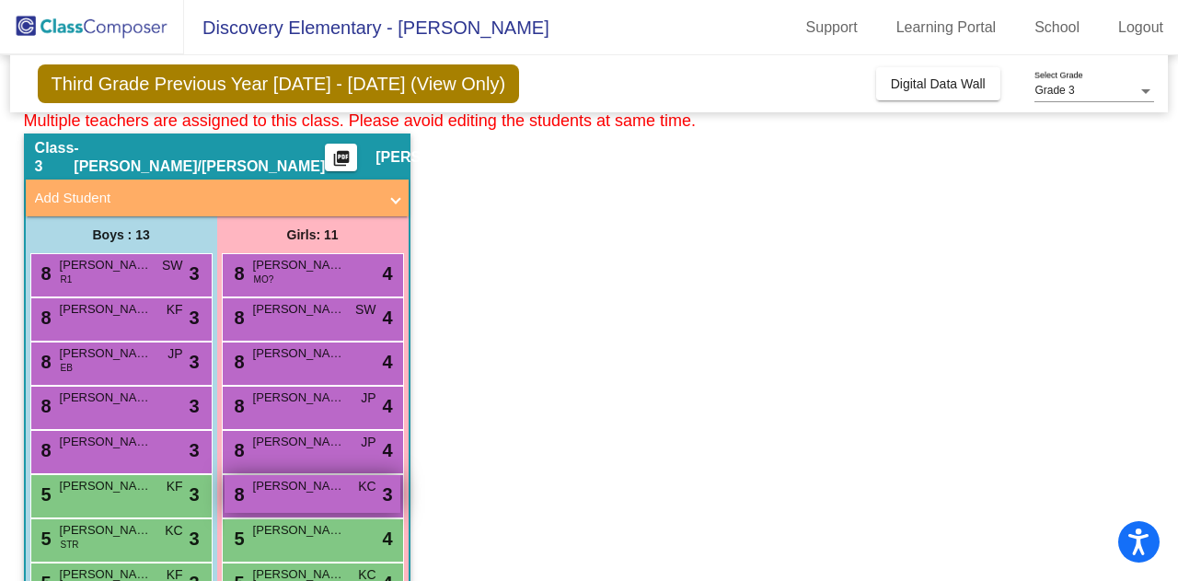
click at [311, 489] on span "[PERSON_NAME] [PERSON_NAME]" at bounding box center [299, 486] width 92 height 18
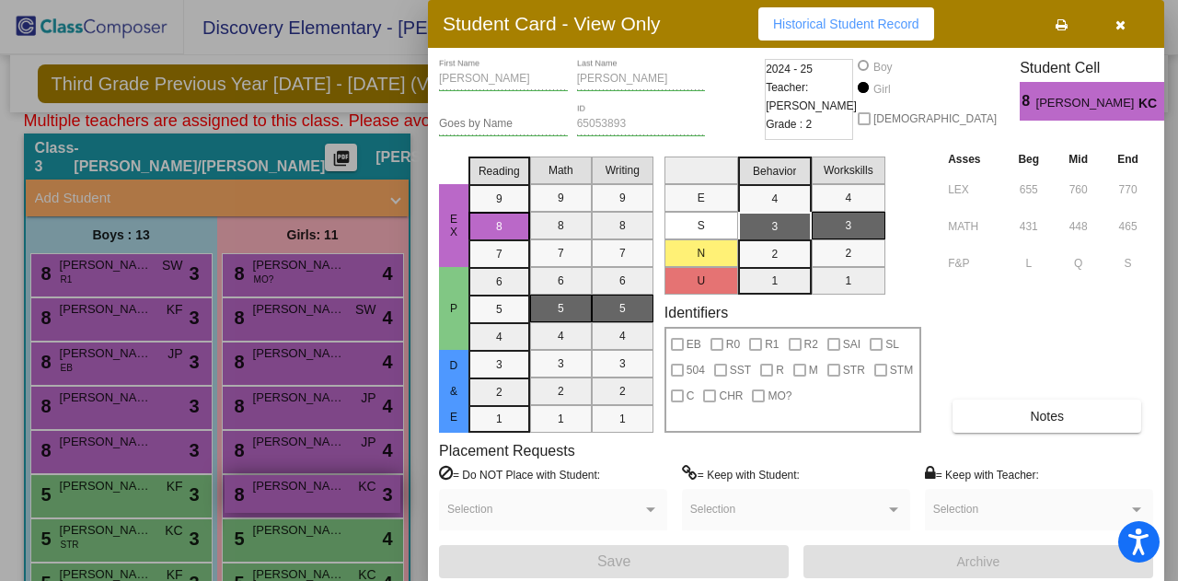
click at [306, 488] on div at bounding box center [589, 290] width 1178 height 581
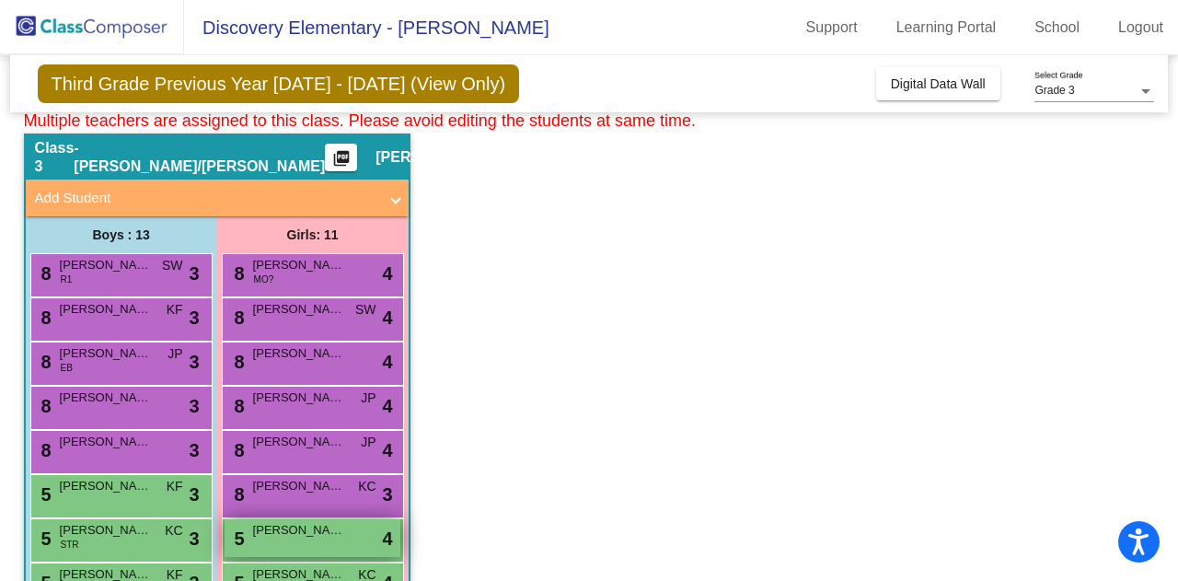
click at [298, 522] on span "[PERSON_NAME]" at bounding box center [299, 530] width 92 height 18
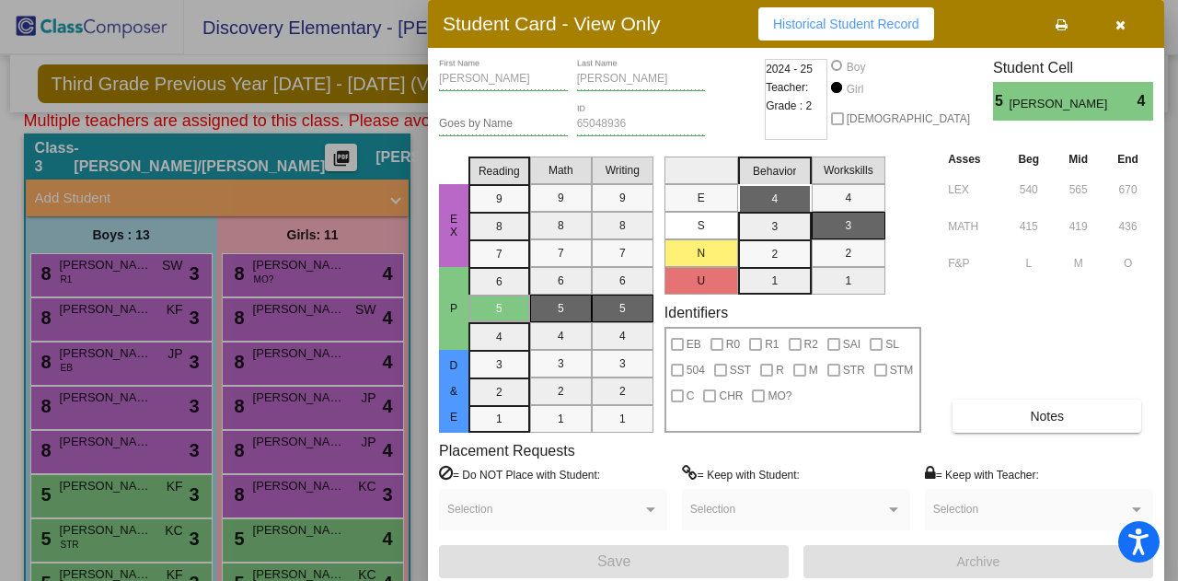
click at [179, 326] on div at bounding box center [589, 290] width 1178 height 581
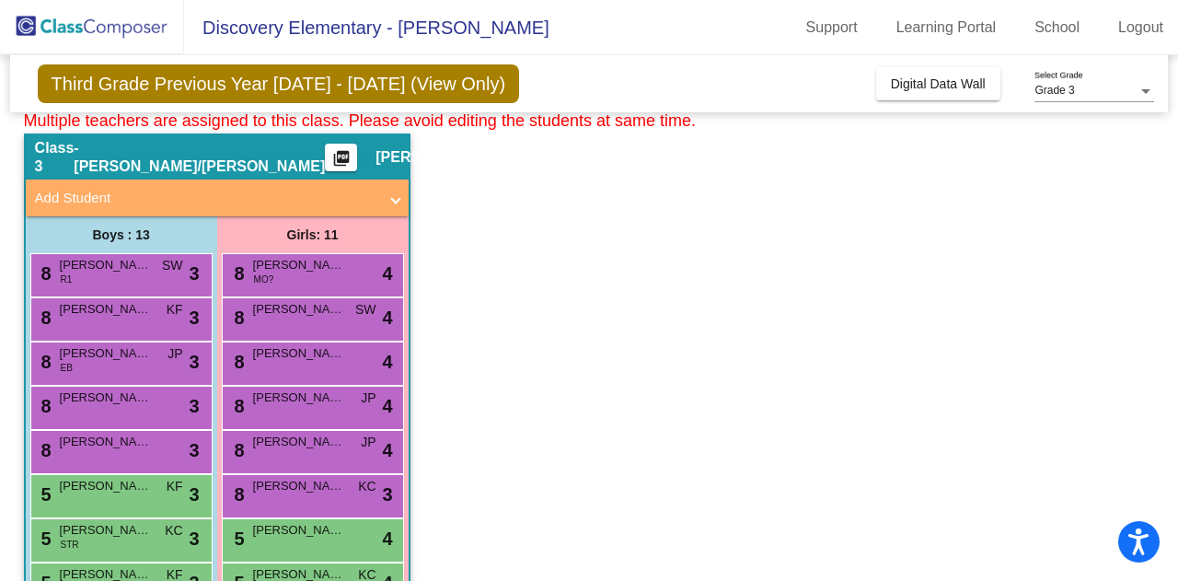
scroll to position [250, 0]
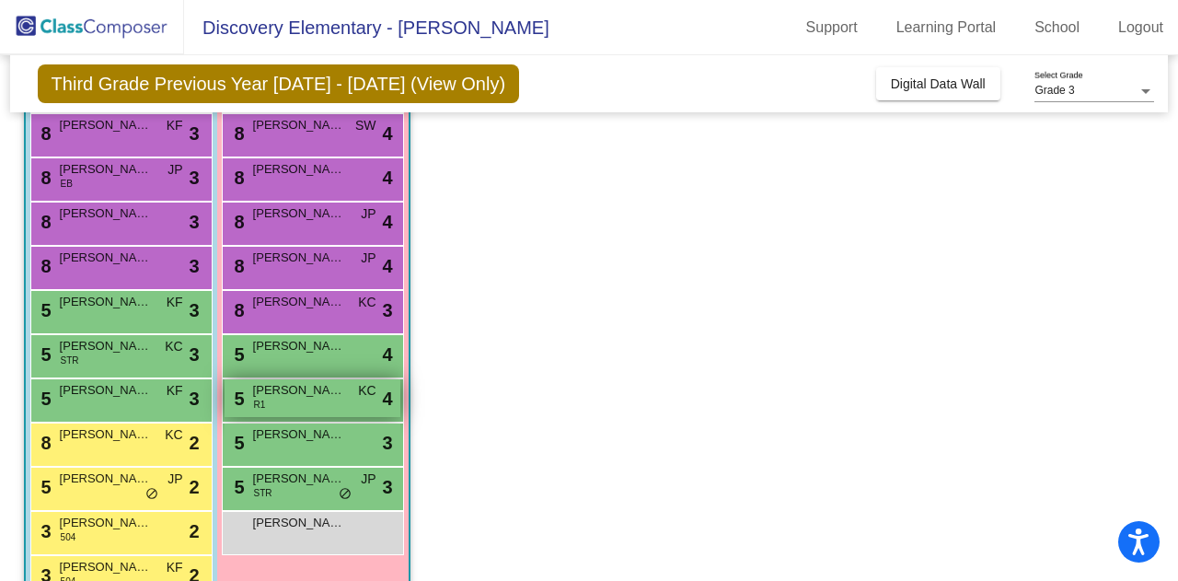
click at [300, 388] on span "[PERSON_NAME]" at bounding box center [299, 390] width 92 height 18
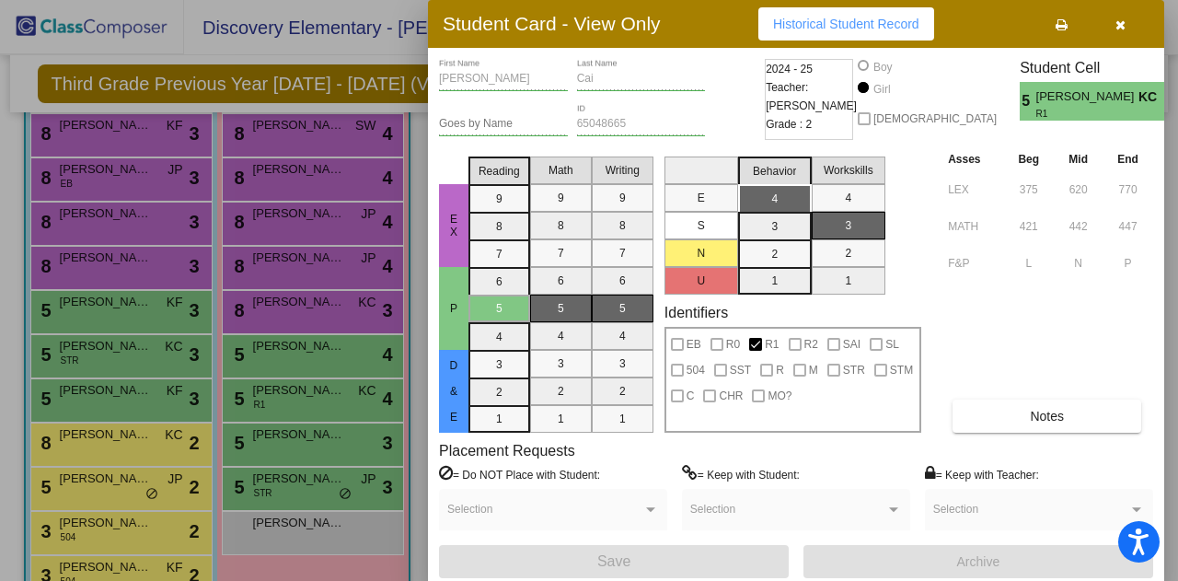
click at [271, 500] on div at bounding box center [589, 290] width 1178 height 581
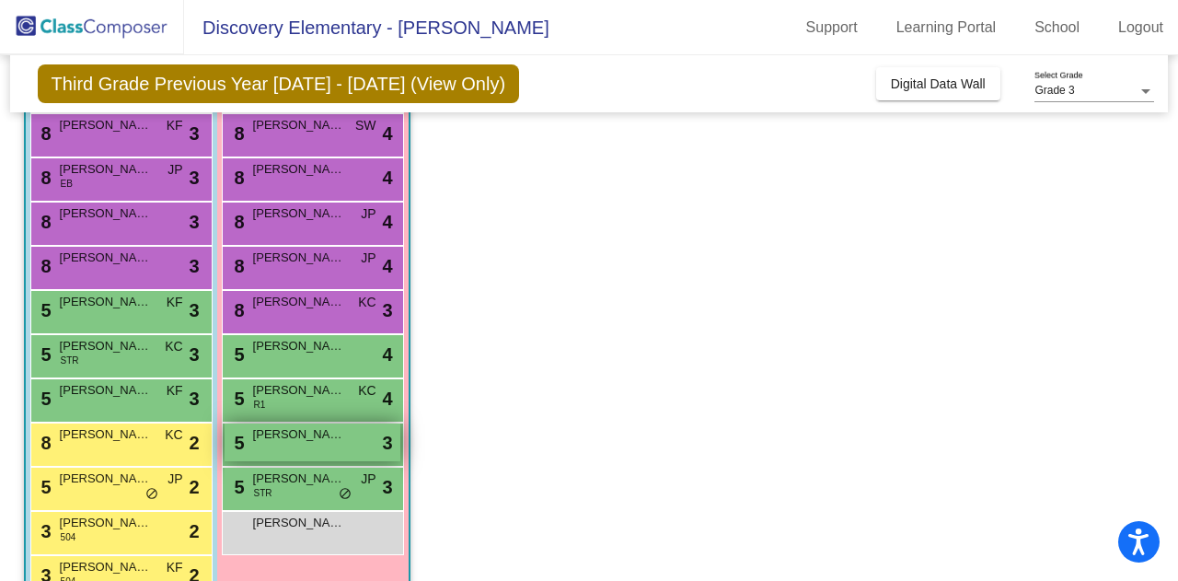
click at [294, 441] on span "[PERSON_NAME]" at bounding box center [299, 434] width 92 height 18
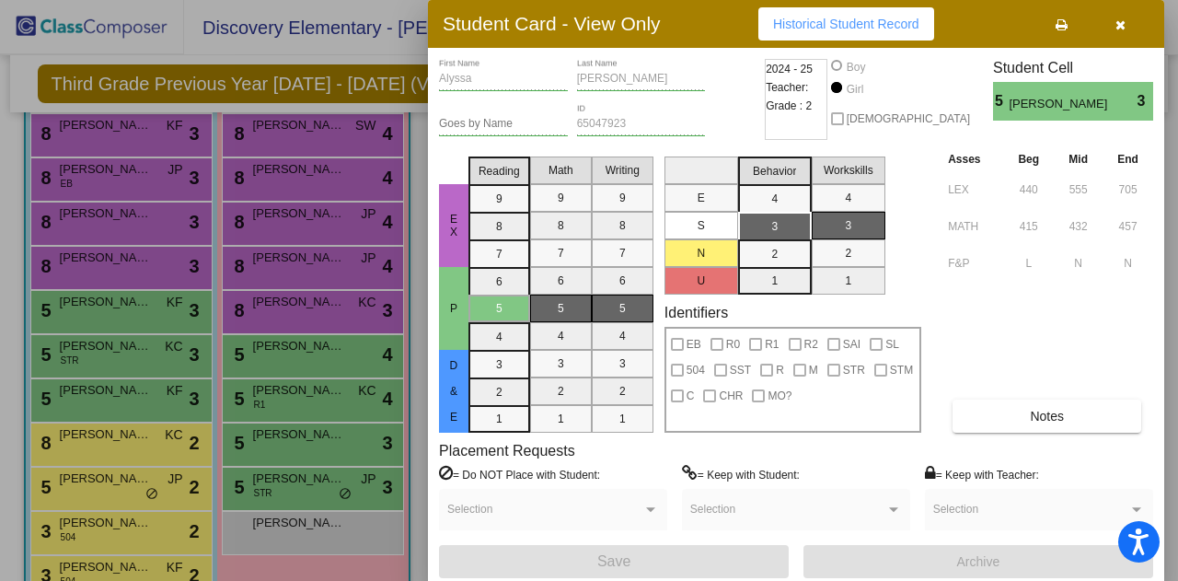
click at [305, 489] on div at bounding box center [589, 290] width 1178 height 581
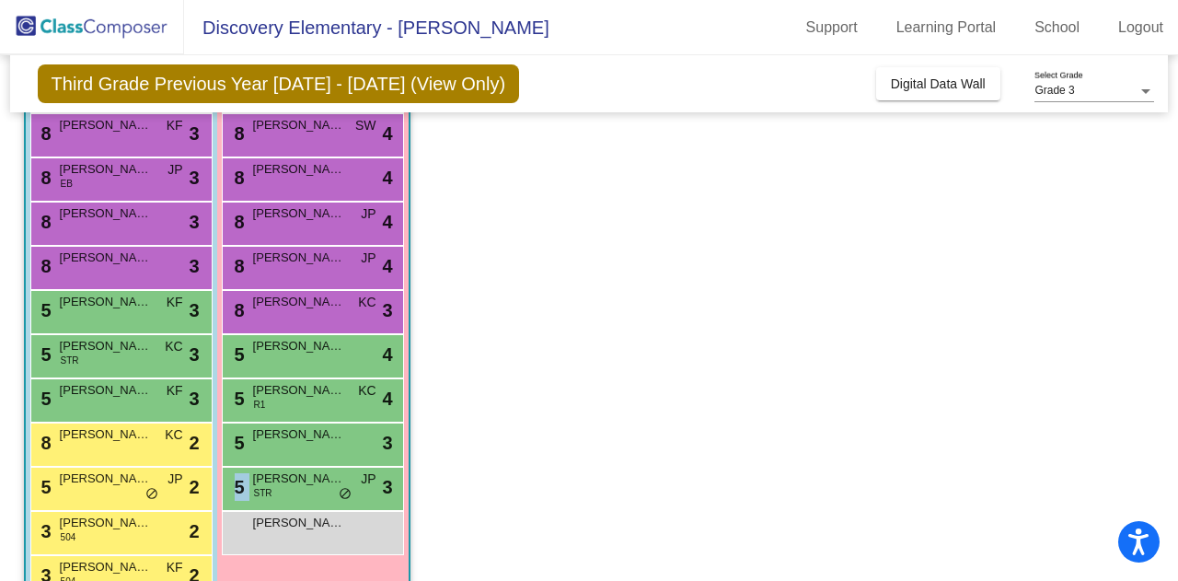
click at [305, 489] on div "5 [PERSON_NAME] STR JP lock do_not_disturb_alt 3" at bounding box center [313, 486] width 176 height 38
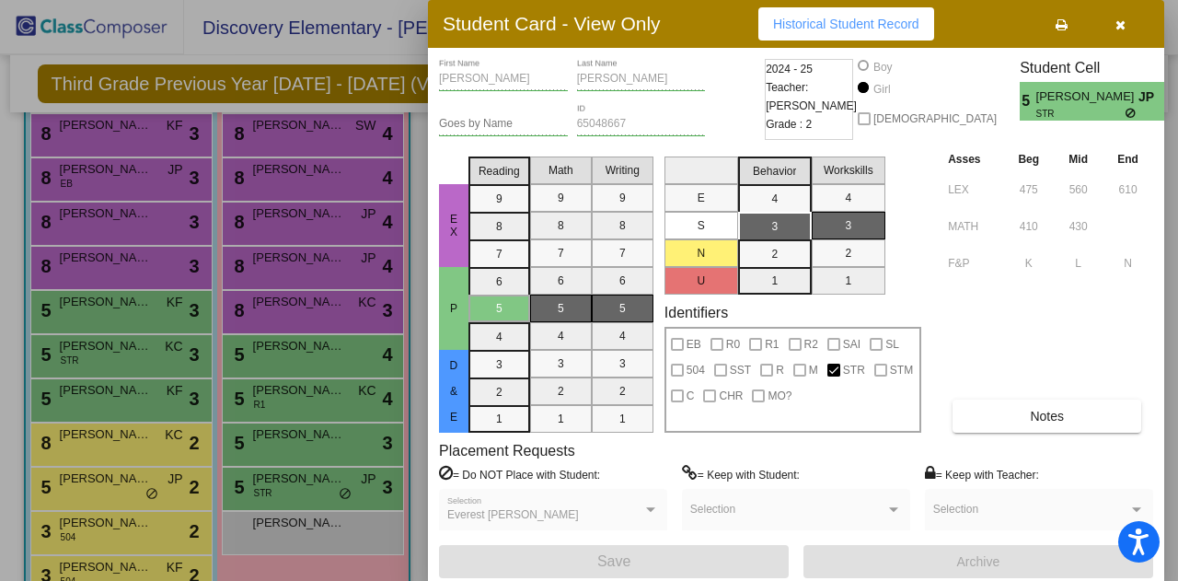
click at [194, 284] on div at bounding box center [589, 290] width 1178 height 581
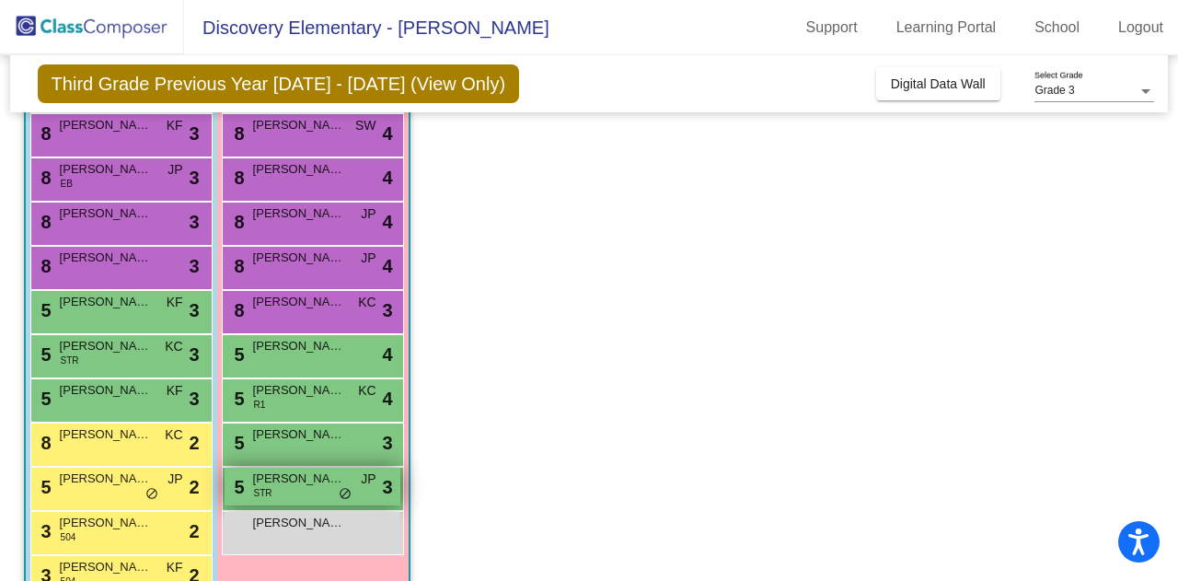
click at [334, 500] on div "5 [PERSON_NAME] STR JP lock do_not_disturb_alt 3" at bounding box center [313, 486] width 176 height 38
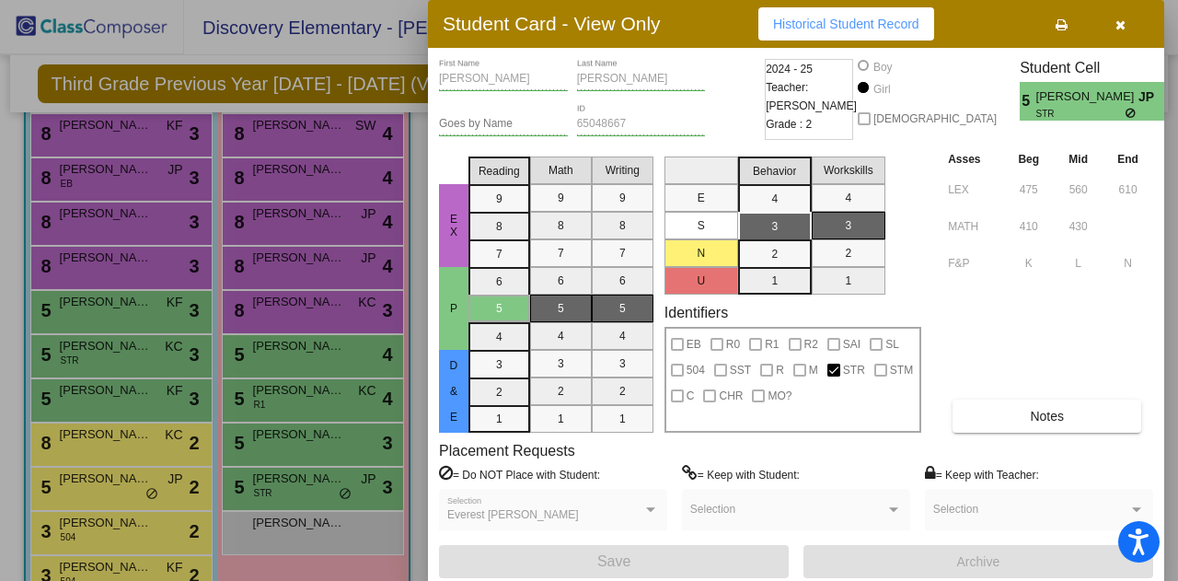
click at [229, 386] on div at bounding box center [589, 290] width 1178 height 581
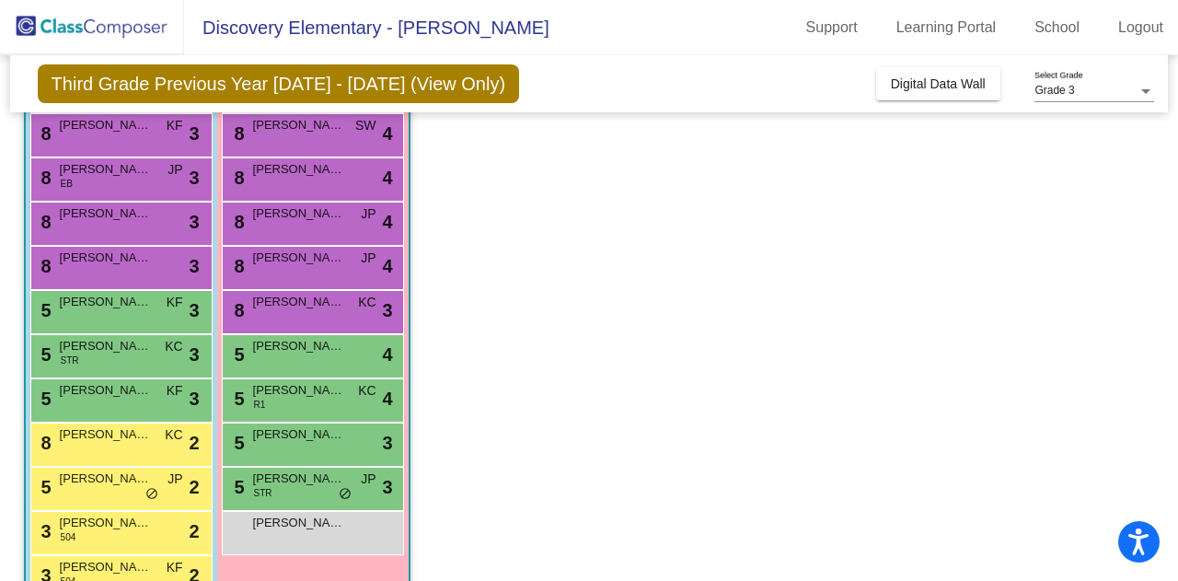
scroll to position [342, 0]
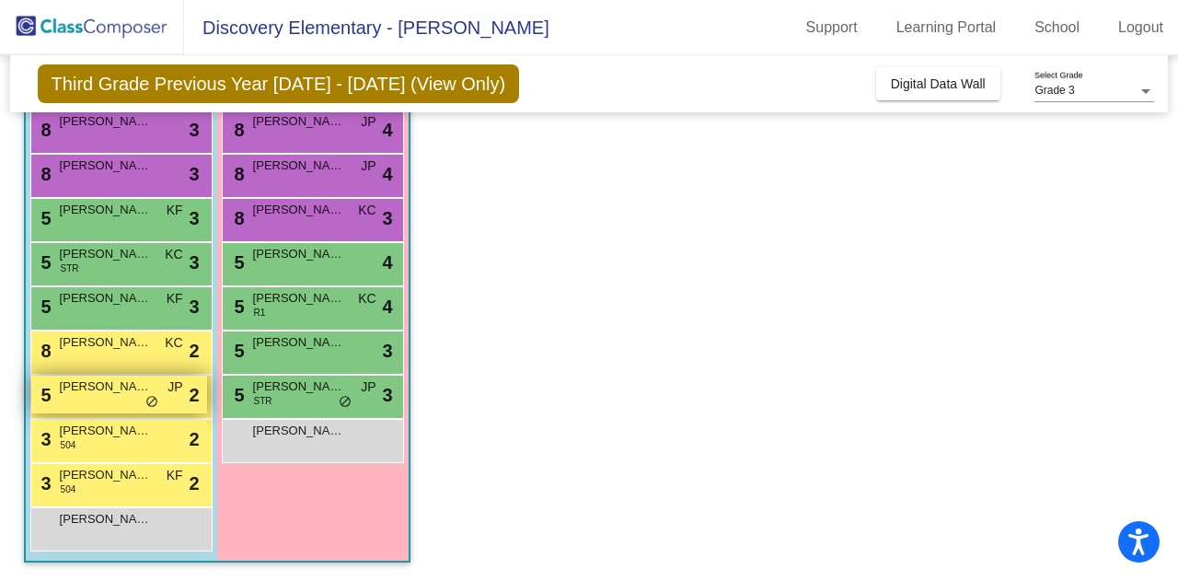
click at [153, 391] on div "5 [PERSON_NAME] JP lock do_not_disturb_alt 2" at bounding box center [119, 394] width 176 height 38
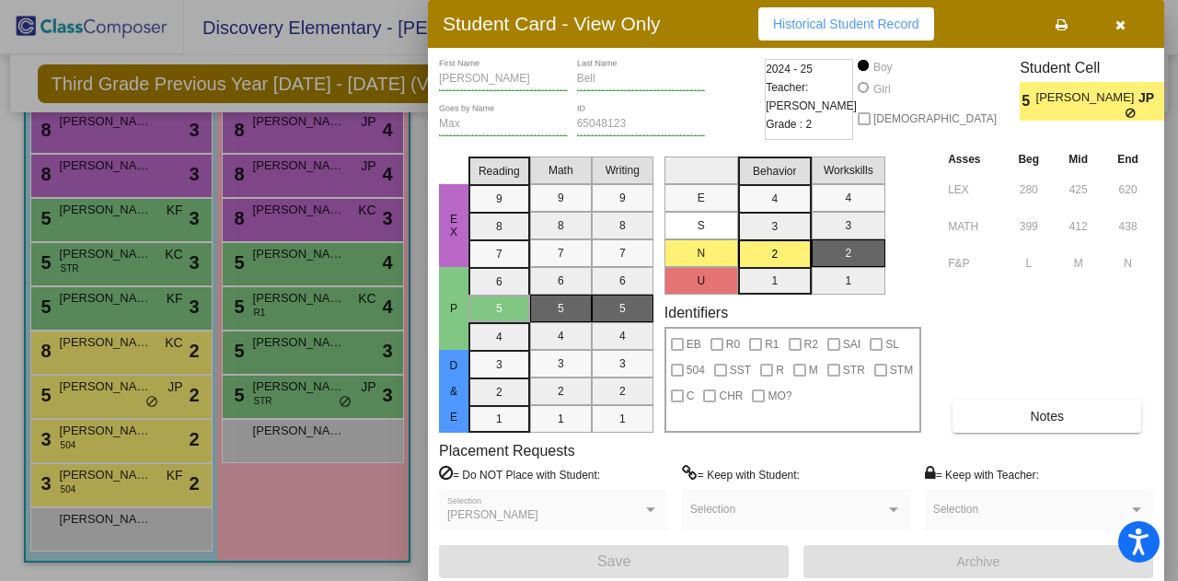
click at [334, 495] on div at bounding box center [589, 290] width 1178 height 581
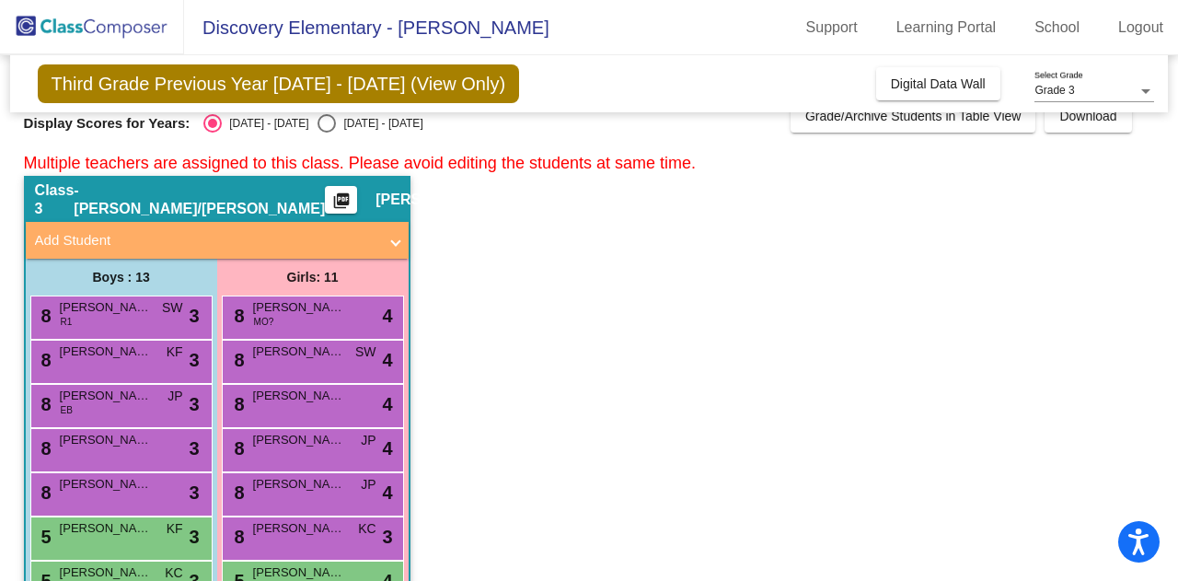
scroll to position [0, 0]
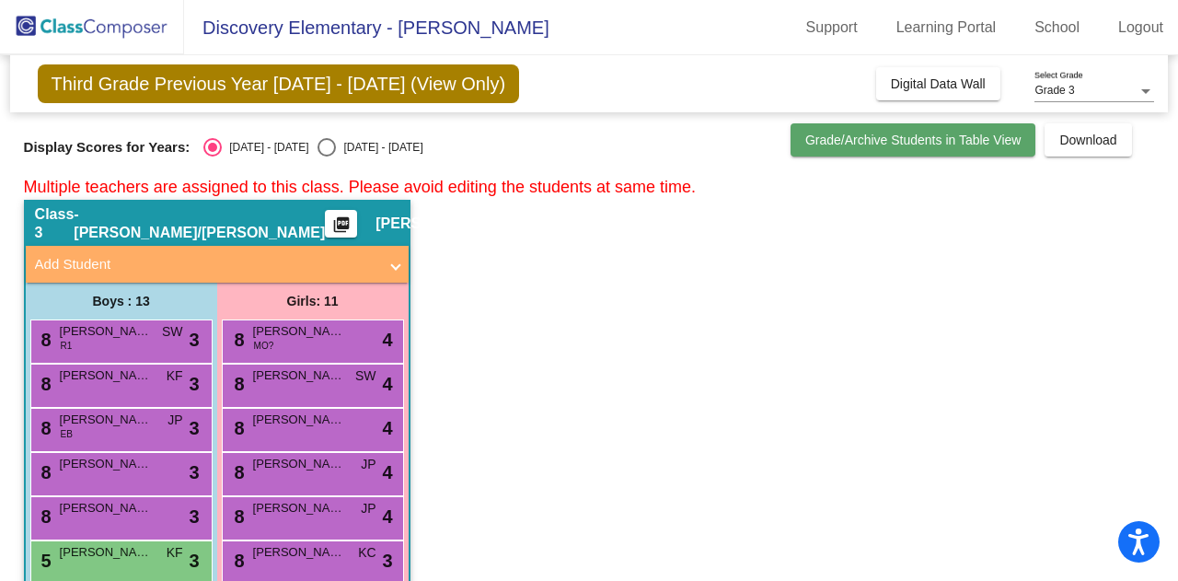
click at [924, 144] on span "Grade/Archive Students in Table View" at bounding box center [913, 139] width 216 height 15
